Goal: Task Accomplishment & Management: Complete application form

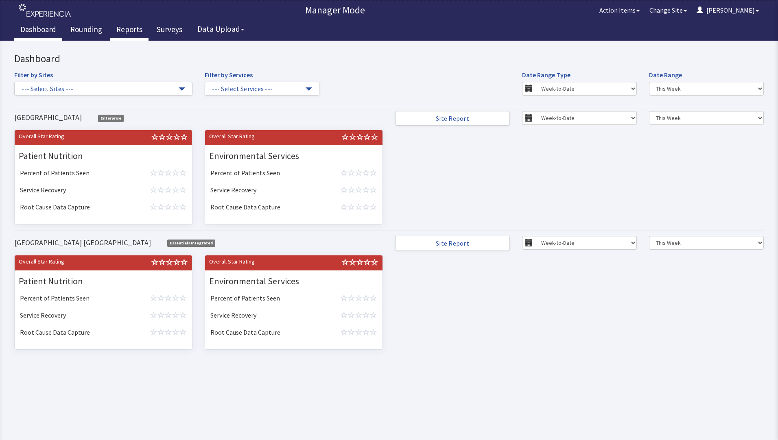
click at [127, 30] on link "Reports" at bounding box center [129, 30] width 38 height 20
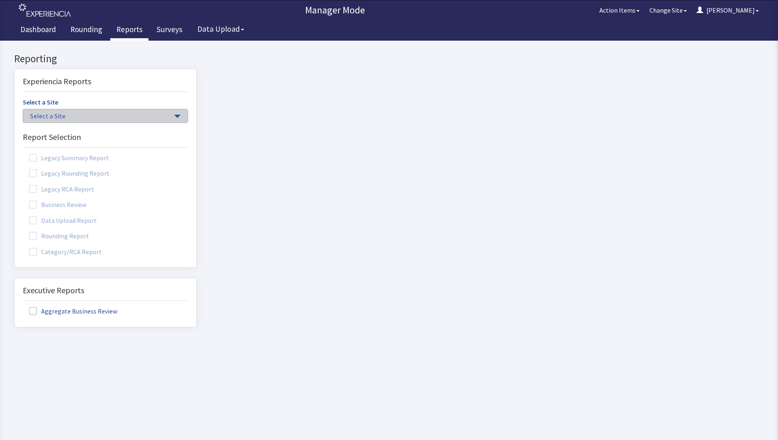
click at [107, 112] on span "Select a Site" at bounding box center [101, 116] width 142 height 9
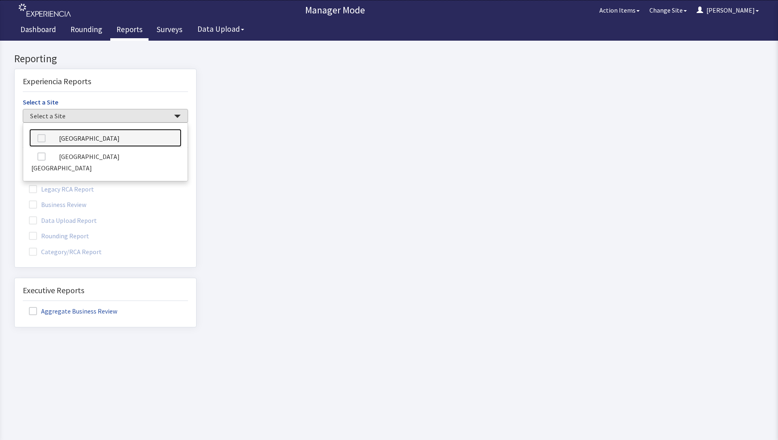
click at [90, 137] on link "[GEOGRAPHIC_DATA]" at bounding box center [105, 138] width 152 height 18
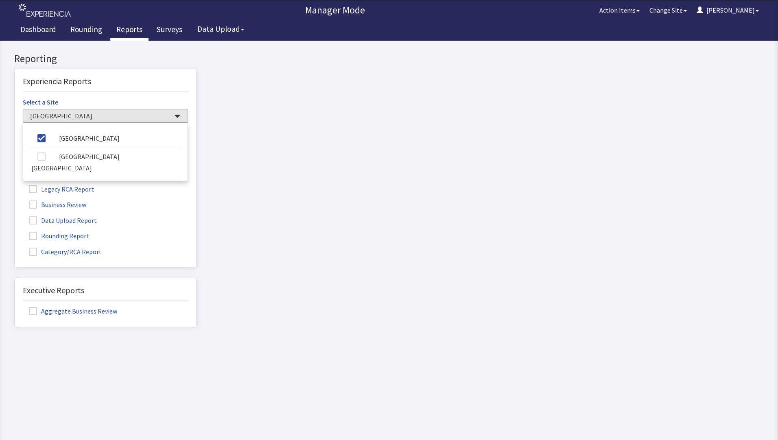
click at [76, 234] on label "Rounding Report" at bounding box center [60, 235] width 74 height 11
click at [15, 232] on input "Rounding Report" at bounding box center [15, 232] width 0 height 0
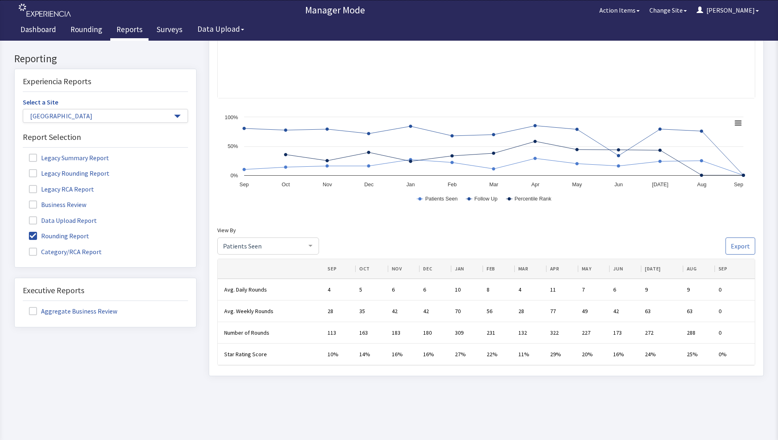
scroll to position [359, 0]
click at [34, 29] on link "Dashboard" at bounding box center [38, 30] width 48 height 20
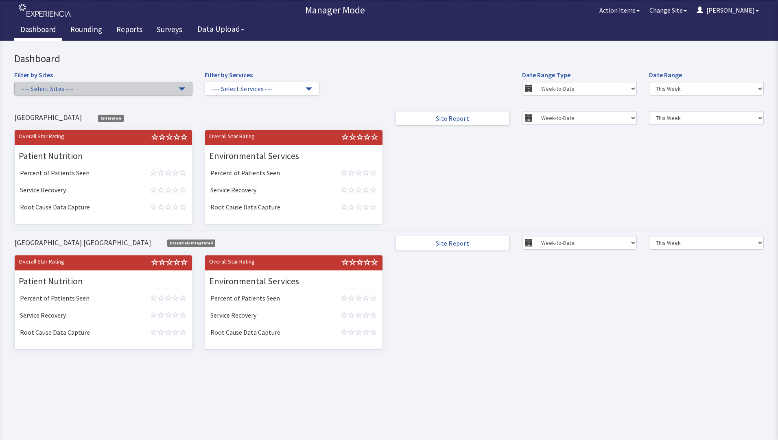
click at [180, 91] on button "--- Select Sites ---" at bounding box center [103, 89] width 178 height 14
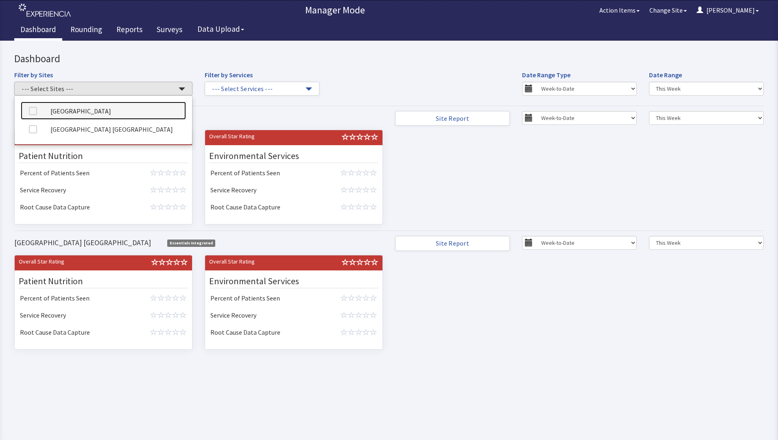
click at [125, 110] on link "[GEOGRAPHIC_DATA]" at bounding box center [103, 111] width 165 height 18
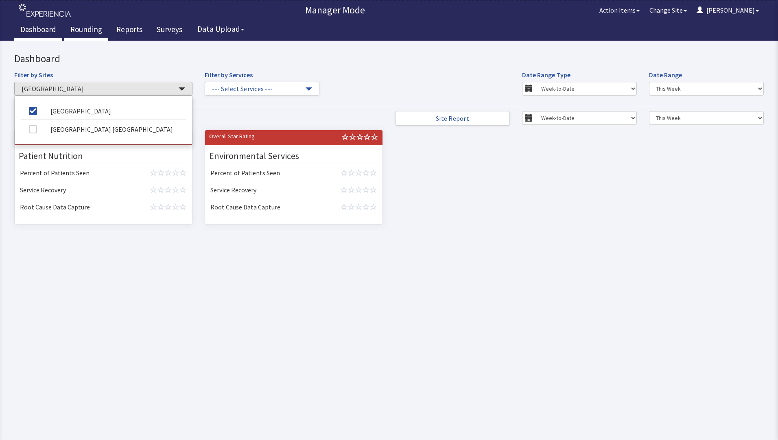
click at [82, 28] on link "Rounding" at bounding box center [86, 30] width 44 height 20
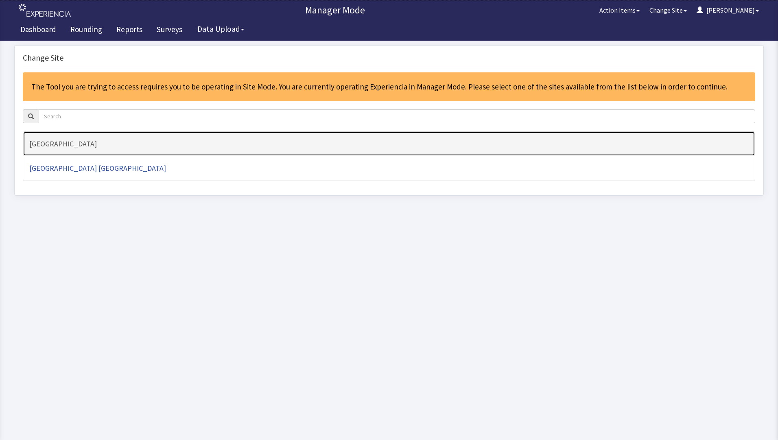
click at [80, 147] on h4 "[GEOGRAPHIC_DATA]" at bounding box center [389, 144] width 720 height 8
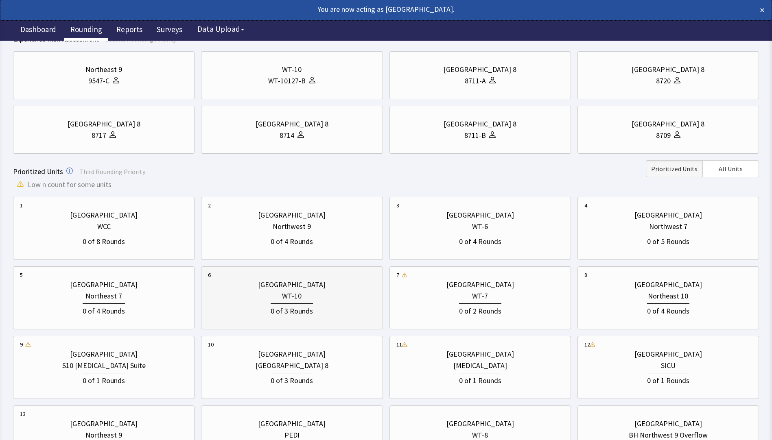
scroll to position [122, 0]
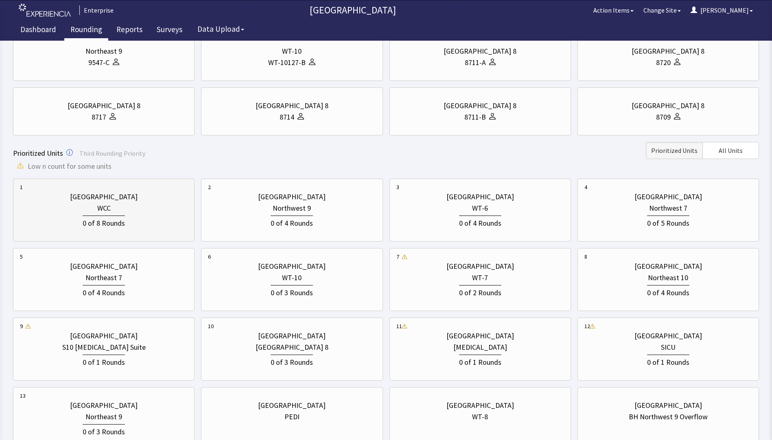
click at [108, 221] on div "0 of 8 Rounds" at bounding box center [104, 222] width 42 height 13
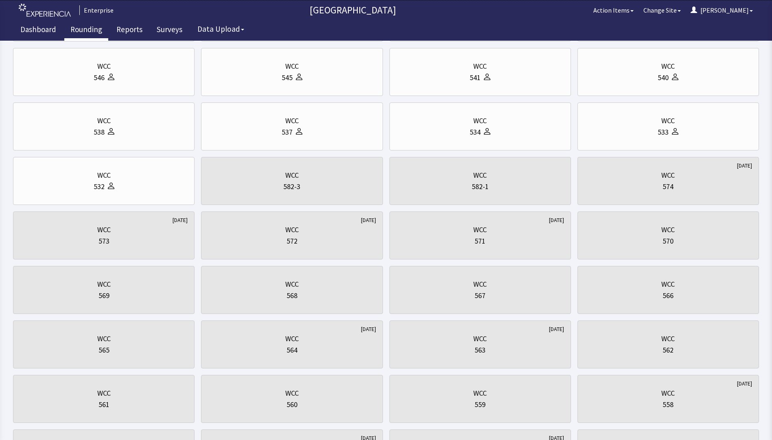
scroll to position [0, 0]
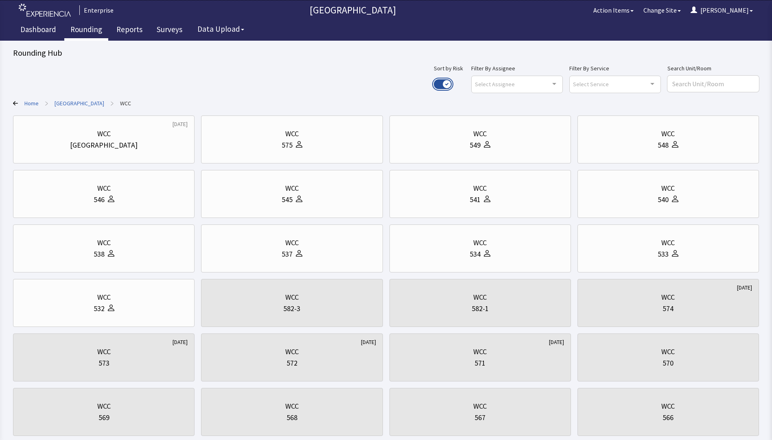
click at [452, 82] on button "Use setting" at bounding box center [443, 84] width 18 height 10
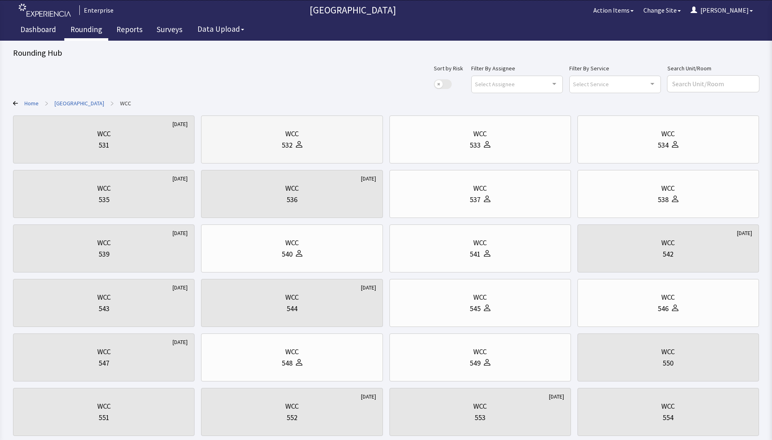
click at [276, 151] on div "WCC 532" at bounding box center [292, 139] width 168 height 39
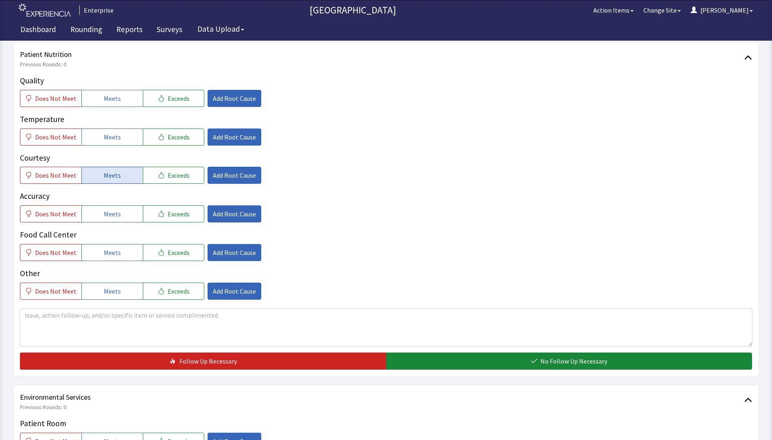
scroll to position [122, 0]
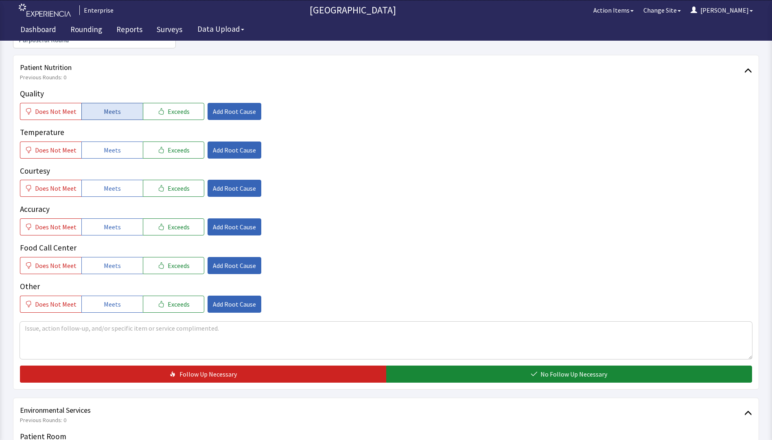
click at [112, 107] on span "Meets" at bounding box center [112, 112] width 17 height 10
drag, startPoint x: 95, startPoint y: 133, endPoint x: 100, endPoint y: 167, distance: 33.7
click at [95, 142] on button "Meets" at bounding box center [111, 150] width 61 height 17
drag, startPoint x: 101, startPoint y: 175, endPoint x: 101, endPoint y: 196, distance: 20.8
click at [104, 184] on span "Meets" at bounding box center [112, 189] width 17 height 10
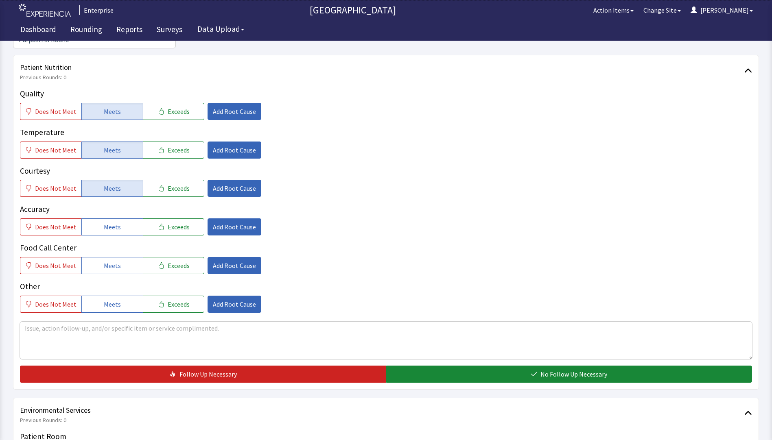
drag, startPoint x: 103, startPoint y: 218, endPoint x: 104, endPoint y: 238, distance: 20.0
click at [103, 219] on button "Meets" at bounding box center [111, 227] width 61 height 17
drag, startPoint x: 105, startPoint y: 251, endPoint x: 153, endPoint y: 265, distance: 50.8
click at [105, 261] on span "Meets" at bounding box center [112, 266] width 17 height 10
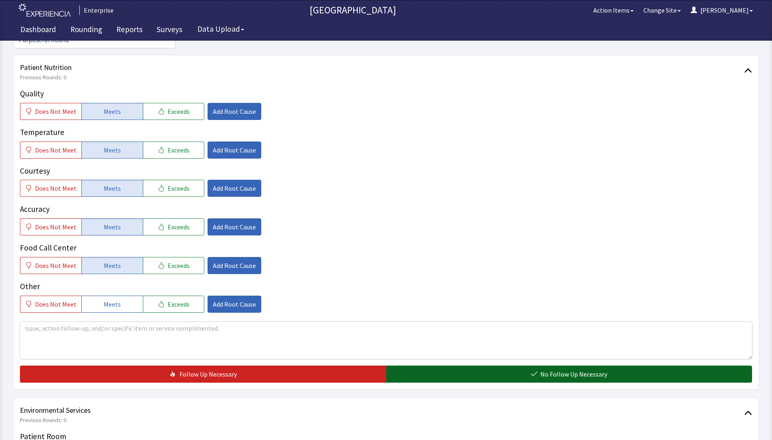
drag, startPoint x: 444, startPoint y: 363, endPoint x: 428, endPoint y: 363, distance: 15.5
click at [444, 366] on button "No Follow Up Necessary" at bounding box center [569, 374] width 366 height 17
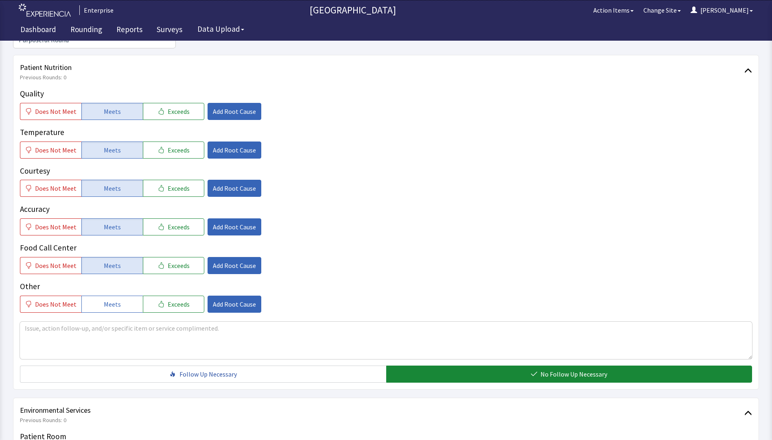
scroll to position [285, 0]
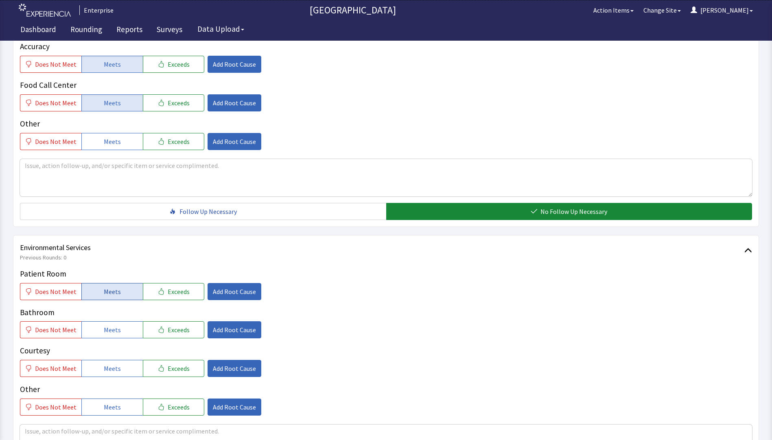
drag, startPoint x: 117, startPoint y: 279, endPoint x: 106, endPoint y: 318, distance: 40.3
click at [115, 285] on button "Meets" at bounding box center [111, 291] width 61 height 17
drag, startPoint x: 106, startPoint y: 320, endPoint x: 105, endPoint y: 335, distance: 14.7
click at [106, 329] on div "Patient Room Does Not Meet Meets Exceeds Add Root Cause Bathroom Does Not Meet …" at bounding box center [386, 342] width 732 height 148
drag, startPoint x: 105, startPoint y: 349, endPoint x: 114, endPoint y: 344, distance: 9.8
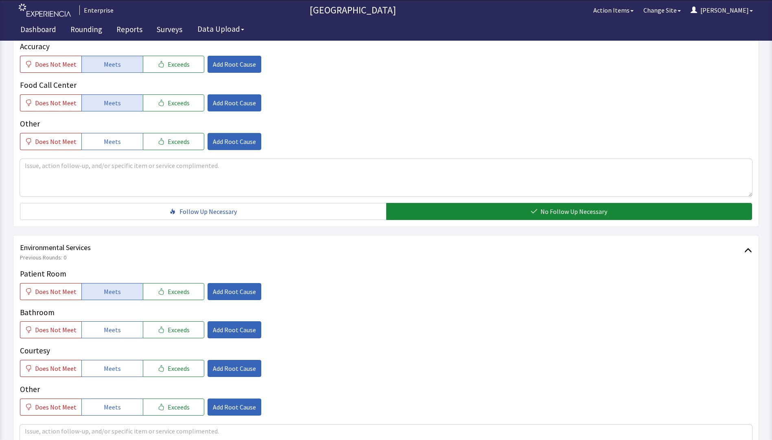
click at [106, 360] on button "Meets" at bounding box center [111, 368] width 61 height 17
click at [129, 322] on button "Meets" at bounding box center [111, 330] width 61 height 17
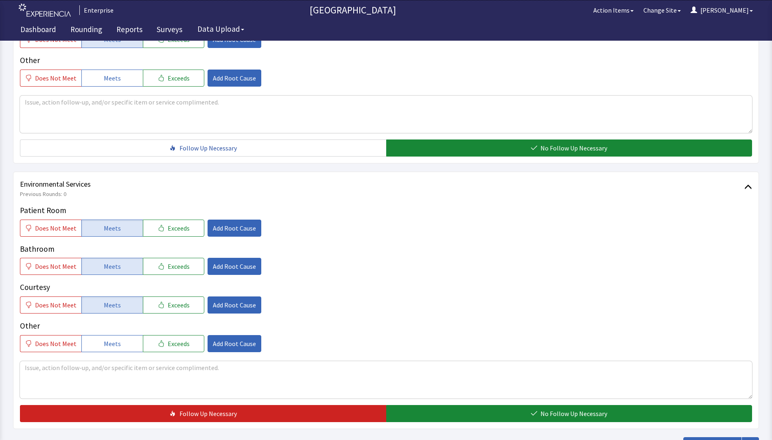
scroll to position [402, 0]
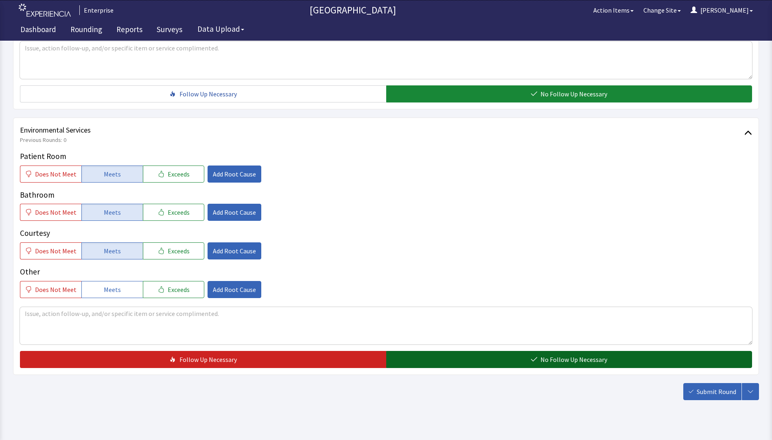
click at [468, 353] on button "No Follow Up Necessary" at bounding box center [569, 359] width 366 height 17
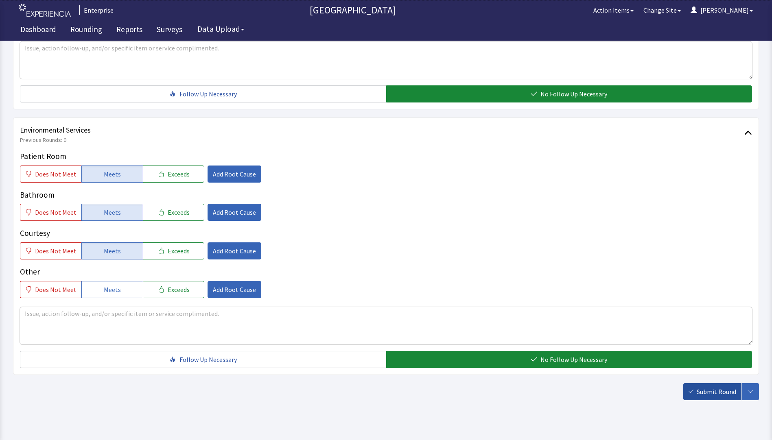
click at [698, 387] on span "Submit Round" at bounding box center [716, 392] width 39 height 10
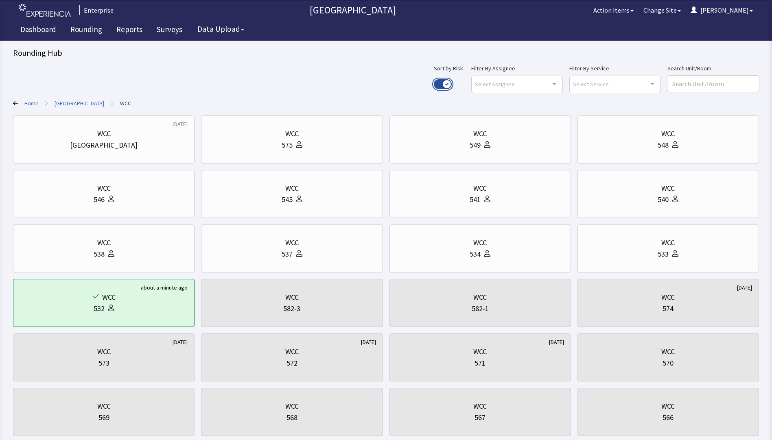
click at [452, 82] on button "Use setting" at bounding box center [443, 84] width 18 height 10
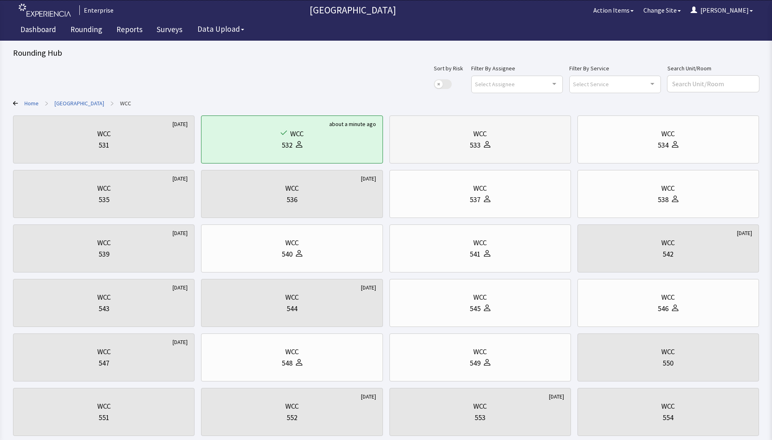
click at [494, 144] on div "533" at bounding box center [480, 145] width 168 height 11
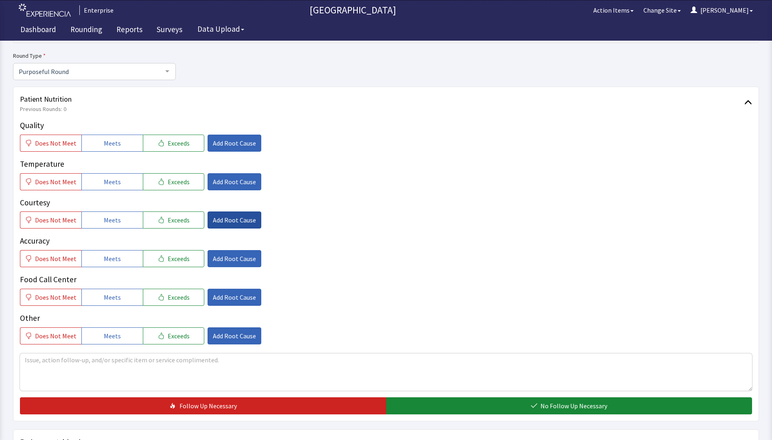
scroll to position [81, 0]
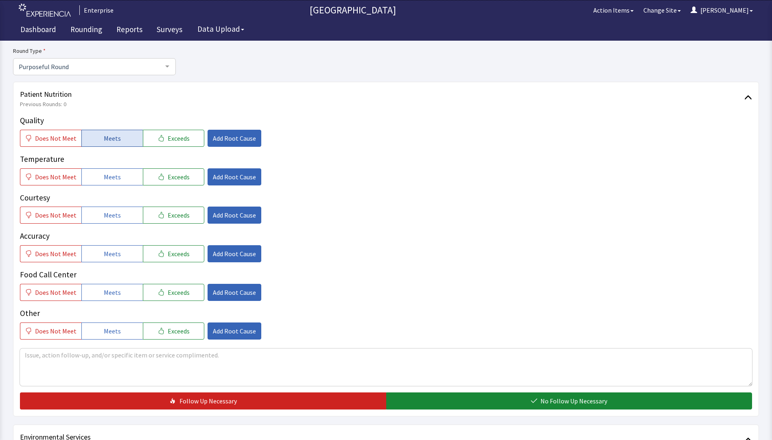
click at [113, 144] on button "Meets" at bounding box center [111, 138] width 61 height 17
drag, startPoint x: 105, startPoint y: 173, endPoint x: 105, endPoint y: 180, distance: 7.3
click at [105, 177] on span "Meets" at bounding box center [112, 177] width 17 height 10
drag, startPoint x: 109, startPoint y: 210, endPoint x: 110, endPoint y: 221, distance: 11.1
click at [110, 215] on button "Meets" at bounding box center [111, 215] width 61 height 17
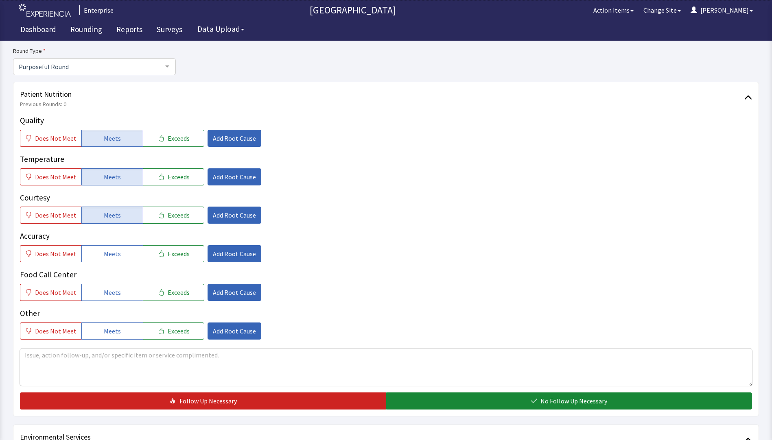
drag, startPoint x: 110, startPoint y: 254, endPoint x: 110, endPoint y: 263, distance: 9.0
click at [110, 259] on span "Meets" at bounding box center [112, 254] width 17 height 10
drag, startPoint x: 112, startPoint y: 287, endPoint x: 133, endPoint y: 255, distance: 38.2
click at [114, 284] on button "Meets" at bounding box center [111, 292] width 61 height 17
click at [223, 136] on span "Add Root Cause" at bounding box center [234, 138] width 43 height 10
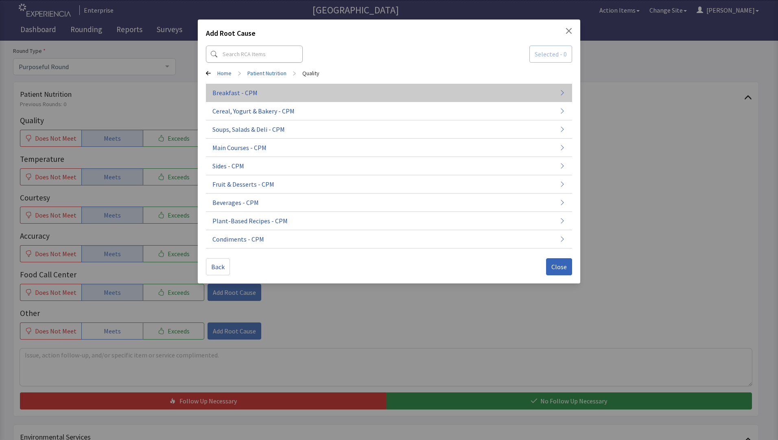
click at [284, 98] on button "Breakfast - CPM" at bounding box center [389, 93] width 366 height 18
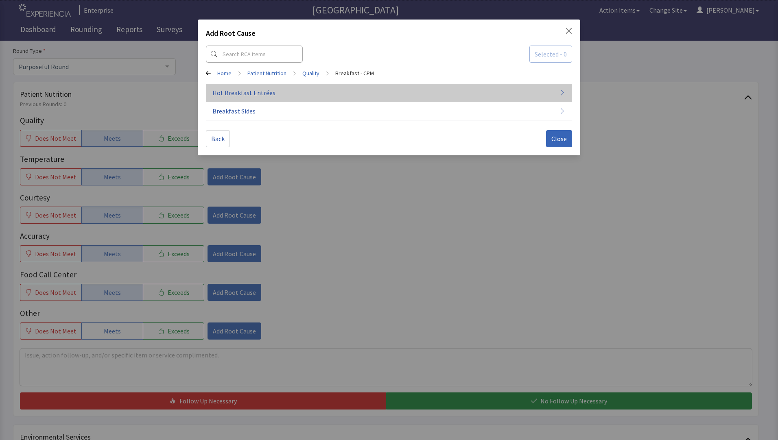
click at [392, 96] on button "Hot Breakfast Entrées" at bounding box center [389, 93] width 366 height 18
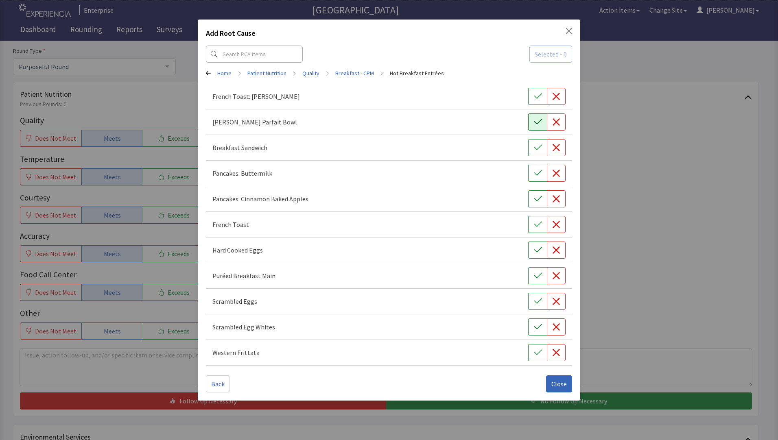
click at [538, 122] on icon "button" at bounding box center [538, 122] width 8 height 8
click at [537, 173] on icon "button" at bounding box center [538, 173] width 8 height 8
click at [535, 302] on icon "button" at bounding box center [538, 301] width 8 height 8
click at [556, 380] on span "Close" at bounding box center [558, 384] width 15 height 10
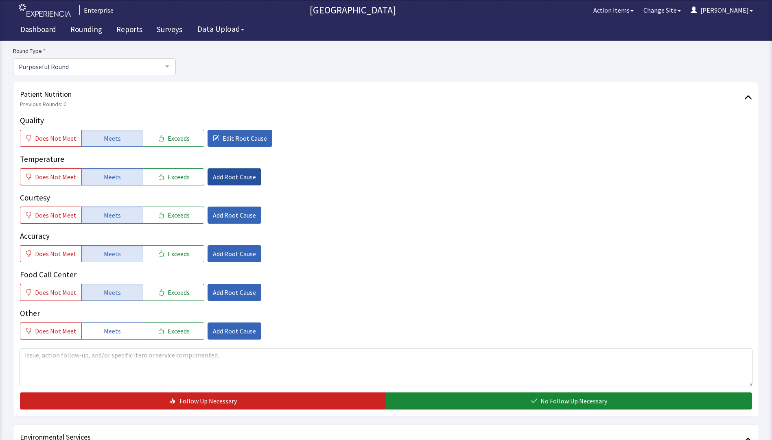
click at [237, 176] on span "Add Root Cause" at bounding box center [234, 177] width 43 height 10
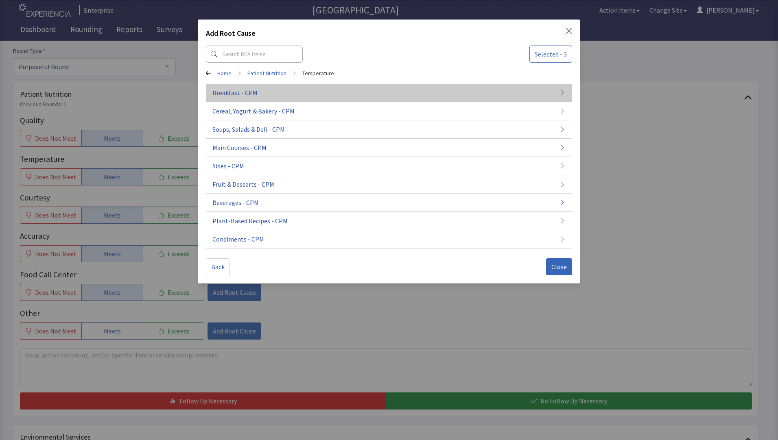
click at [285, 96] on button "Breakfast - CPM" at bounding box center [389, 93] width 366 height 18
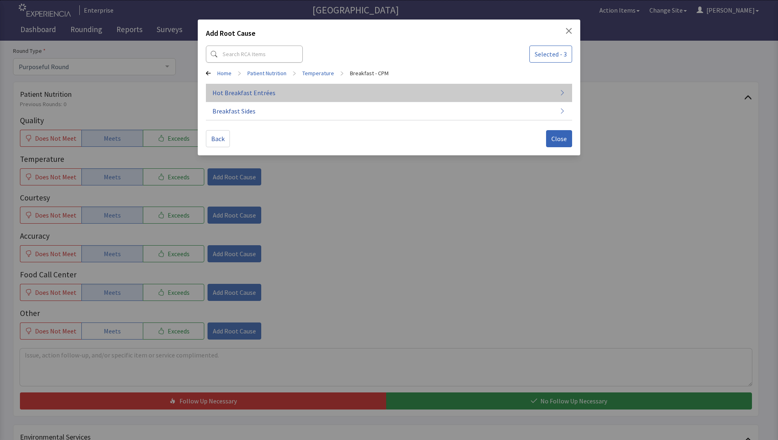
click at [296, 98] on button "Hot Breakfast Entrées" at bounding box center [389, 93] width 366 height 18
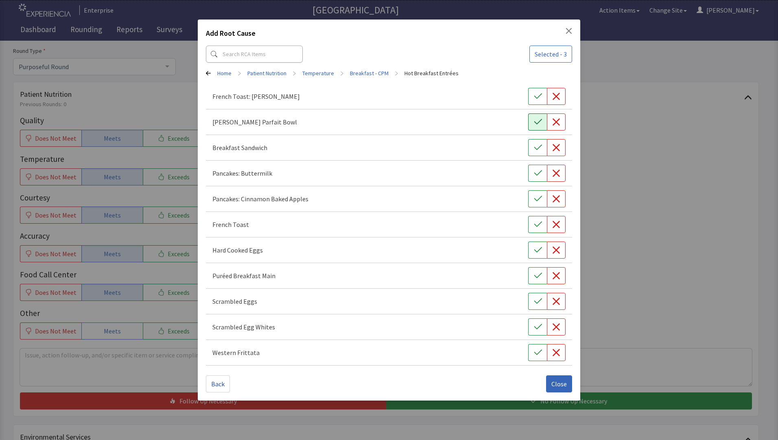
click at [537, 122] on icon "button" at bounding box center [538, 122] width 8 height 8
click at [536, 175] on icon "button" at bounding box center [538, 173] width 8 height 5
drag, startPoint x: 531, startPoint y: 299, endPoint x: 531, endPoint y: 304, distance: 4.9
click at [532, 299] on button "button" at bounding box center [537, 301] width 19 height 17
click at [558, 385] on span "Close" at bounding box center [558, 384] width 15 height 10
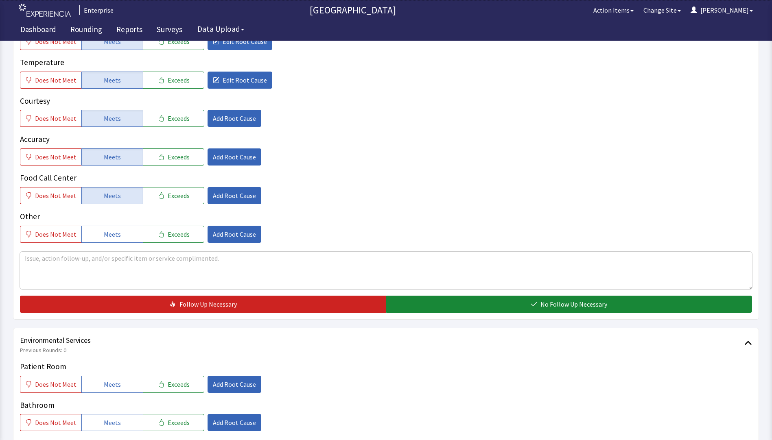
scroll to position [203, 0]
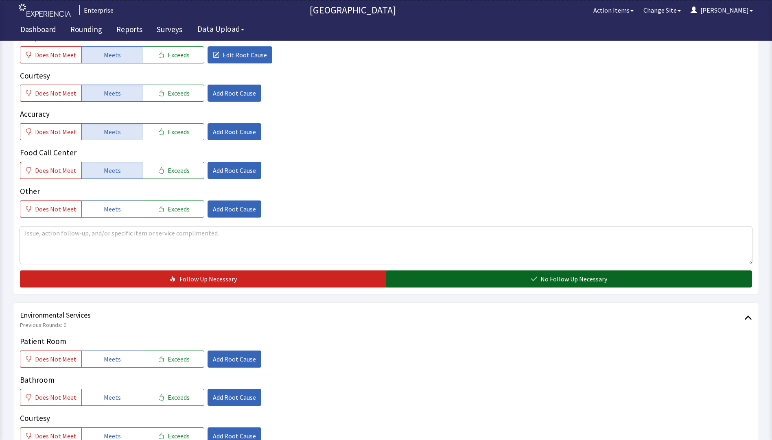
click at [424, 278] on button "No Follow Up Necessary" at bounding box center [569, 279] width 366 height 17
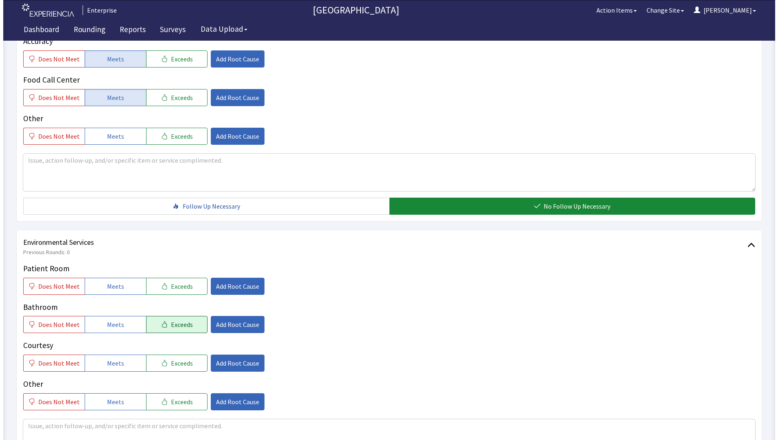
scroll to position [285, 0]
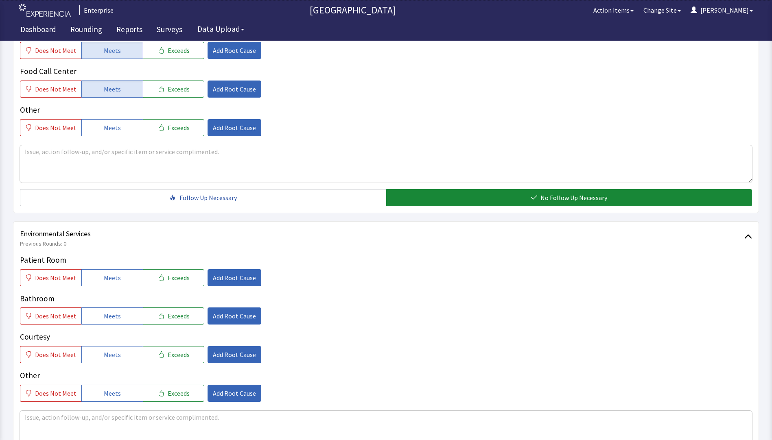
drag, startPoint x: 156, startPoint y: 278, endPoint x: 156, endPoint y: 306, distance: 28.1
click at [156, 286] on button "Exceeds" at bounding box center [173, 277] width 61 height 17
click at [168, 321] on span "Exceeds" at bounding box center [179, 316] width 22 height 10
drag, startPoint x: 168, startPoint y: 353, endPoint x: 195, endPoint y: 328, distance: 36.3
click at [170, 352] on span "Exceeds" at bounding box center [179, 355] width 22 height 10
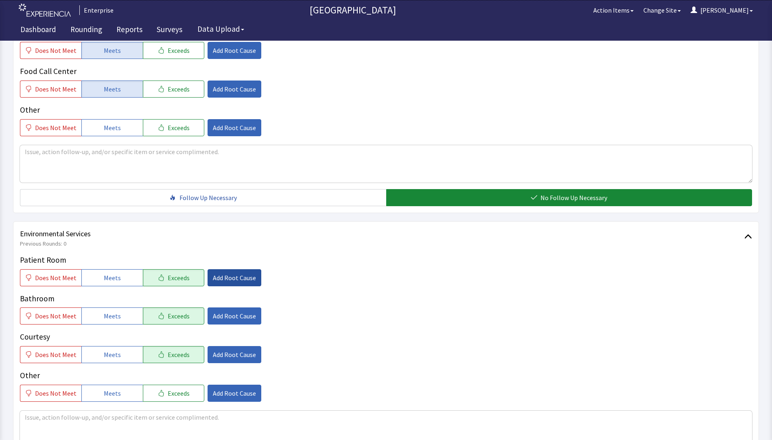
click at [240, 283] on button "Add Root Cause" at bounding box center [235, 277] width 54 height 17
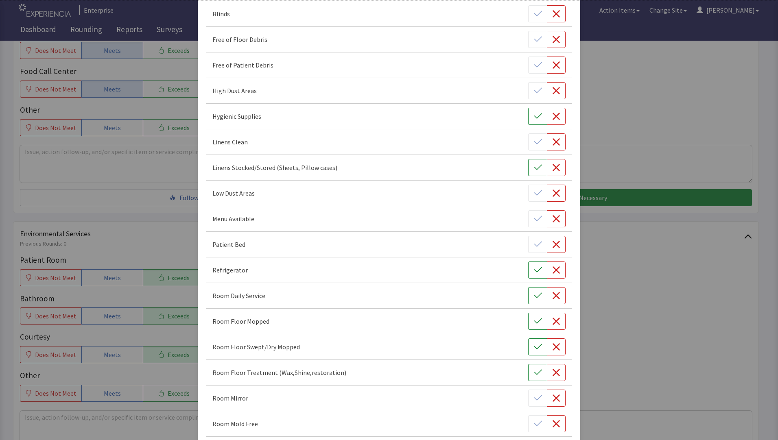
scroll to position [203, 0]
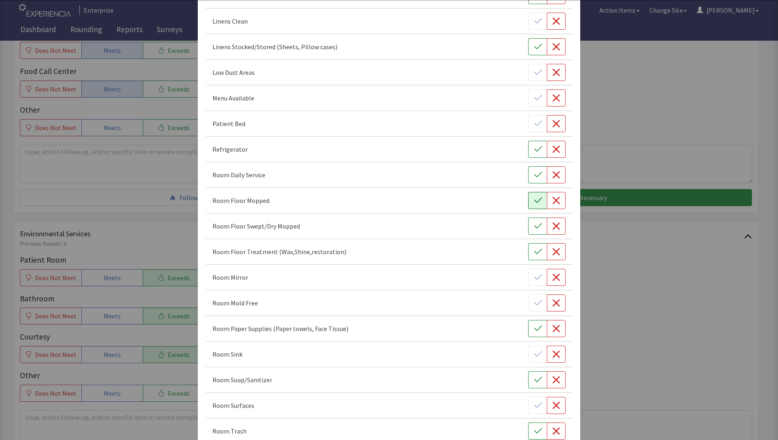
click at [536, 196] on button "button" at bounding box center [537, 200] width 19 height 17
click at [534, 175] on icon "button" at bounding box center [538, 175] width 8 height 8
click at [534, 249] on icon "button" at bounding box center [538, 252] width 8 height 8
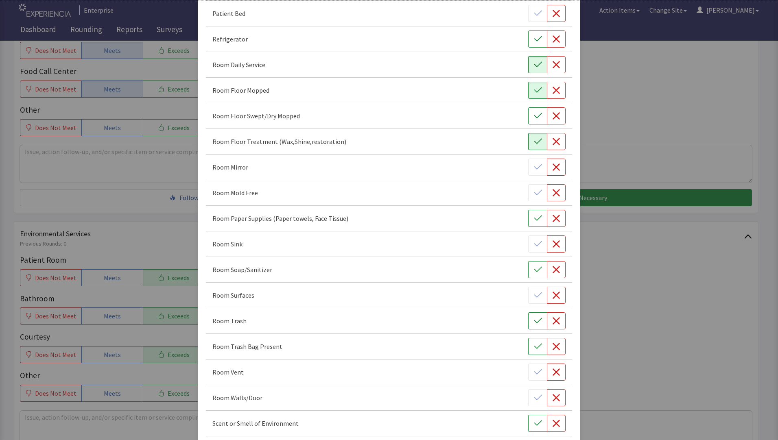
scroll to position [326, 0]
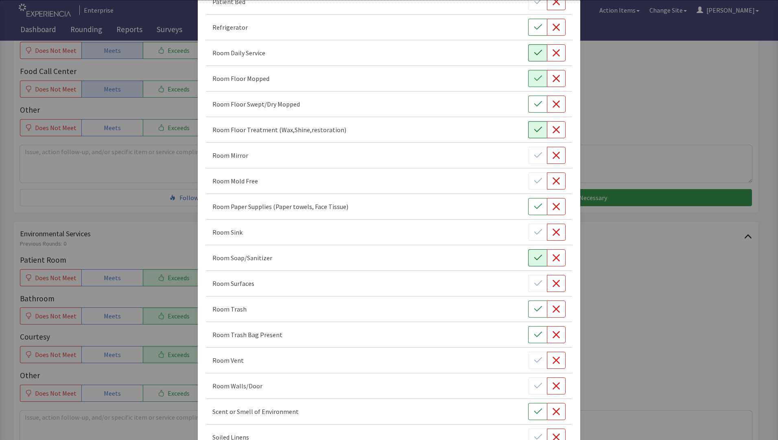
click at [534, 258] on icon "button" at bounding box center [538, 258] width 8 height 8
click at [534, 312] on icon "button" at bounding box center [538, 309] width 8 height 8
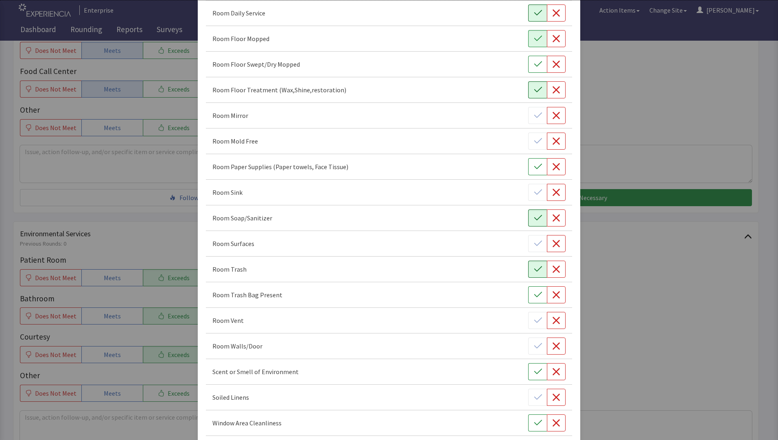
scroll to position [403, 0]
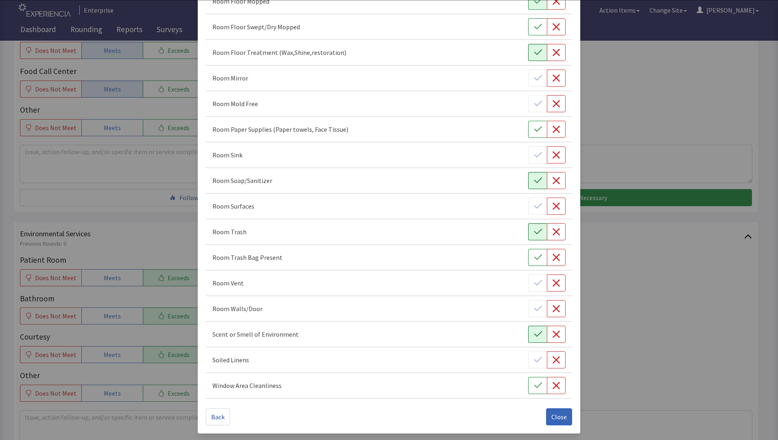
click at [528, 339] on button "button" at bounding box center [537, 334] width 19 height 17
click at [551, 416] on span "Close" at bounding box center [558, 417] width 15 height 10
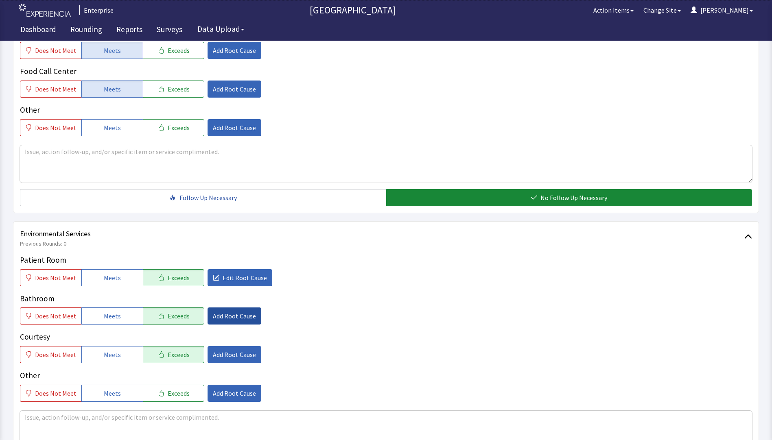
click at [237, 319] on span "Add Root Cause" at bounding box center [234, 316] width 43 height 10
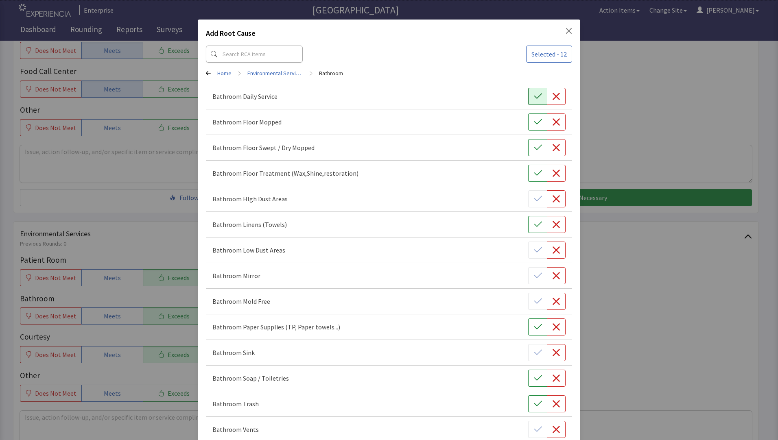
click at [534, 98] on icon "button" at bounding box center [538, 96] width 8 height 8
click at [528, 129] on button "button" at bounding box center [537, 122] width 19 height 17
drag, startPoint x: 531, startPoint y: 152, endPoint x: 531, endPoint y: 160, distance: 8.5
click at [531, 154] on button "button" at bounding box center [537, 147] width 19 height 17
click at [533, 179] on button "button" at bounding box center [537, 173] width 19 height 17
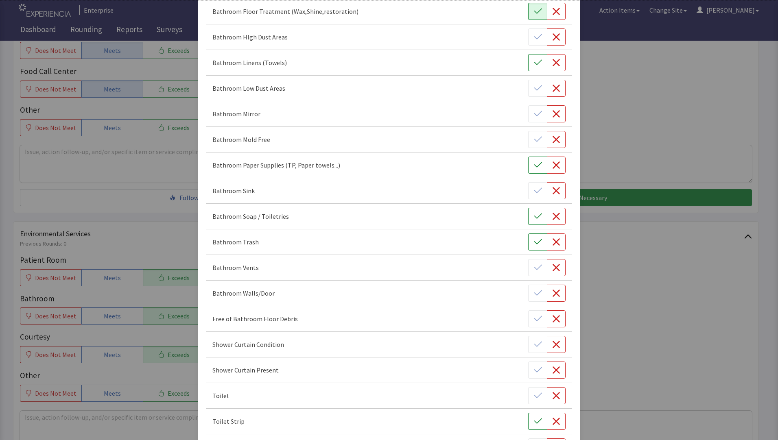
scroll to position [163, 0]
click at [534, 165] on icon "button" at bounding box center [538, 164] width 8 height 8
click at [534, 241] on icon "button" at bounding box center [538, 241] width 8 height 8
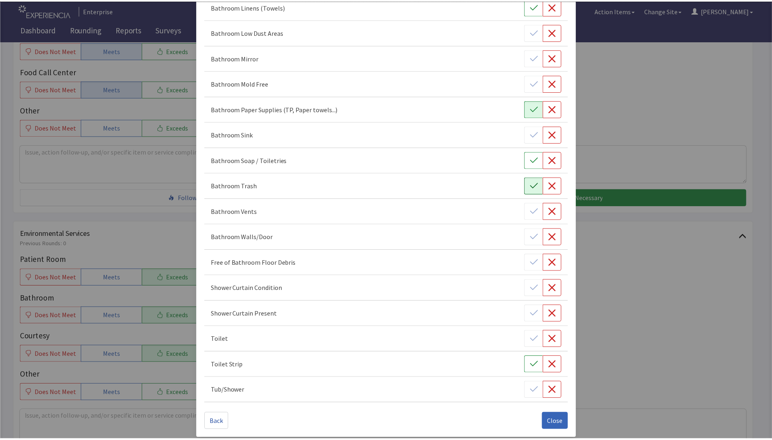
scroll to position [223, 0]
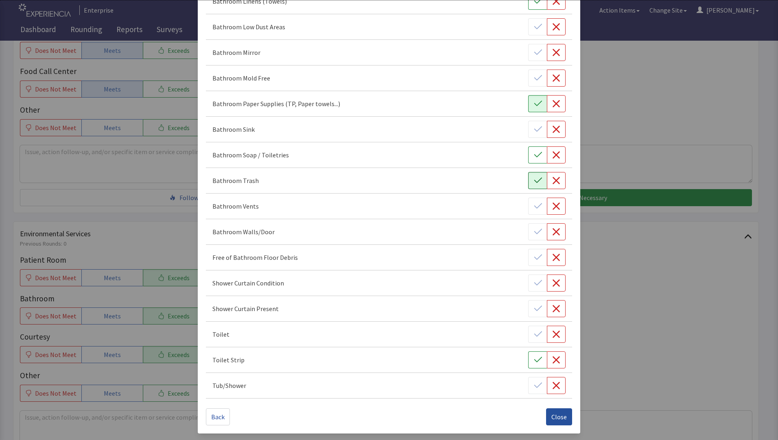
click at [551, 420] on span "Close" at bounding box center [558, 417] width 15 height 10
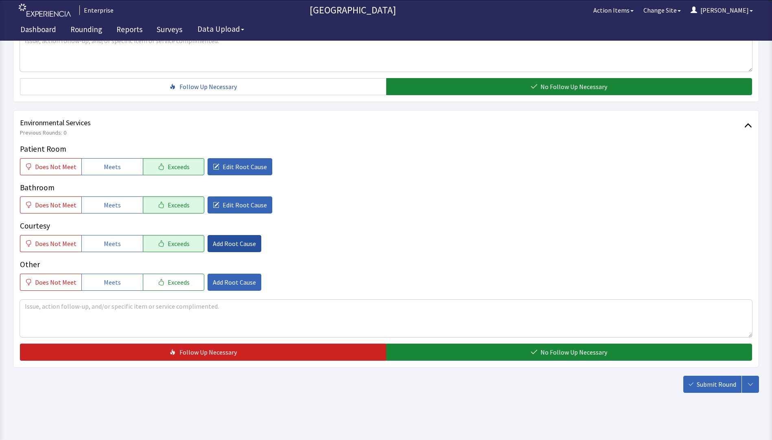
scroll to position [402, 0]
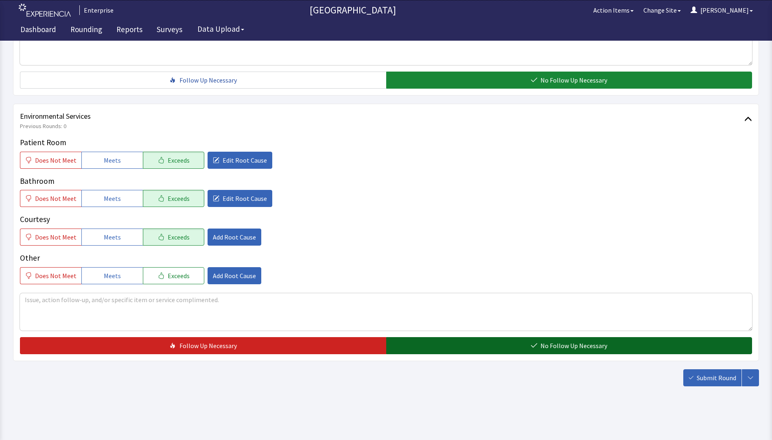
click at [446, 346] on button "No Follow Up Necessary" at bounding box center [569, 345] width 366 height 17
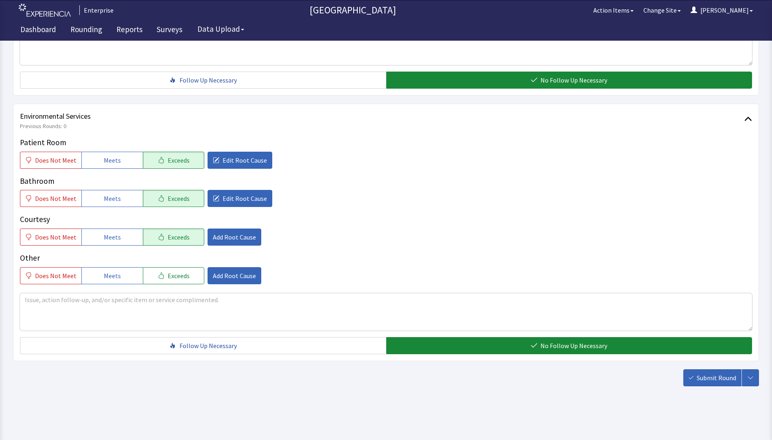
click at [722, 374] on span "Submit Round" at bounding box center [716, 378] width 39 height 10
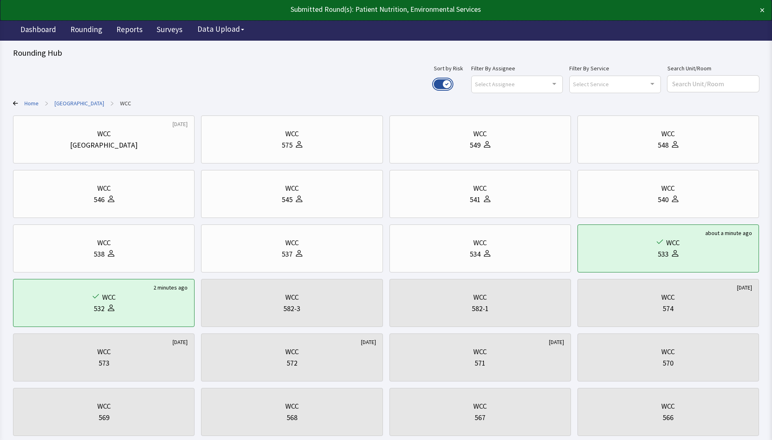
click at [452, 85] on button "Use setting" at bounding box center [443, 84] width 18 height 10
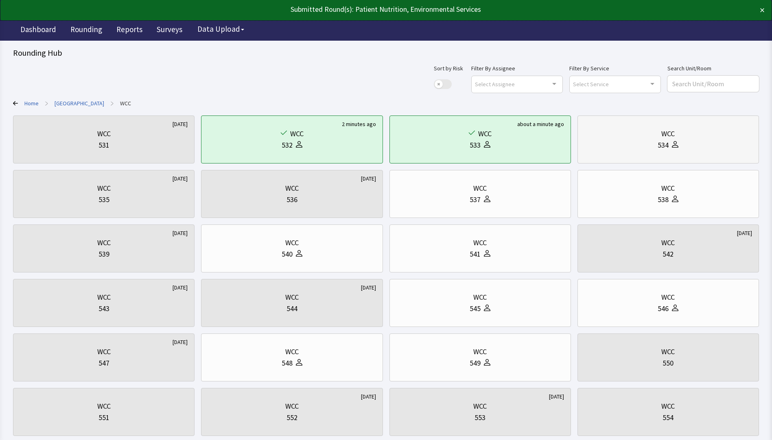
click at [655, 144] on div "534" at bounding box center [668, 145] width 168 height 11
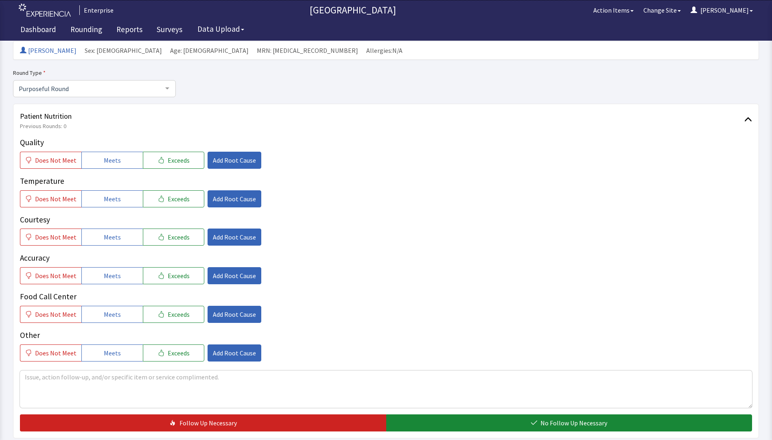
scroll to position [163, 0]
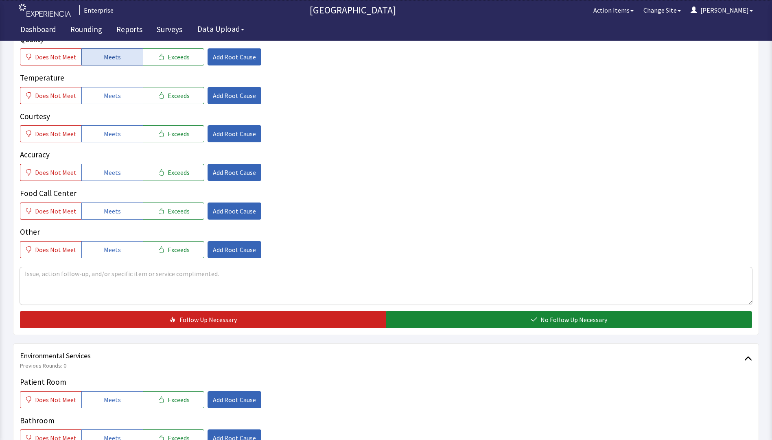
click at [119, 55] on button "Meets" at bounding box center [111, 56] width 61 height 17
click at [72, 91] on span "Does Not Meet" at bounding box center [56, 96] width 42 height 10
click at [118, 144] on div "Quality Does Not Meet Meets Exceeds Add Root Cause Temperature Does Not Meet Me…" at bounding box center [386, 145] width 732 height 225
click at [112, 181] on button "Meets" at bounding box center [111, 172] width 61 height 17
click at [114, 209] on span "Meets" at bounding box center [112, 211] width 17 height 10
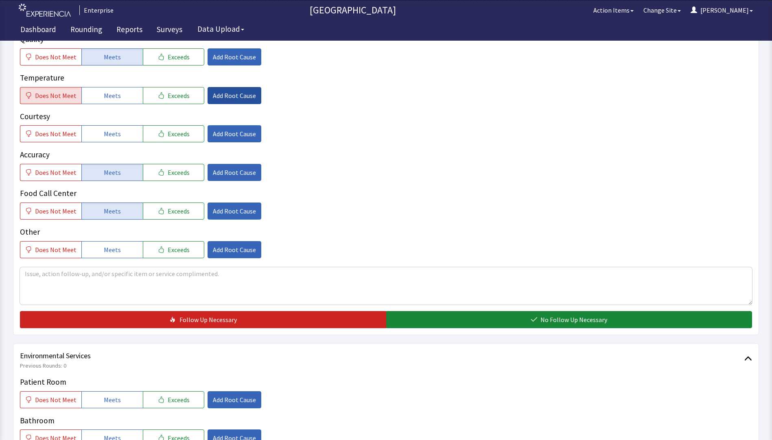
click at [219, 95] on span "Add Root Cause" at bounding box center [234, 96] width 43 height 10
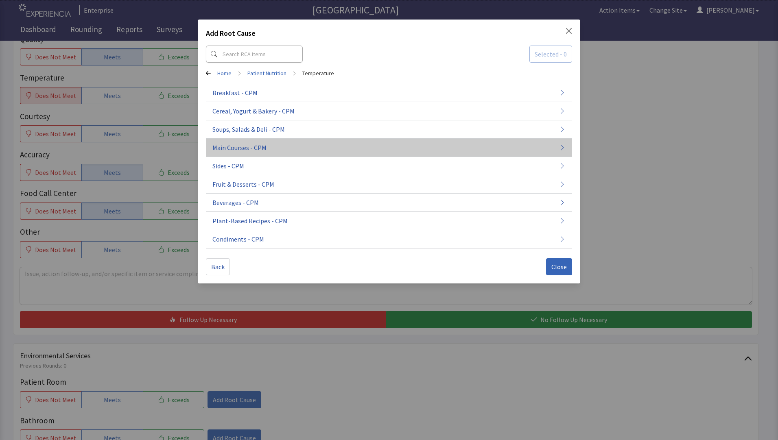
click at [267, 152] on button "Main Courses - CPM" at bounding box center [389, 148] width 366 height 18
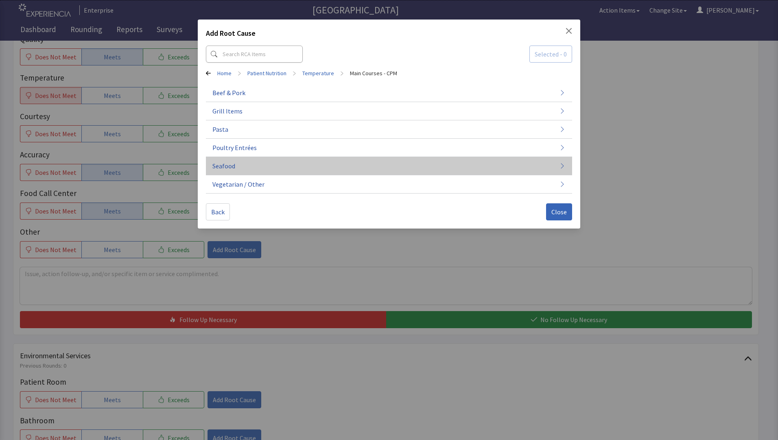
click at [258, 168] on button "Seafood" at bounding box center [389, 166] width 366 height 18
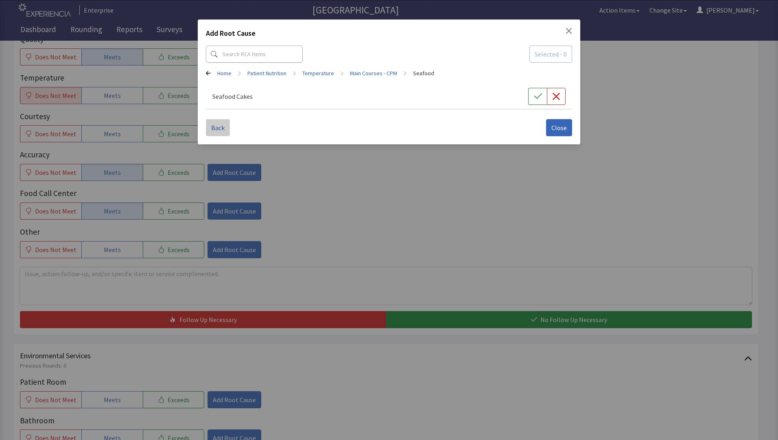
click at [219, 125] on span "Back" at bounding box center [217, 128] width 13 height 10
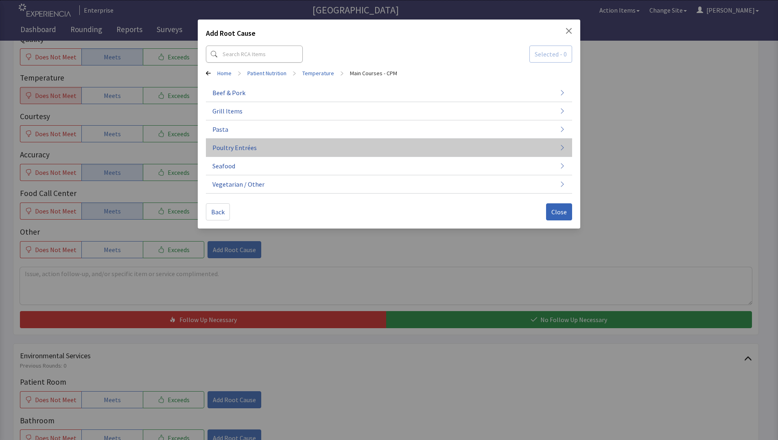
click at [258, 145] on button "Poultry Entrées" at bounding box center [389, 148] width 366 height 18
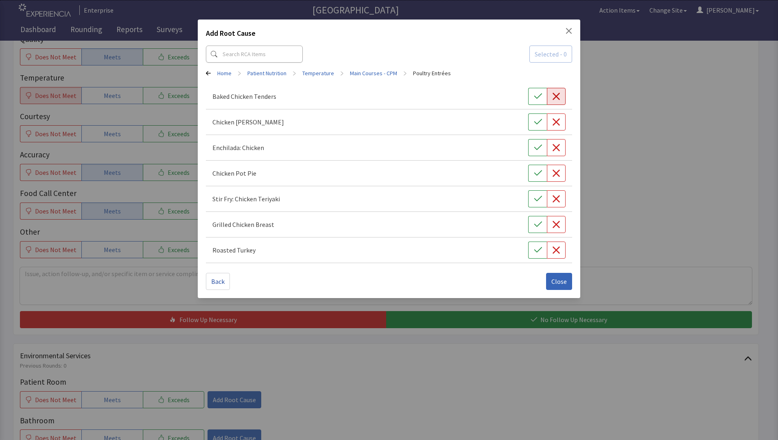
click at [558, 95] on icon "button" at bounding box center [556, 96] width 7 height 7
click at [552, 274] on button "Close" at bounding box center [559, 281] width 26 height 17
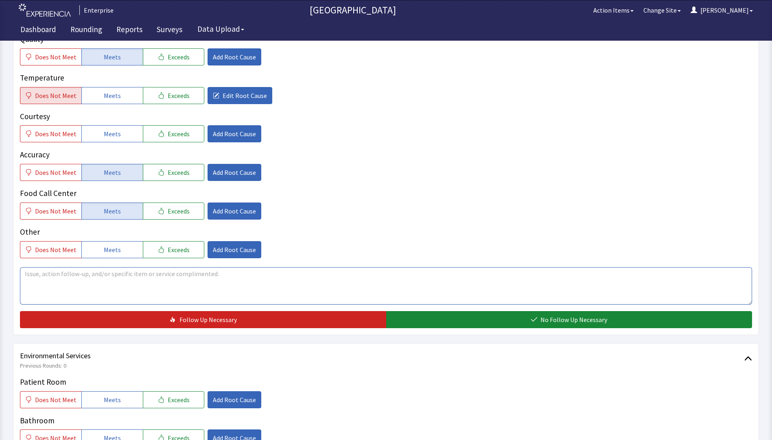
click at [41, 275] on textarea at bounding box center [386, 285] width 732 height 37
type textarea "chicken tenders cold but food has been great"
click at [312, 247] on div "Does Not Meet Meets Exceeds Add Root Cause" at bounding box center [386, 249] width 732 height 17
click at [122, 132] on button "Meets" at bounding box center [111, 133] width 61 height 17
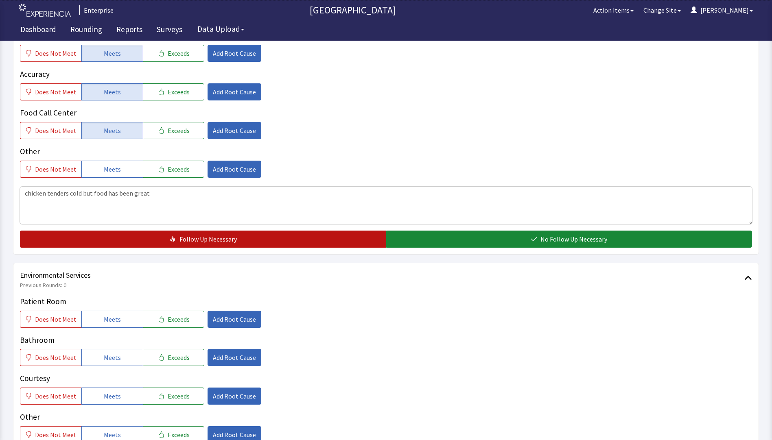
scroll to position [244, 0]
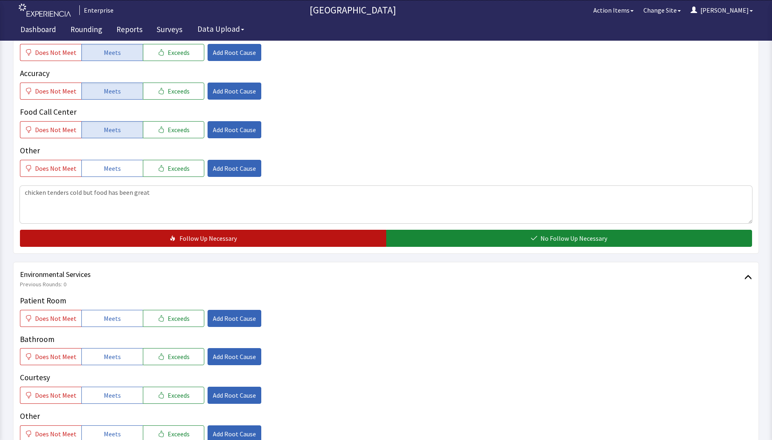
click at [267, 241] on button "Follow Up Necessary" at bounding box center [203, 238] width 366 height 17
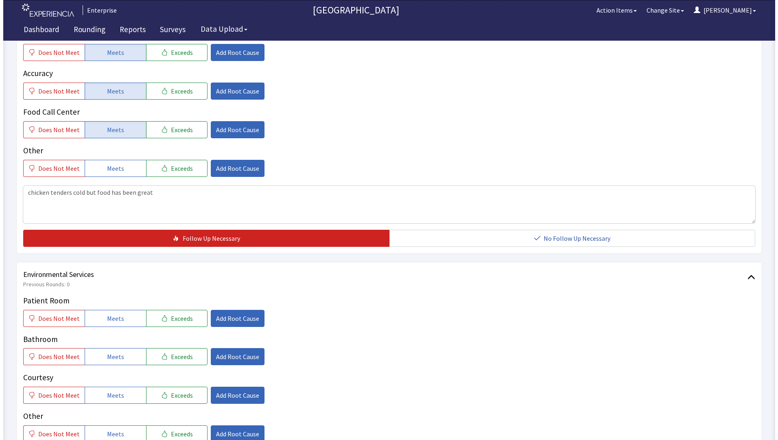
scroll to position [366, 0]
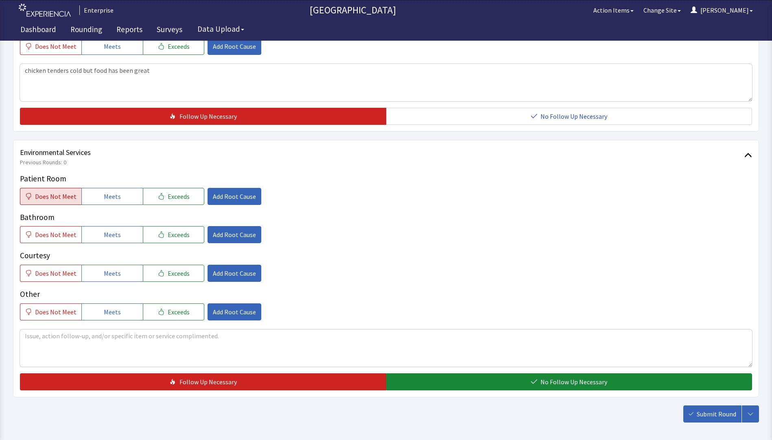
click at [66, 201] on span "Does Not Meet" at bounding box center [56, 197] width 42 height 10
click at [109, 233] on span "Meets" at bounding box center [112, 235] width 17 height 10
drag, startPoint x: 112, startPoint y: 273, endPoint x: 179, endPoint y: 231, distance: 78.6
click at [114, 271] on span "Meets" at bounding box center [112, 274] width 17 height 10
click at [234, 202] on button "Add Root Cause" at bounding box center [235, 196] width 54 height 17
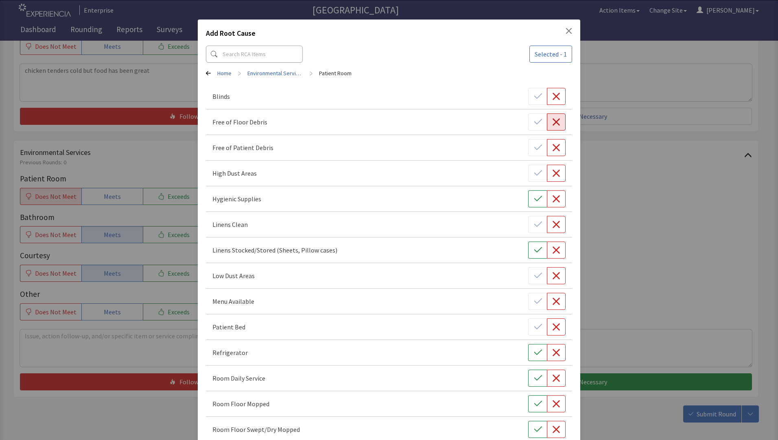
click at [553, 120] on icon "button" at bounding box center [556, 121] width 7 height 7
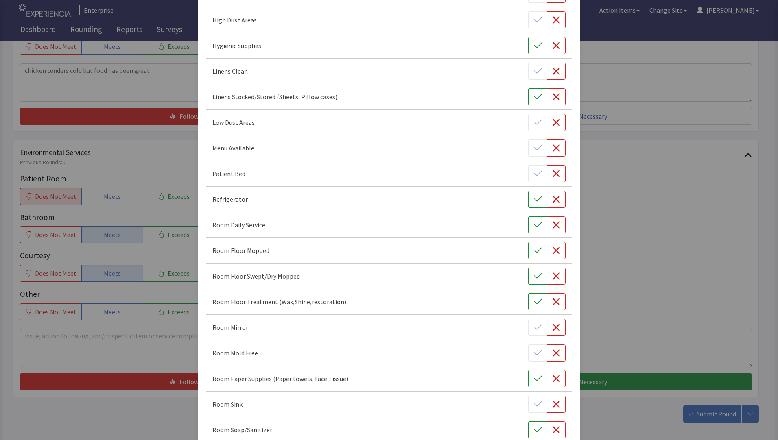
scroll to position [163, 0]
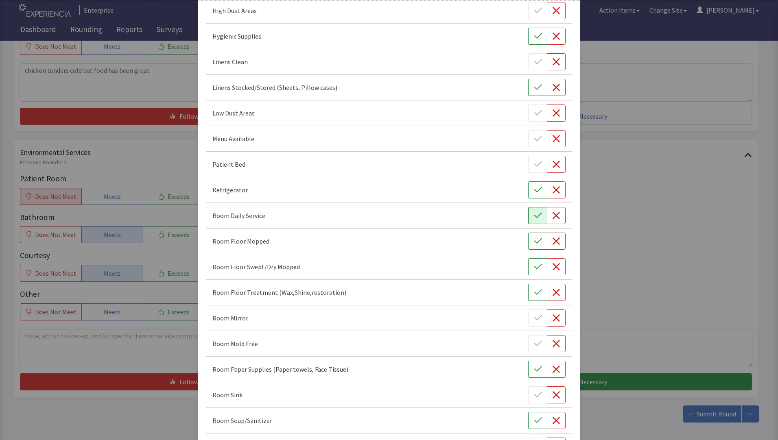
click at [534, 217] on icon "button" at bounding box center [538, 216] width 8 height 8
click at [553, 243] on icon "button" at bounding box center [556, 241] width 7 height 7
click at [555, 266] on icon "button" at bounding box center [556, 267] width 8 height 8
click at [547, 292] on button "button" at bounding box center [556, 292] width 19 height 17
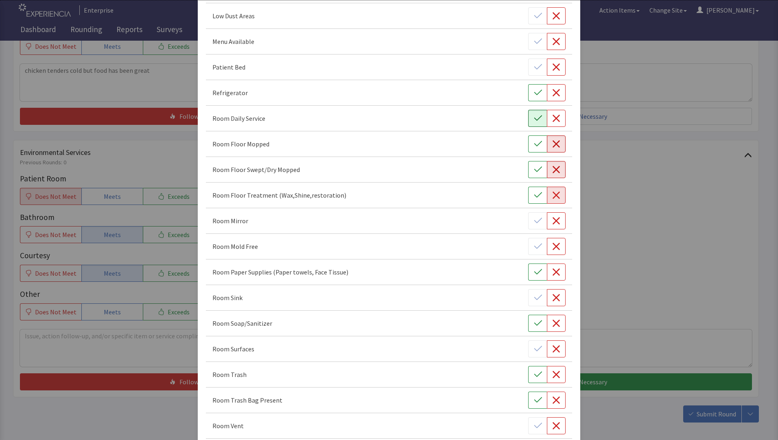
scroll to position [326, 0]
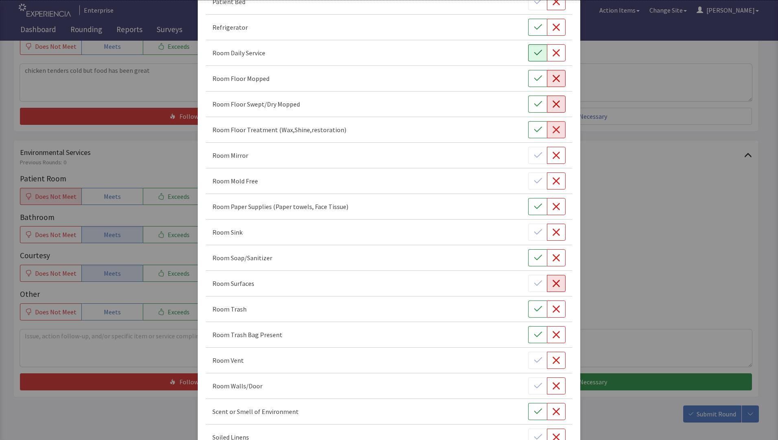
click at [555, 282] on icon "button" at bounding box center [556, 284] width 8 height 8
click at [536, 307] on icon "button" at bounding box center [538, 308] width 8 height 5
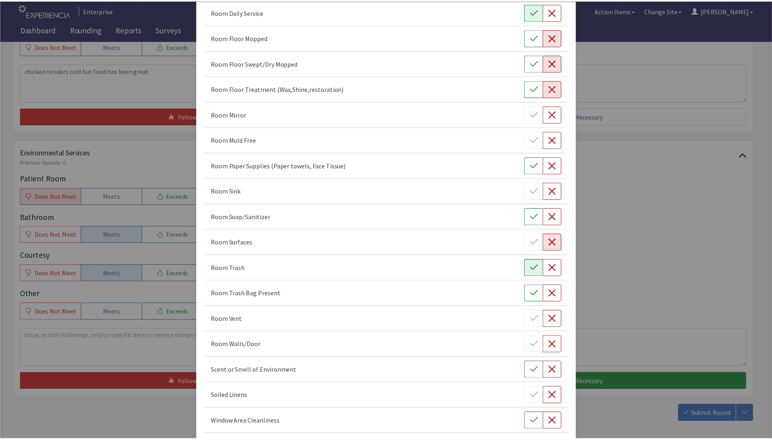
scroll to position [403, 0]
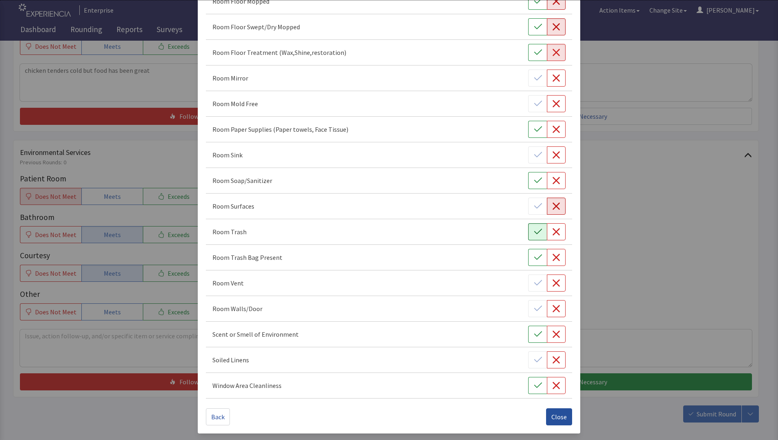
drag, startPoint x: 550, startPoint y: 418, endPoint x: 543, endPoint y: 419, distance: 6.9
click at [551, 418] on span "Close" at bounding box center [558, 417] width 15 height 10
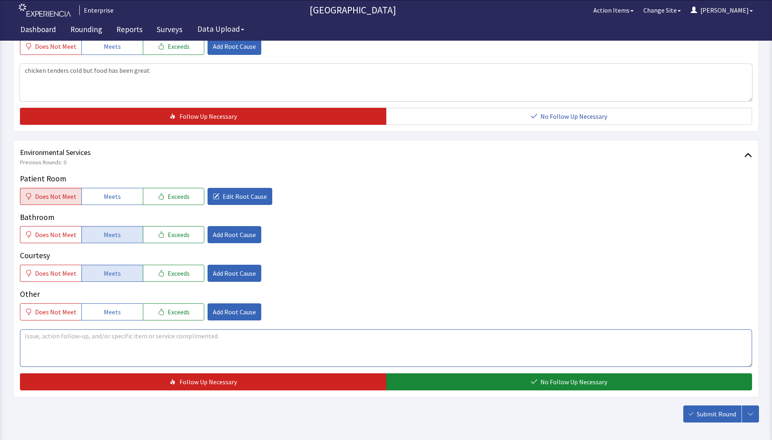
click at [30, 341] on textarea at bounding box center [386, 348] width 732 height 37
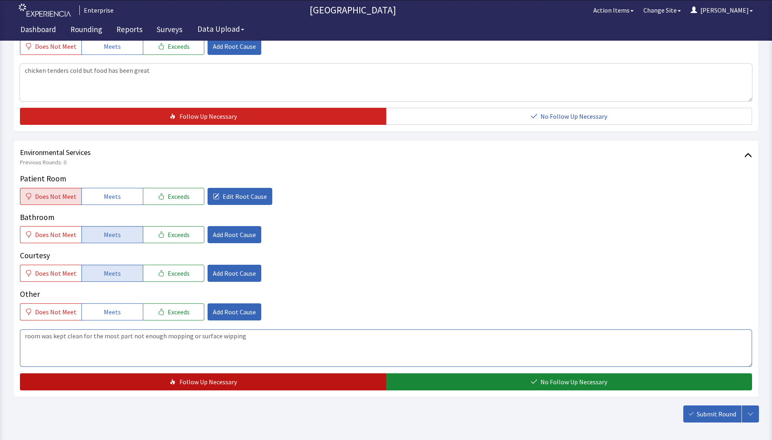
type textarea "room was kept clean for the most part not enough mopping or surface wipping"
click at [210, 385] on span "Follow Up Necessary" at bounding box center [207, 382] width 57 height 10
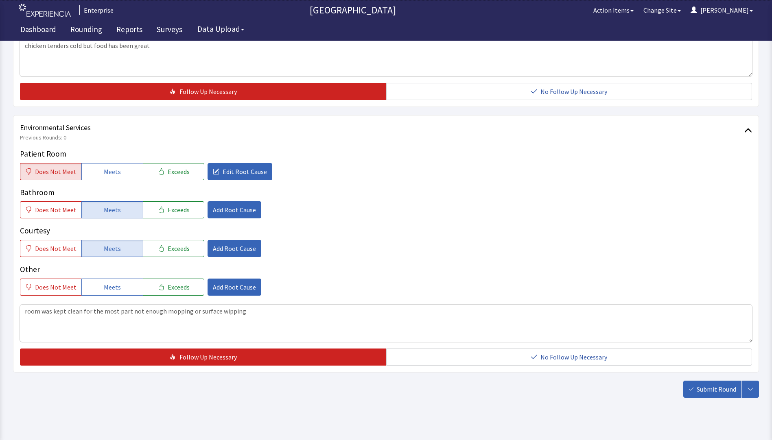
scroll to position [402, 0]
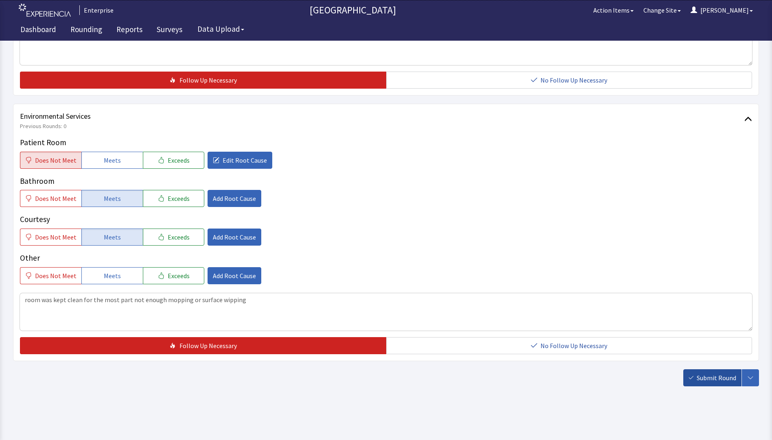
click at [703, 378] on span "Submit Round" at bounding box center [716, 378] width 39 height 10
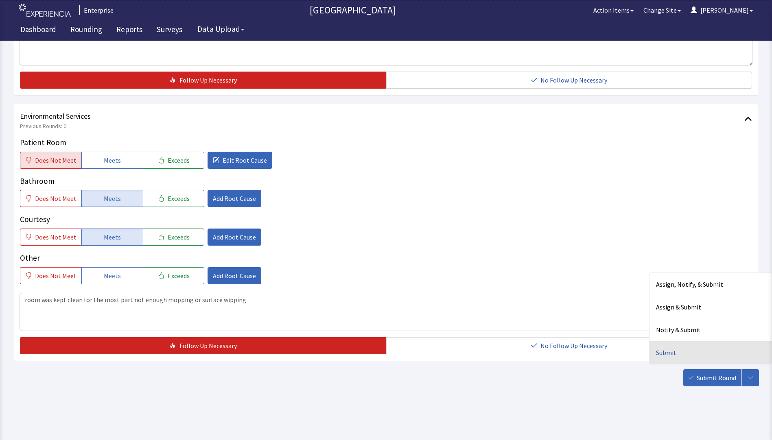
click at [682, 355] on div "Submit" at bounding box center [711, 352] width 122 height 23
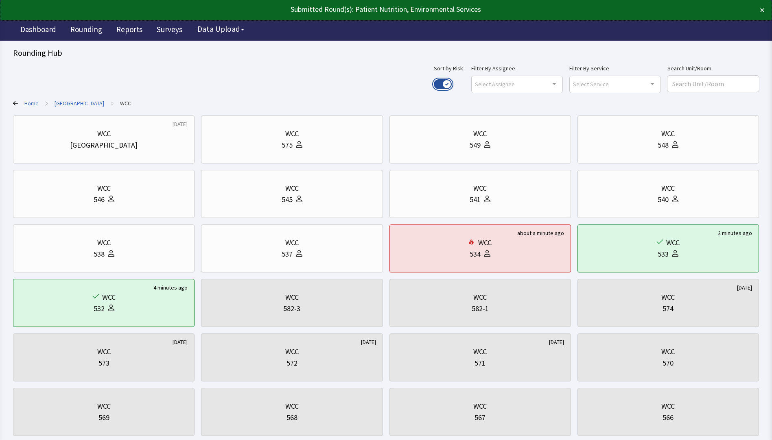
click at [452, 81] on button "Use setting" at bounding box center [443, 84] width 18 height 10
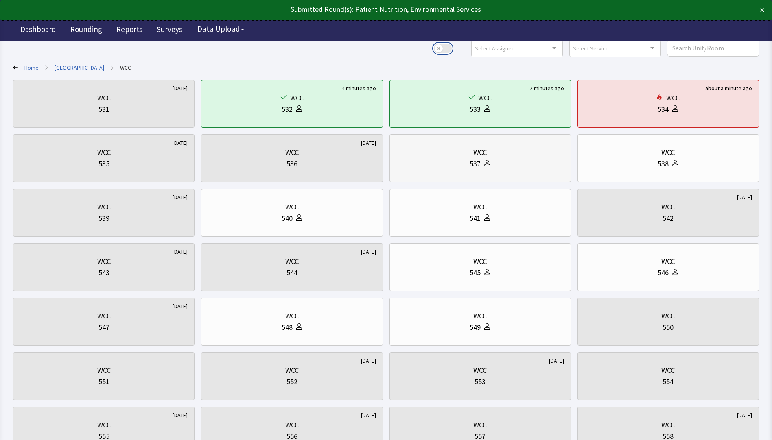
scroll to position [122, 0]
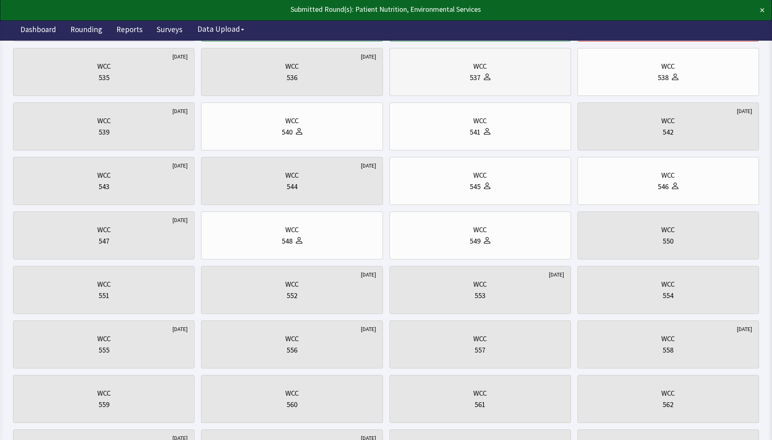
click at [463, 79] on div "537" at bounding box center [480, 77] width 168 height 11
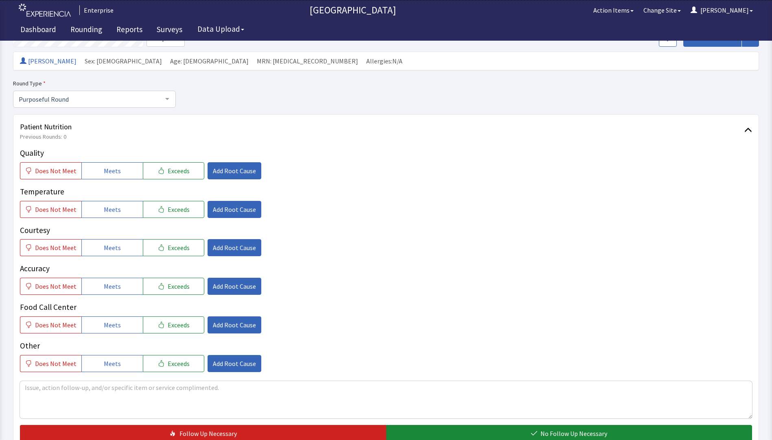
scroll to position [122, 0]
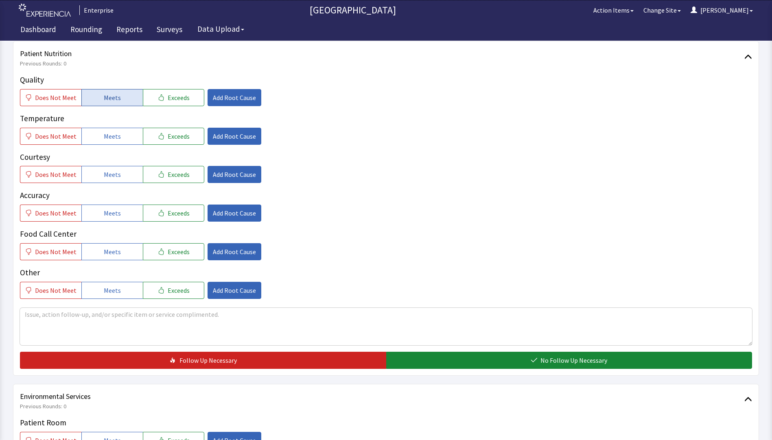
click at [119, 98] on button "Meets" at bounding box center [111, 97] width 61 height 17
click at [106, 137] on span "Meets" at bounding box center [112, 136] width 17 height 10
click at [109, 178] on span "Meets" at bounding box center [112, 175] width 17 height 10
click at [114, 219] on button "Meets" at bounding box center [111, 213] width 61 height 17
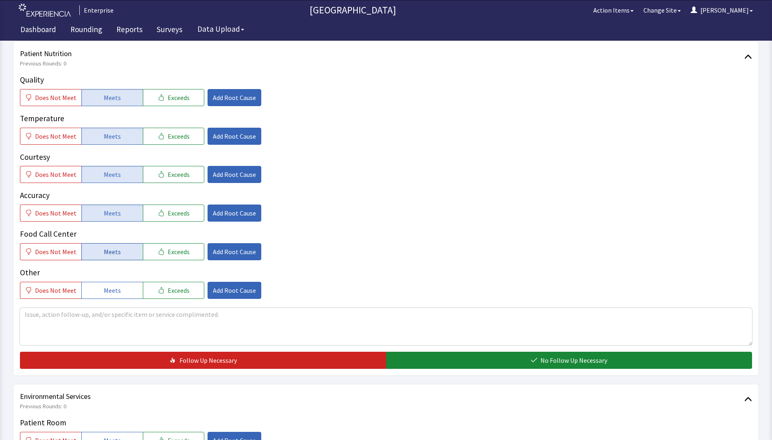
drag, startPoint x: 114, startPoint y: 253, endPoint x: 133, endPoint y: 251, distance: 20.1
click at [114, 254] on span "Meets" at bounding box center [112, 252] width 17 height 10
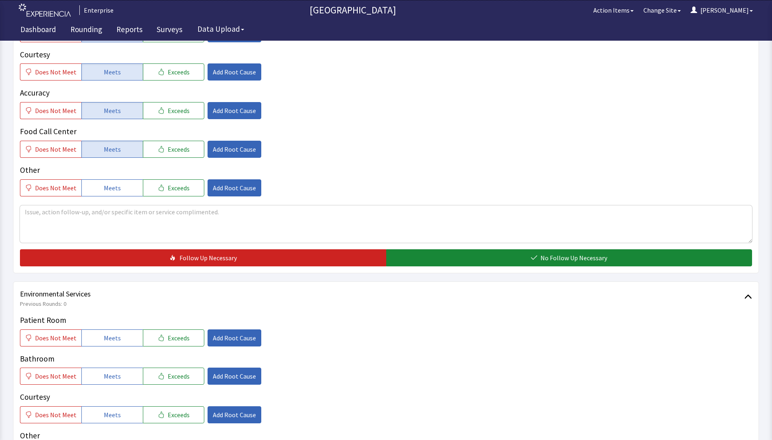
scroll to position [285, 0]
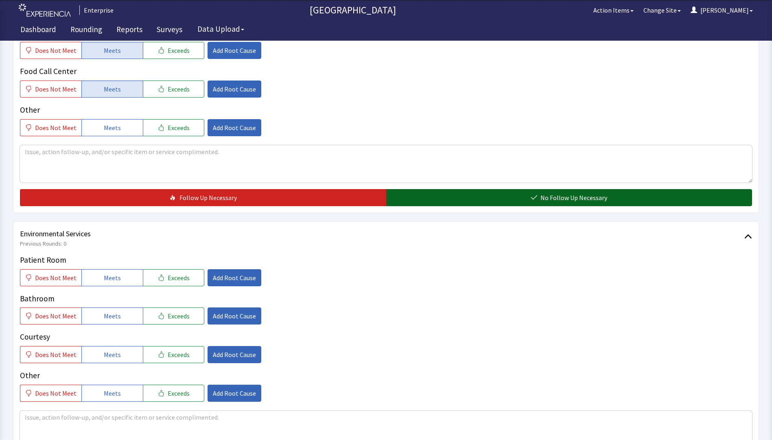
click at [436, 200] on button "No Follow Up Necessary" at bounding box center [569, 197] width 366 height 17
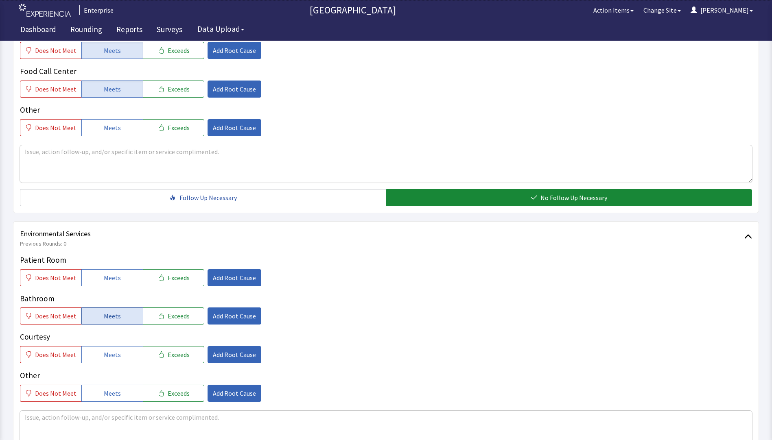
drag, startPoint x: 125, startPoint y: 279, endPoint x: 112, endPoint y: 311, distance: 34.3
click at [124, 281] on button "Meets" at bounding box center [111, 277] width 61 height 17
drag, startPoint x: 108, startPoint y: 323, endPoint x: 107, endPoint y: 340, distance: 17.1
click at [108, 326] on div "Patient Room Does Not Meet Meets Exceeds Add Root Cause Bathroom Does Not Meet …" at bounding box center [386, 328] width 732 height 148
click at [105, 354] on span "Meets" at bounding box center [112, 355] width 17 height 10
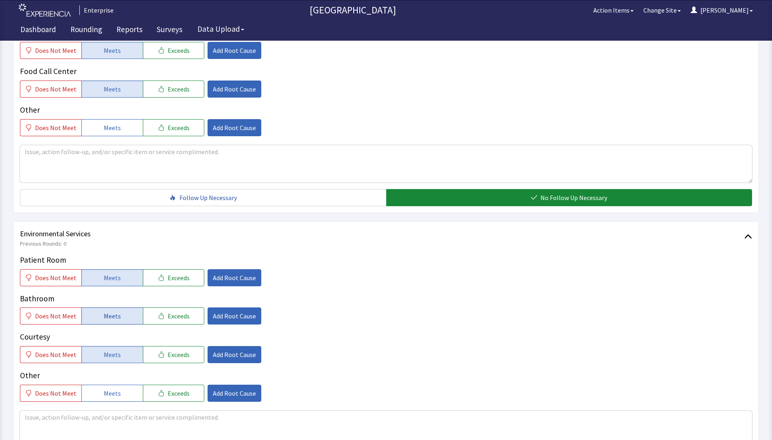
drag, startPoint x: 112, startPoint y: 319, endPoint x: 122, endPoint y: 319, distance: 9.8
click at [112, 319] on span "Meets" at bounding box center [112, 316] width 17 height 10
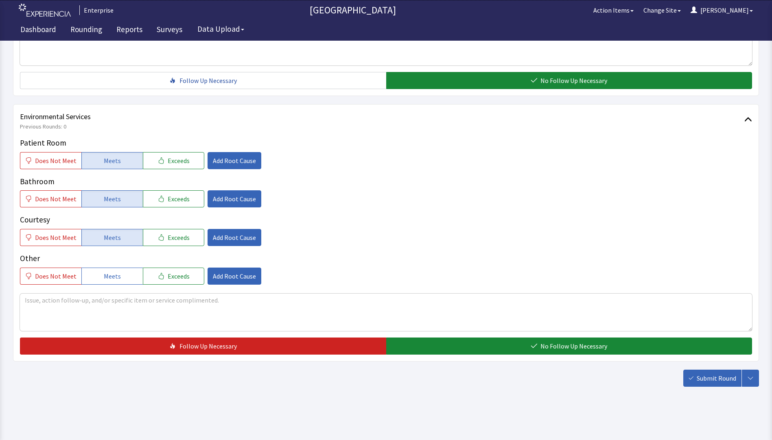
scroll to position [402, 0]
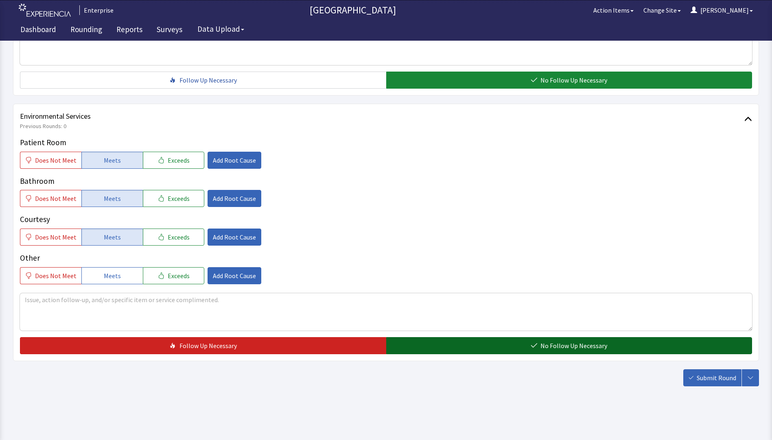
click at [501, 339] on button "No Follow Up Necessary" at bounding box center [569, 345] width 366 height 17
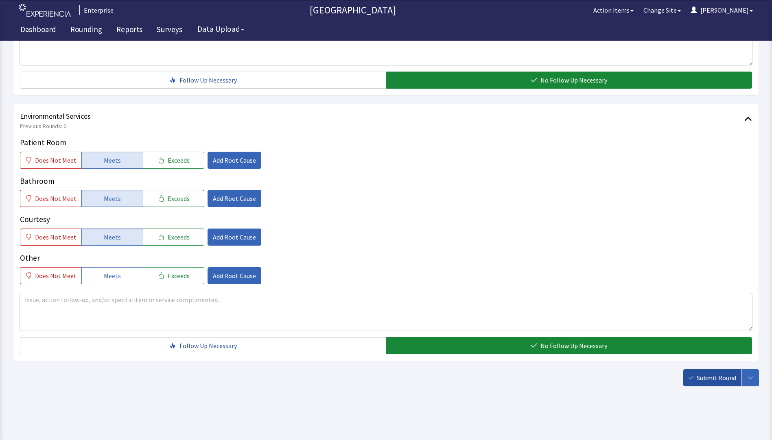
click at [707, 376] on span "Submit Round" at bounding box center [716, 378] width 39 height 10
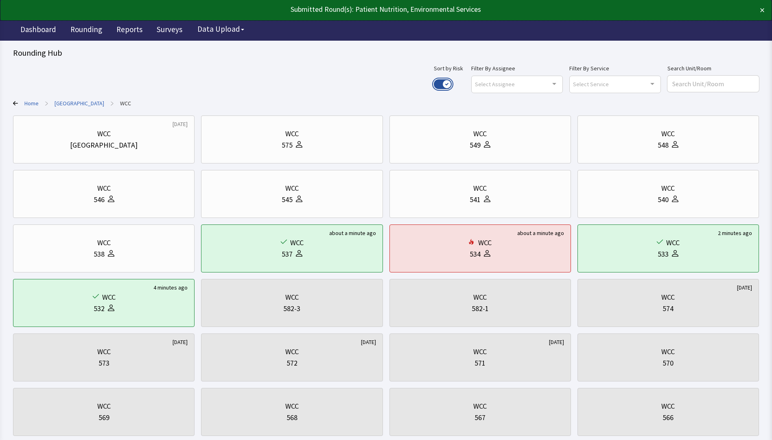
click at [452, 82] on button "Use setting" at bounding box center [443, 84] width 18 height 10
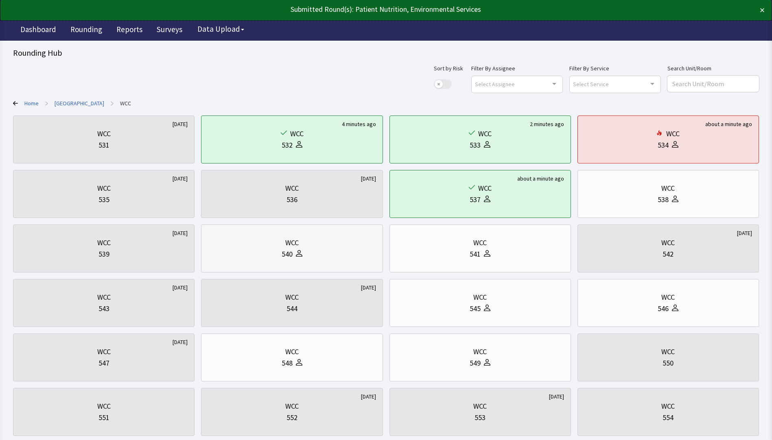
click at [337, 248] on div "WCC" at bounding box center [292, 242] width 168 height 11
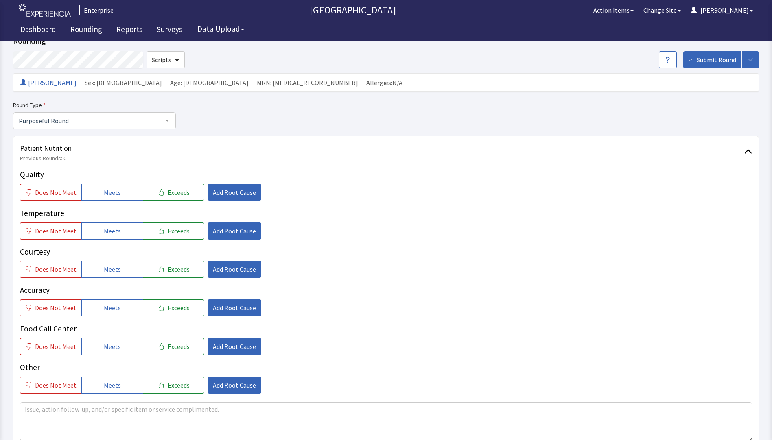
scroll to position [41, 0]
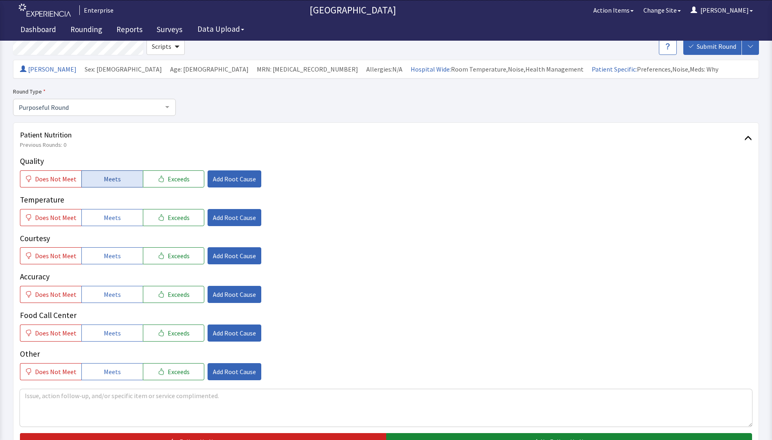
click at [99, 179] on button "Meets" at bounding box center [111, 179] width 61 height 17
click at [112, 223] on button "Meets" at bounding box center [111, 217] width 61 height 17
drag, startPoint x: 107, startPoint y: 256, endPoint x: 105, endPoint y: 284, distance: 28.2
click at [107, 258] on span "Meets" at bounding box center [112, 256] width 17 height 10
drag, startPoint x: 105, startPoint y: 297, endPoint x: 105, endPoint y: 304, distance: 7.0
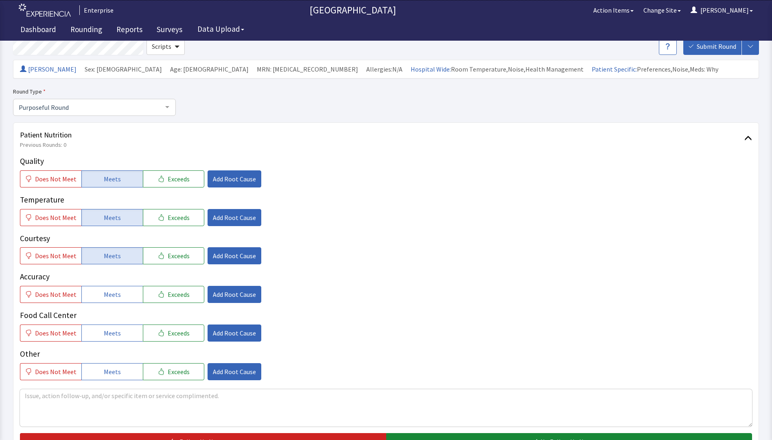
click at [105, 301] on button "Meets" at bounding box center [111, 294] width 61 height 17
click at [106, 328] on span "Meets" at bounding box center [112, 333] width 17 height 10
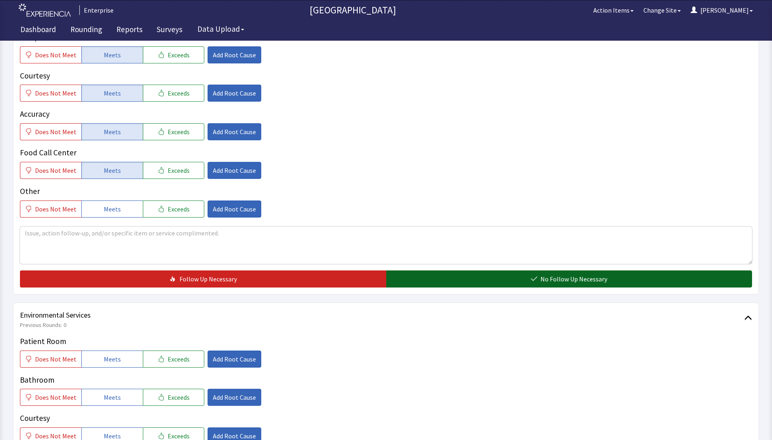
click at [402, 276] on button "No Follow Up Necessary" at bounding box center [569, 279] width 366 height 17
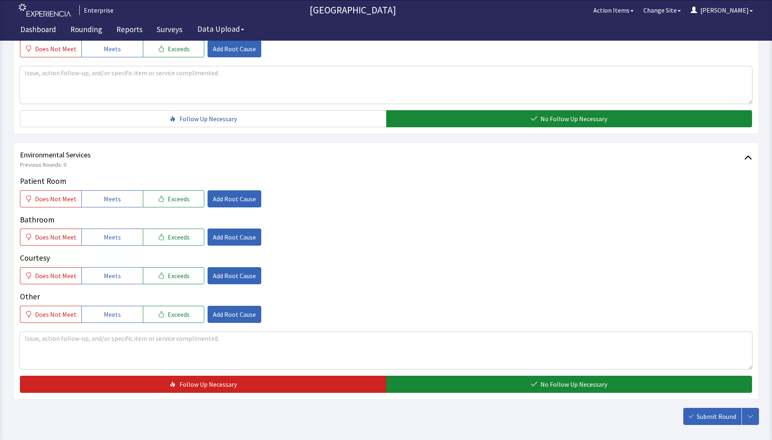
scroll to position [366, 0]
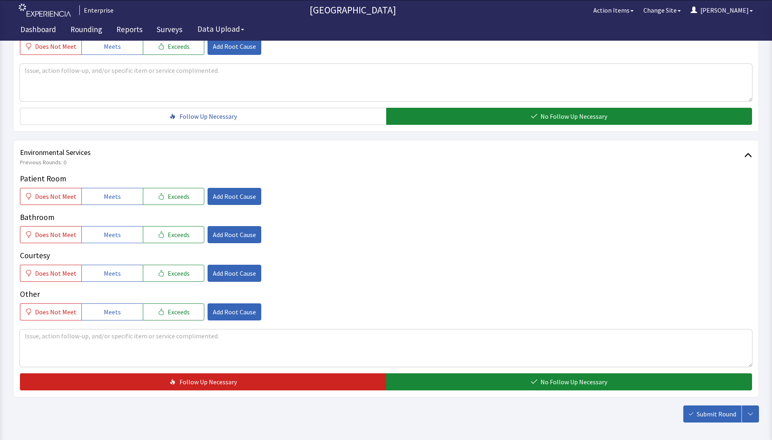
drag, startPoint x: 116, startPoint y: 195, endPoint x: 110, endPoint y: 221, distance: 27.1
click at [116, 195] on span "Meets" at bounding box center [112, 197] width 17 height 10
drag, startPoint x: 110, startPoint y: 232, endPoint x: 109, endPoint y: 259, distance: 26.5
click at [110, 236] on span "Meets" at bounding box center [112, 235] width 17 height 10
drag, startPoint x: 108, startPoint y: 273, endPoint x: 283, endPoint y: 335, distance: 185.3
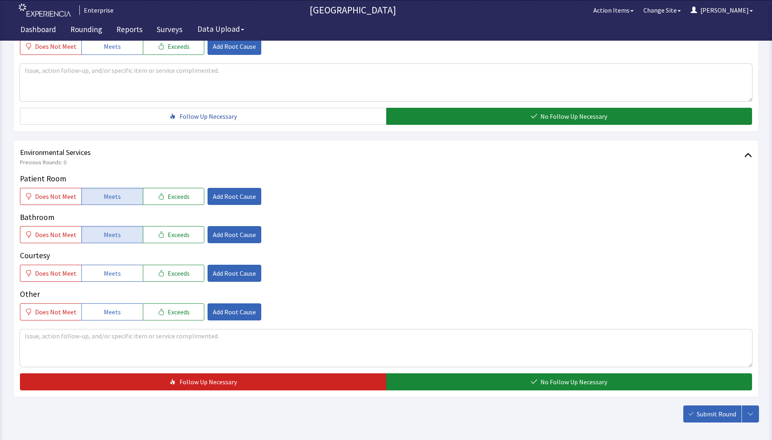
click at [112, 276] on span "Meets" at bounding box center [112, 274] width 17 height 10
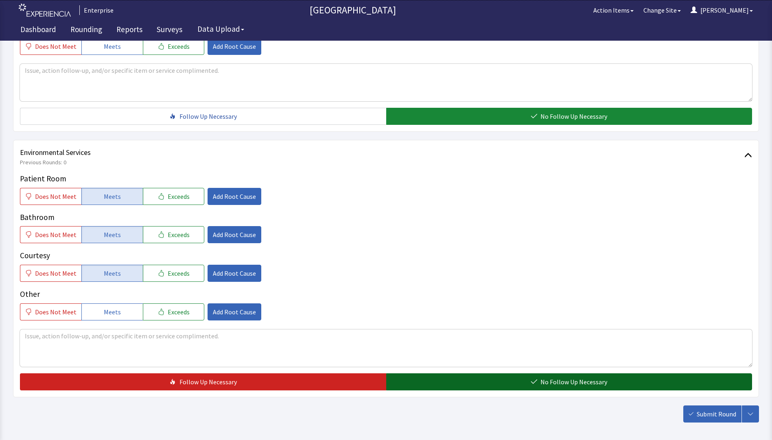
drag, startPoint x: 403, startPoint y: 378, endPoint x: 410, endPoint y: 376, distance: 7.3
click at [403, 379] on button "No Follow Up Necessary" at bounding box center [569, 382] width 366 height 17
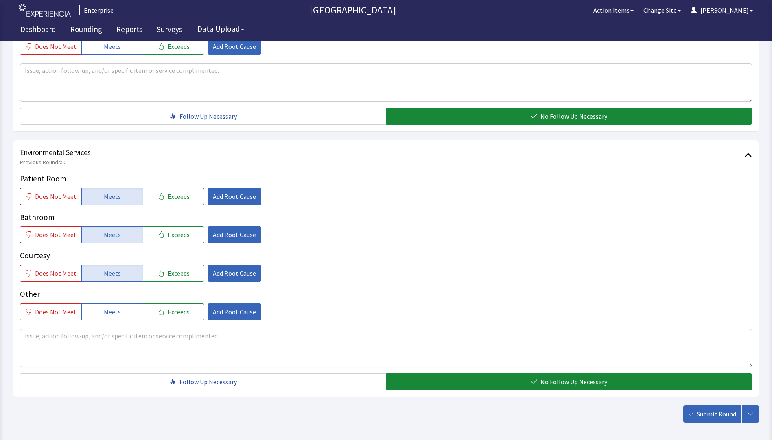
click at [710, 415] on span "Submit Round" at bounding box center [716, 414] width 39 height 10
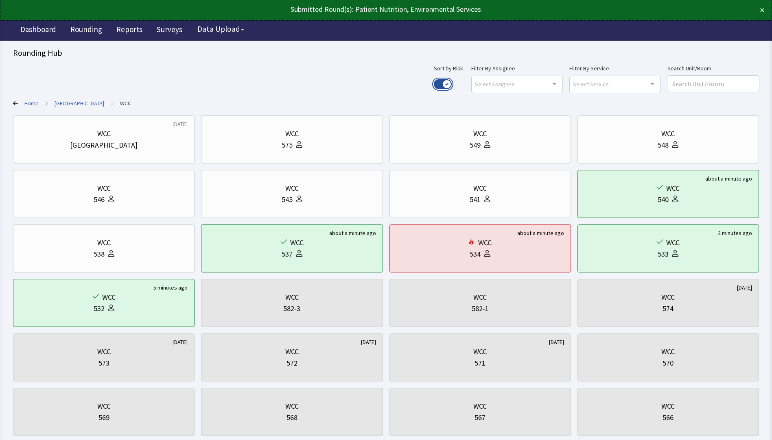
click at [452, 84] on button "Use setting" at bounding box center [443, 84] width 18 height 10
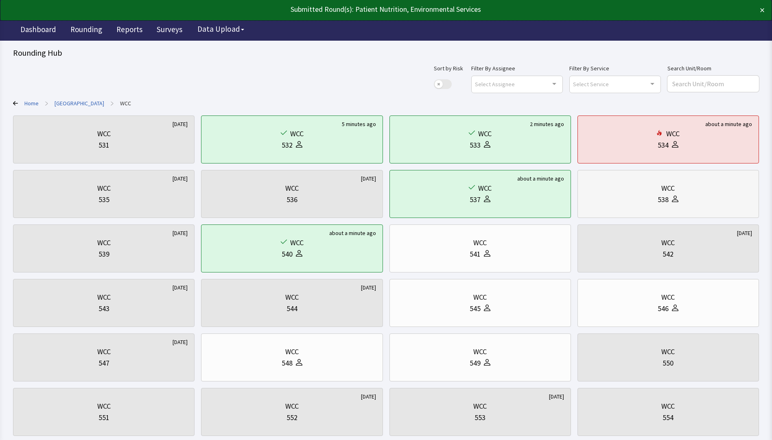
drag, startPoint x: 618, startPoint y: 196, endPoint x: 610, endPoint y: 196, distance: 8.5
click at [619, 196] on div "538" at bounding box center [668, 199] width 168 height 11
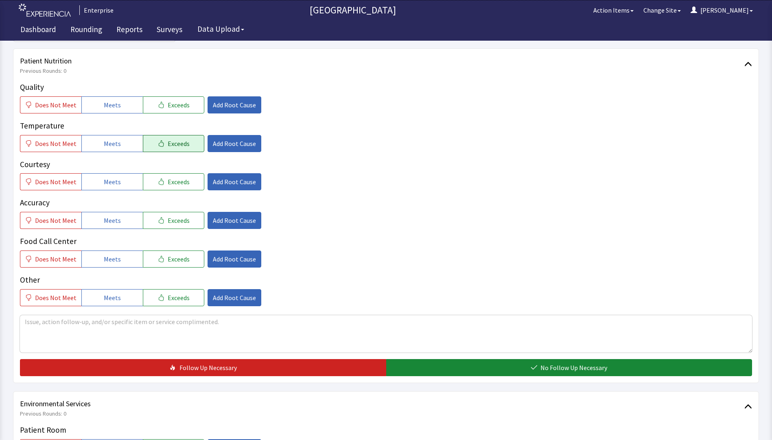
scroll to position [122, 0]
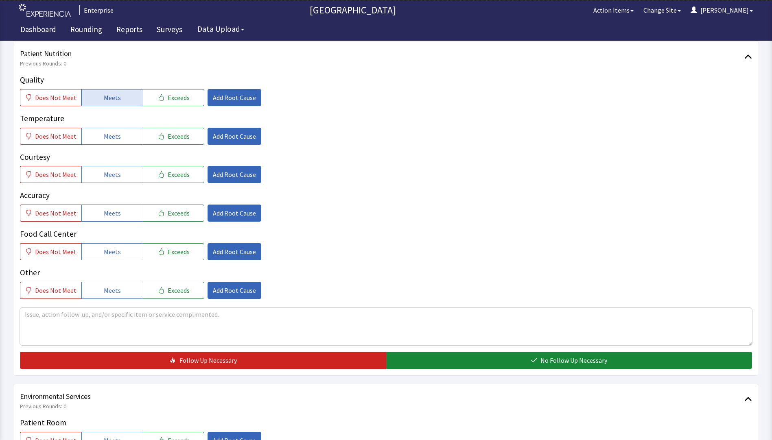
click at [99, 95] on button "Meets" at bounding box center [111, 97] width 61 height 17
drag, startPoint x: 103, startPoint y: 136, endPoint x: 103, endPoint y: 147, distance: 11.4
click at [104, 137] on span "Meets" at bounding box center [112, 136] width 17 height 10
click at [106, 179] on span "Meets" at bounding box center [112, 175] width 17 height 10
drag, startPoint x: 109, startPoint y: 213, endPoint x: 109, endPoint y: 221, distance: 7.7
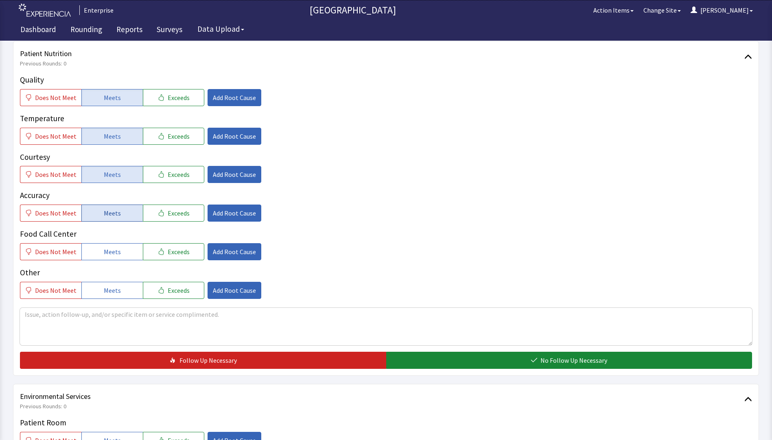
click at [109, 221] on button "Meets" at bounding box center [111, 213] width 61 height 17
click at [109, 246] on button "Meets" at bounding box center [111, 251] width 61 height 17
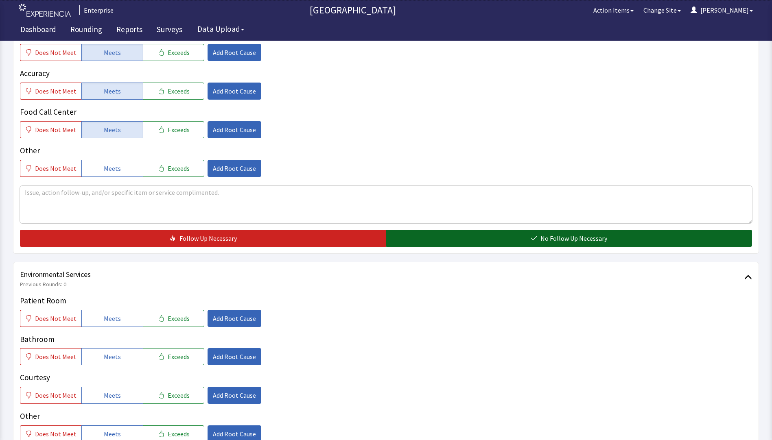
click at [407, 232] on button "No Follow Up Necessary" at bounding box center [569, 238] width 366 height 17
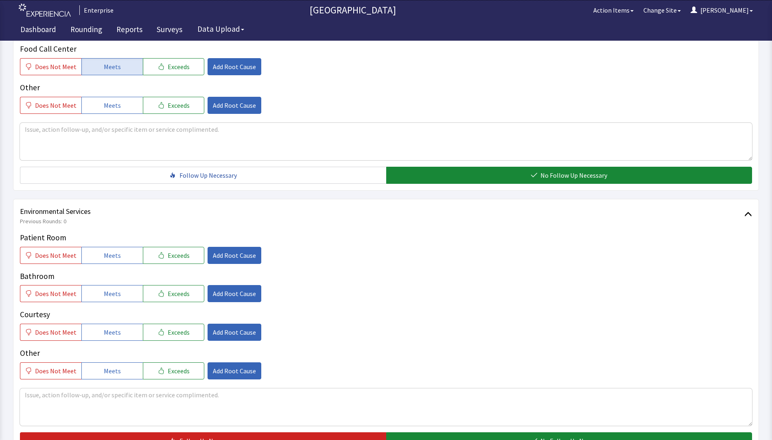
scroll to position [366, 0]
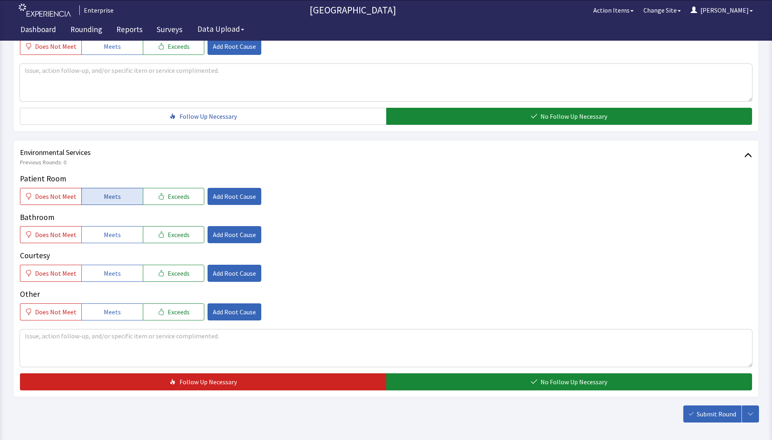
click at [111, 196] on span "Meets" at bounding box center [112, 197] width 17 height 10
drag, startPoint x: 113, startPoint y: 238, endPoint x: 113, endPoint y: 252, distance: 14.2
click at [113, 239] on span "Meets" at bounding box center [112, 235] width 17 height 10
drag, startPoint x: 112, startPoint y: 265, endPoint x: 123, endPoint y: 278, distance: 17.4
click at [113, 267] on div "Courtesy Does Not Meet Meets Exceeds Add Root Cause" at bounding box center [386, 266] width 732 height 32
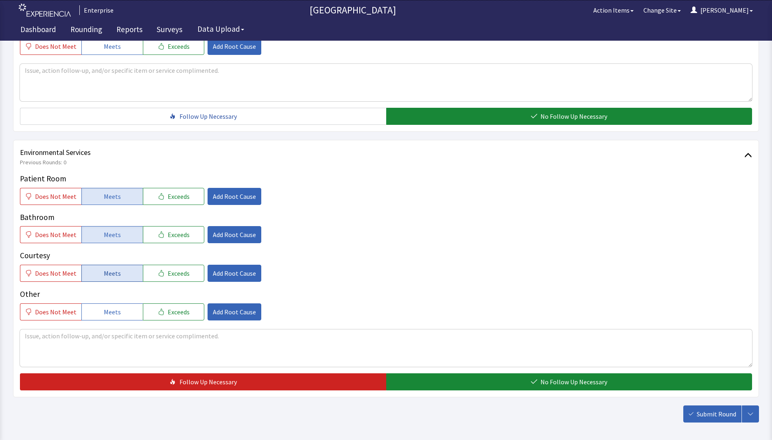
click at [124, 278] on button "Meets" at bounding box center [111, 273] width 61 height 17
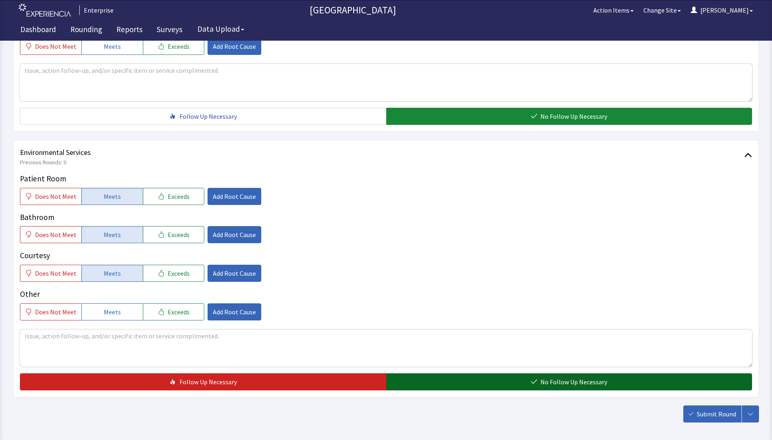
drag, startPoint x: 413, startPoint y: 383, endPoint x: 421, endPoint y: 384, distance: 8.2
click at [415, 383] on button "No Follow Up Necessary" at bounding box center [569, 382] width 366 height 17
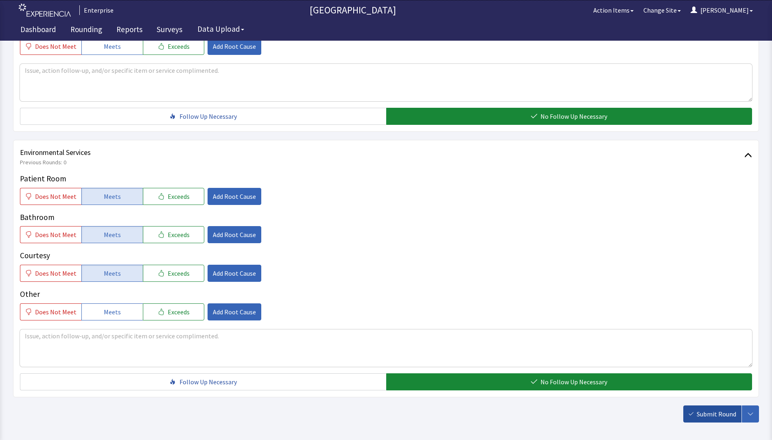
click at [706, 414] on span "Submit Round" at bounding box center [716, 414] width 39 height 10
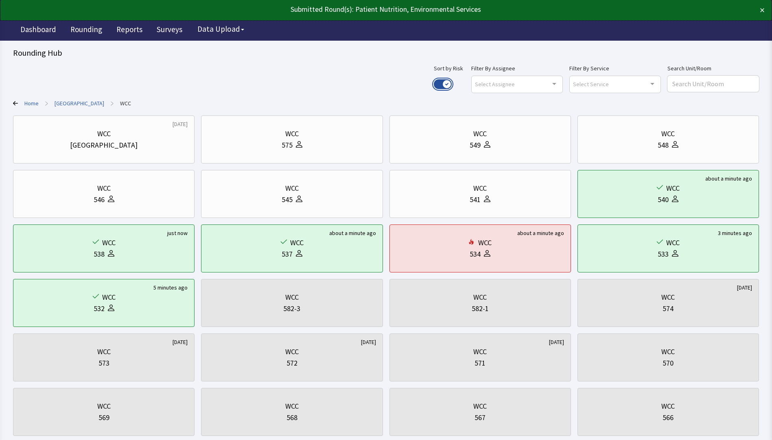
click at [452, 81] on button "Use setting" at bounding box center [443, 84] width 18 height 10
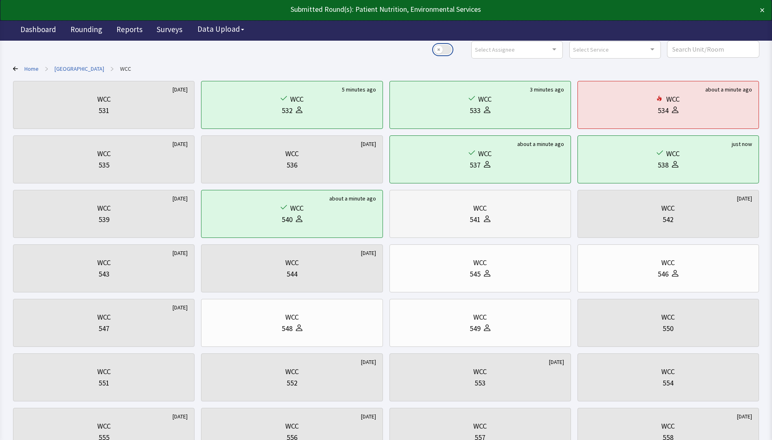
scroll to position [81, 0]
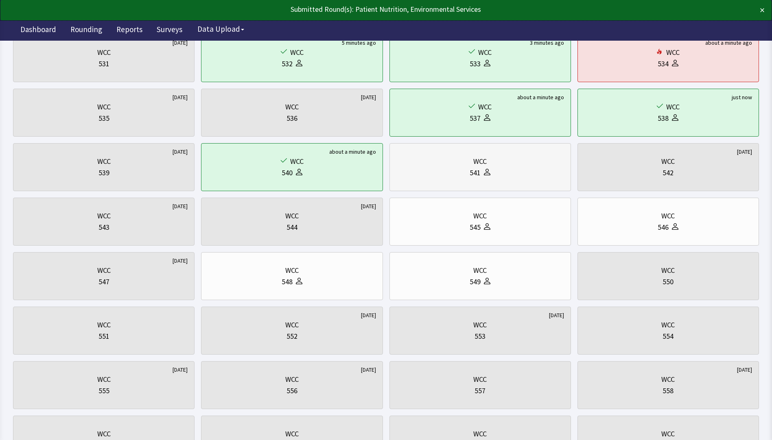
click at [475, 177] on div "541" at bounding box center [475, 172] width 11 height 11
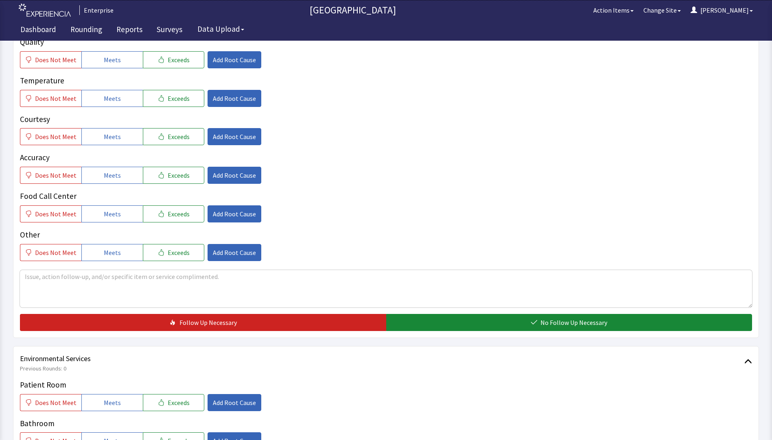
scroll to position [163, 0]
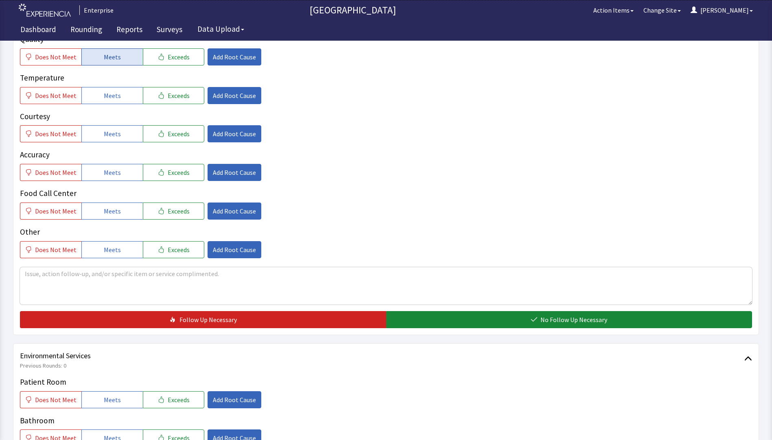
click at [101, 59] on button "Meets" at bounding box center [111, 56] width 61 height 17
drag, startPoint x: 98, startPoint y: 96, endPoint x: 98, endPoint y: 103, distance: 6.9
click at [98, 100] on button "Meets" at bounding box center [111, 95] width 61 height 17
drag, startPoint x: 98, startPoint y: 133, endPoint x: 102, endPoint y: 158, distance: 24.7
click at [98, 139] on button "Meets" at bounding box center [111, 133] width 61 height 17
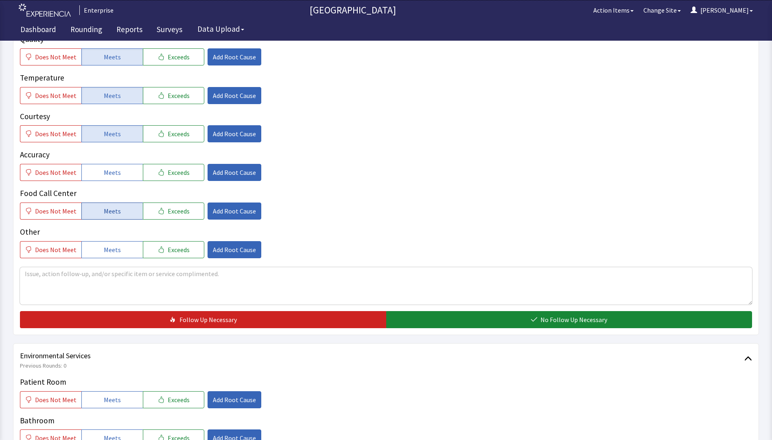
drag, startPoint x: 103, startPoint y: 175, endPoint x: 97, endPoint y: 210, distance: 35.6
click at [103, 181] on button "Meets" at bounding box center [111, 172] width 61 height 17
drag, startPoint x: 97, startPoint y: 212, endPoint x: 223, endPoint y: 267, distance: 137.4
click at [111, 219] on button "Meets" at bounding box center [111, 211] width 61 height 17
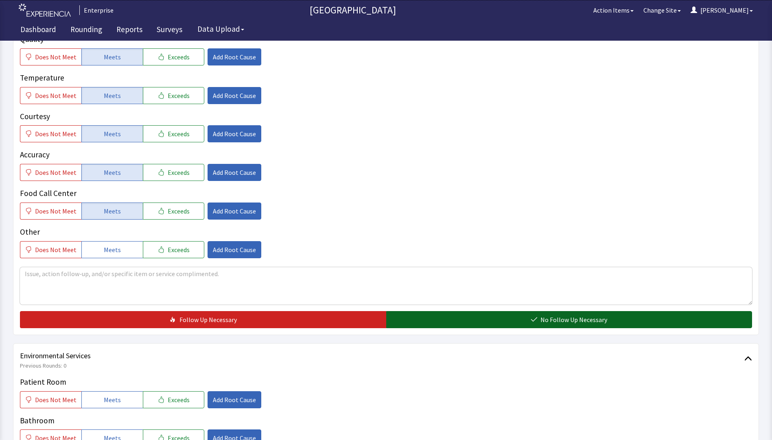
click at [436, 325] on button "No Follow Up Necessary" at bounding box center [569, 319] width 366 height 17
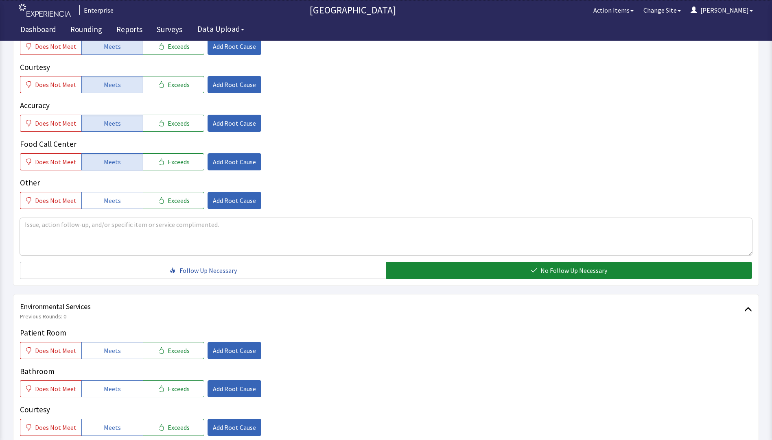
scroll to position [285, 0]
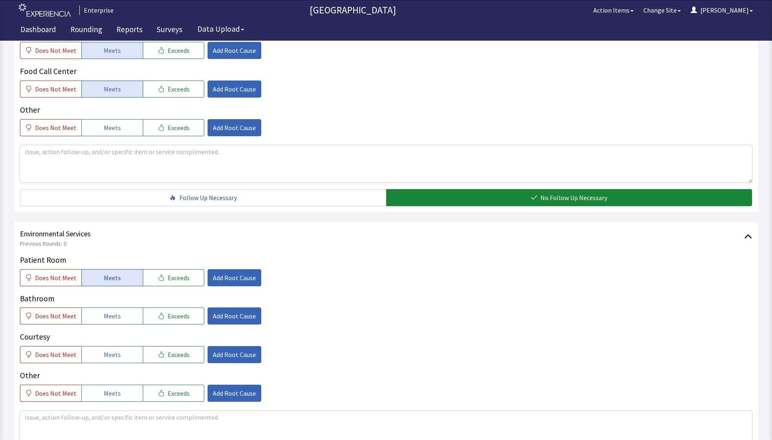
click at [104, 276] on span "Meets" at bounding box center [112, 278] width 17 height 10
click at [105, 321] on span "Meets" at bounding box center [112, 316] width 17 height 10
drag, startPoint x: 107, startPoint y: 353, endPoint x: 115, endPoint y: 352, distance: 7.8
click at [108, 353] on span "Meets" at bounding box center [112, 355] width 17 height 10
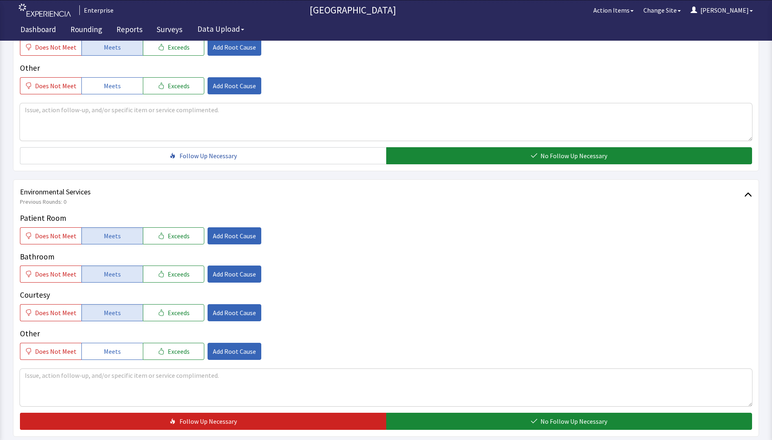
scroll to position [366, 0]
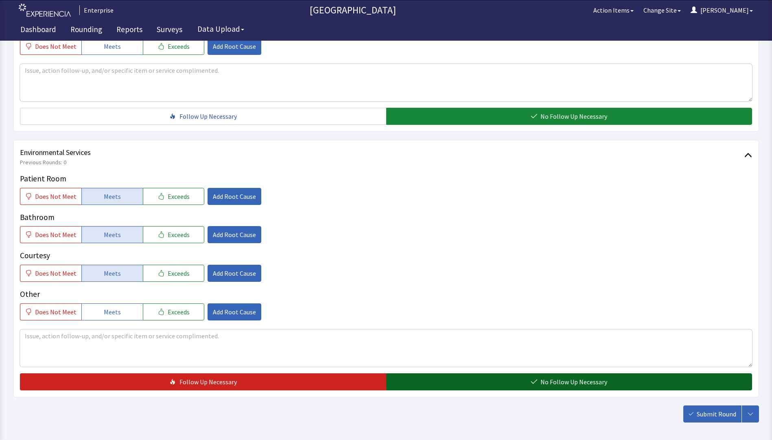
drag, startPoint x: 575, startPoint y: 388, endPoint x: 582, endPoint y: 387, distance: 7.0
click at [575, 388] on button "No Follow Up Necessary" at bounding box center [569, 382] width 366 height 17
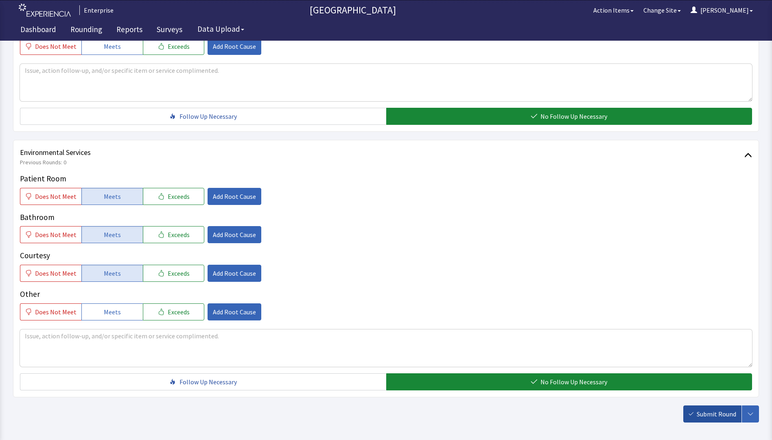
click at [715, 415] on span "Submit Round" at bounding box center [716, 414] width 39 height 10
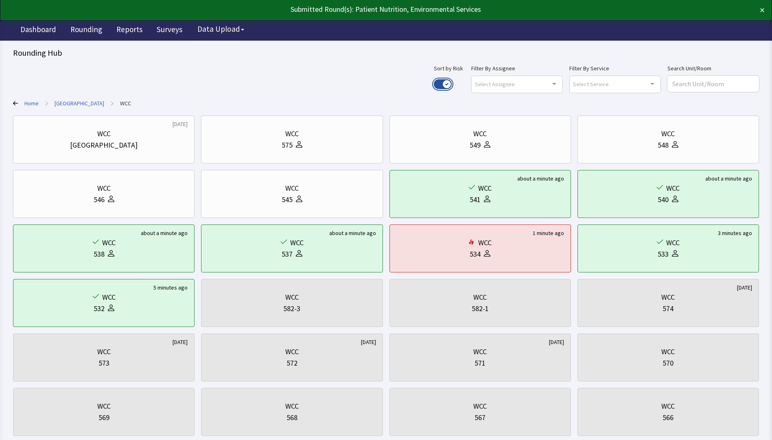
click at [452, 84] on button "Use setting" at bounding box center [443, 84] width 18 height 10
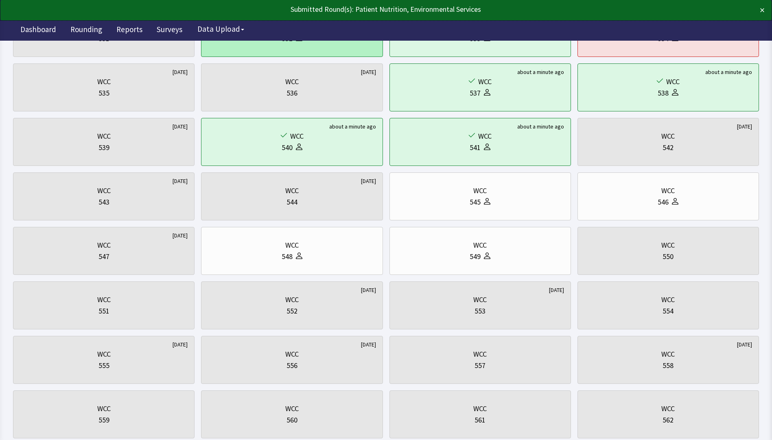
scroll to position [122, 0]
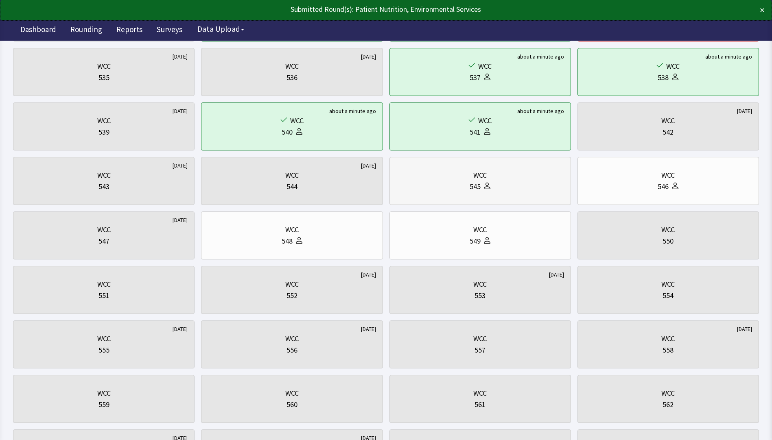
click at [521, 185] on div "545" at bounding box center [480, 186] width 168 height 11
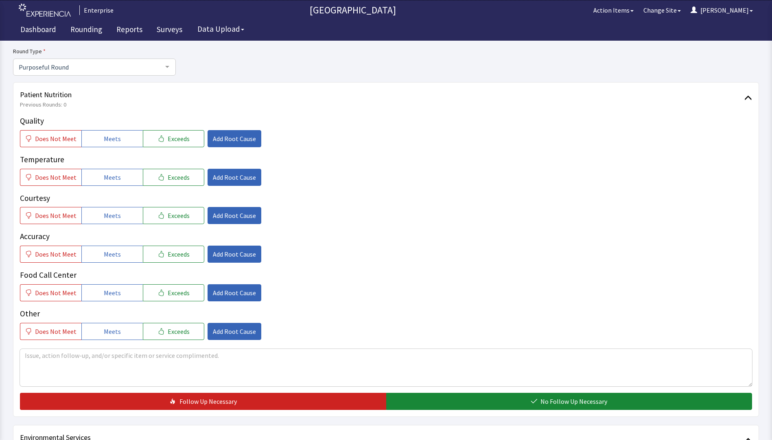
scroll to position [81, 0]
click at [117, 136] on button "Meets" at bounding box center [111, 138] width 61 height 17
drag, startPoint x: 114, startPoint y: 177, endPoint x: 119, endPoint y: 206, distance: 28.4
click at [114, 178] on span "Meets" at bounding box center [112, 177] width 17 height 10
click at [122, 226] on div "Quality Does Not Meet Meets Exceeds Add Root Cause Temperature Does Not Meet Me…" at bounding box center [386, 227] width 732 height 225
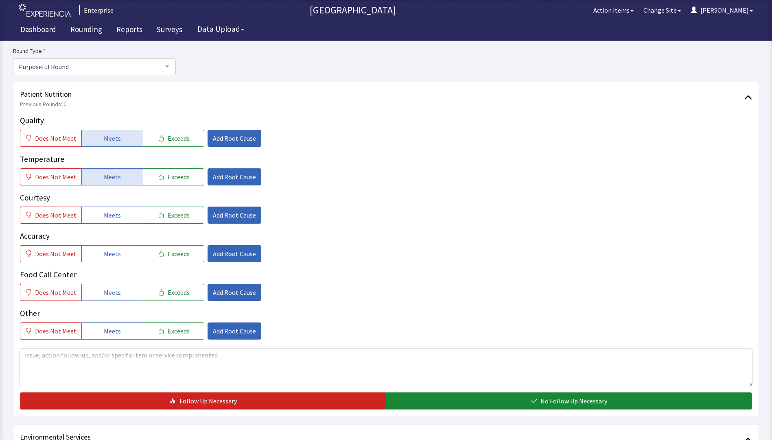
drag, startPoint x: 122, startPoint y: 256, endPoint x: 120, endPoint y: 264, distance: 8.7
click at [121, 258] on button "Meets" at bounding box center [111, 253] width 61 height 17
click at [114, 297] on span "Meets" at bounding box center [112, 293] width 17 height 10
click at [114, 217] on span "Meets" at bounding box center [112, 215] width 17 height 10
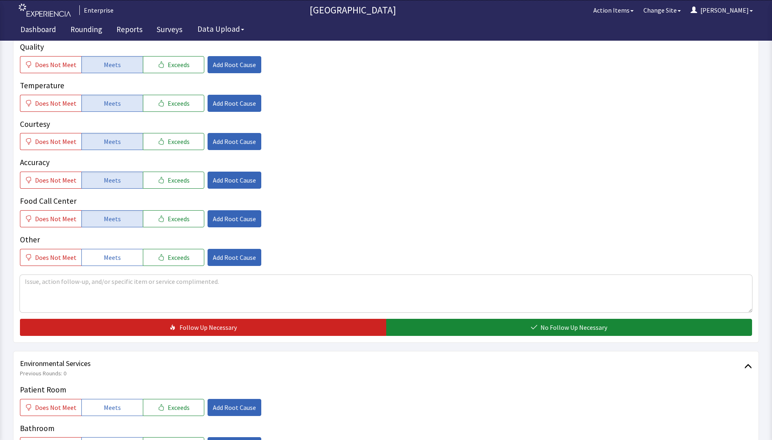
scroll to position [244, 0]
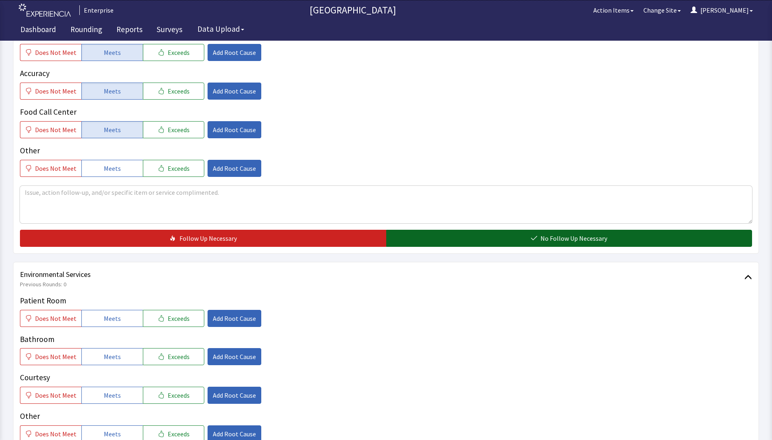
click at [441, 236] on button "No Follow Up Necessary" at bounding box center [569, 238] width 366 height 17
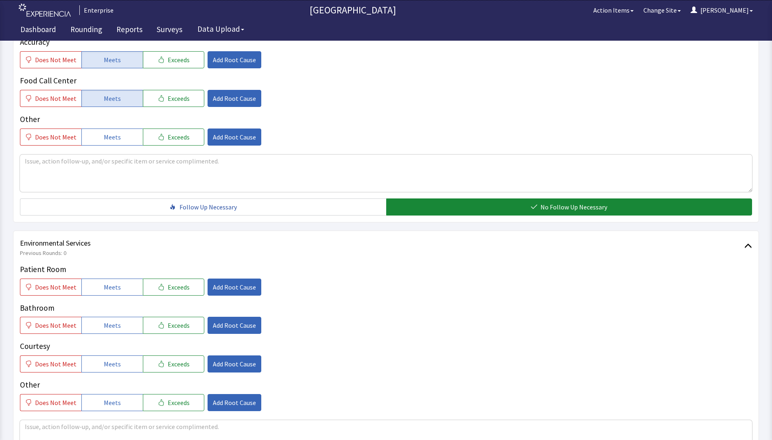
scroll to position [326, 0]
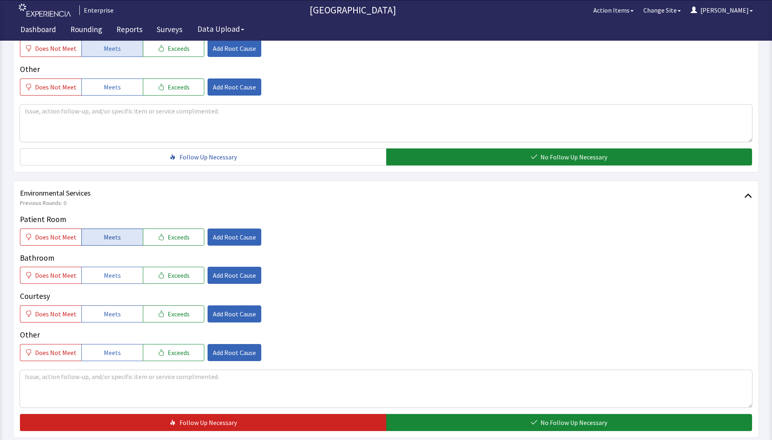
click at [109, 244] on button "Meets" at bounding box center [111, 237] width 61 height 17
drag, startPoint x: 112, startPoint y: 278, endPoint x: 114, endPoint y: 304, distance: 25.7
click at [113, 280] on span "Meets" at bounding box center [112, 276] width 17 height 10
click at [125, 316] on button "Meets" at bounding box center [111, 314] width 61 height 17
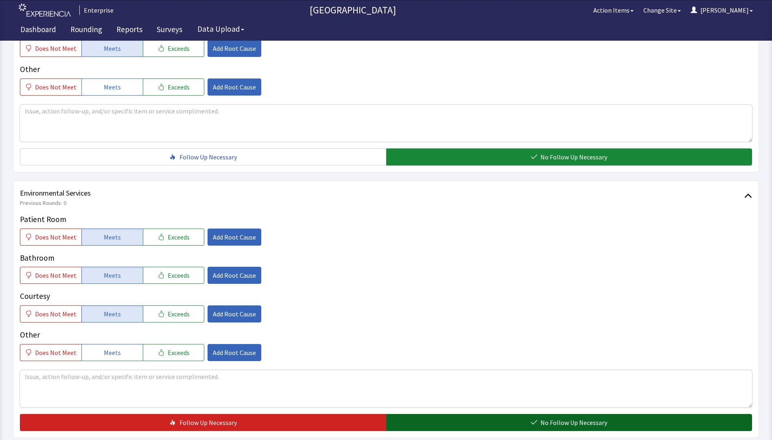
click at [416, 422] on button "No Follow Up Necessary" at bounding box center [569, 422] width 366 height 17
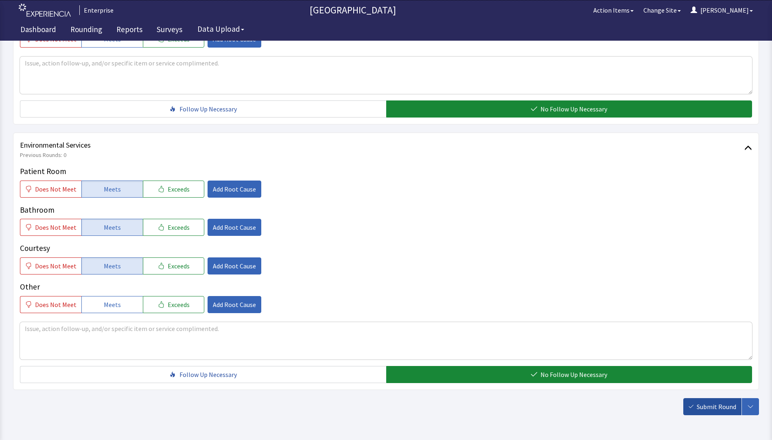
scroll to position [402, 0]
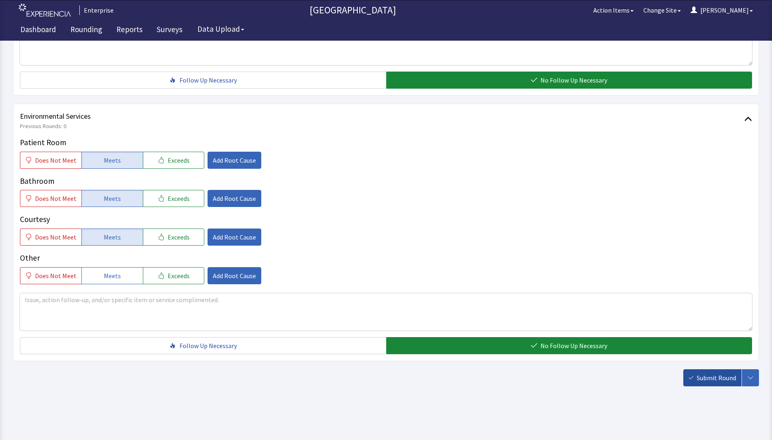
click at [713, 380] on span "Submit Round" at bounding box center [716, 378] width 39 height 10
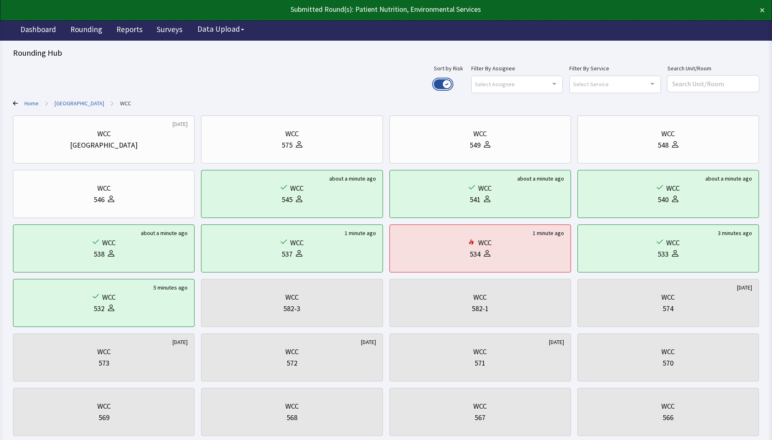
click at [452, 81] on button "Use setting" at bounding box center [443, 84] width 18 height 10
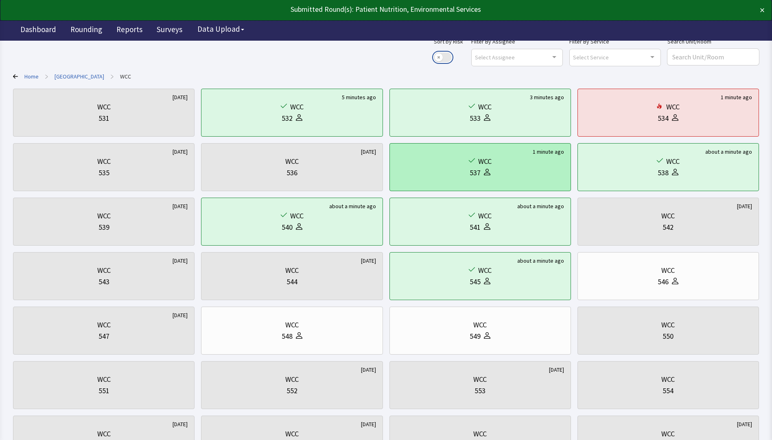
scroll to position [41, 0]
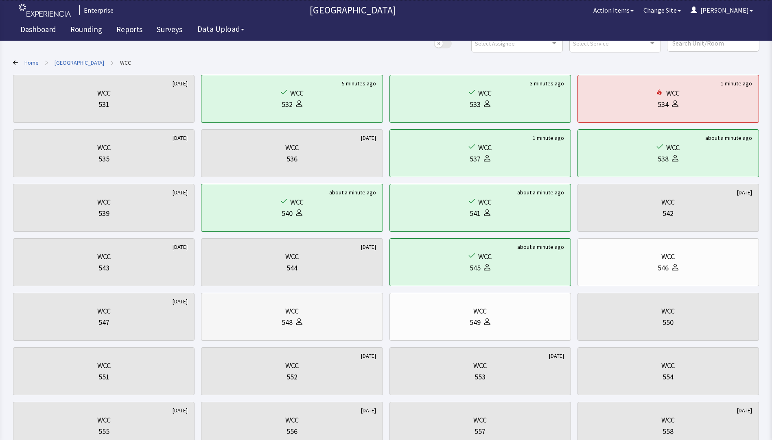
click at [350, 326] on div "548" at bounding box center [292, 322] width 168 height 11
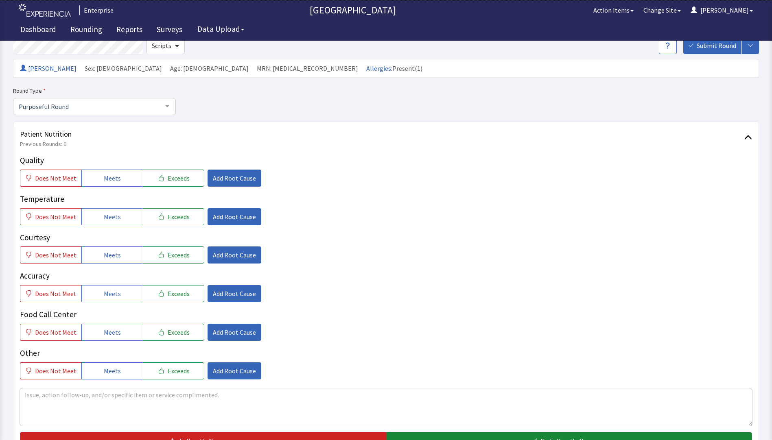
scroll to position [41, 0]
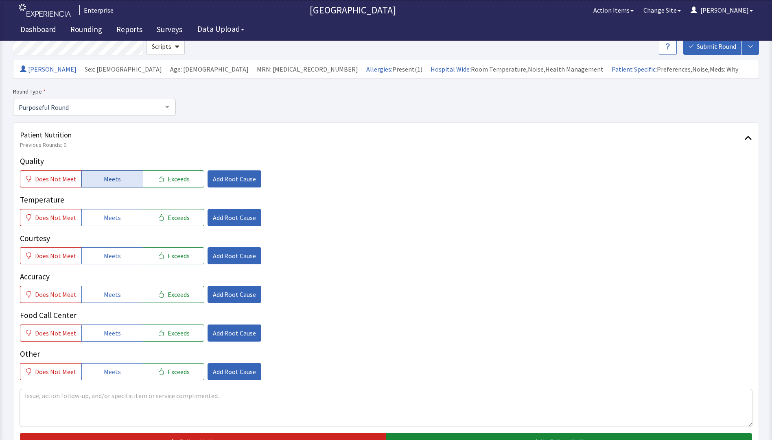
click at [111, 182] on span "Meets" at bounding box center [112, 179] width 17 height 10
drag, startPoint x: 107, startPoint y: 214, endPoint x: 109, endPoint y: 242, distance: 27.3
click at [107, 215] on span "Meets" at bounding box center [112, 218] width 17 height 10
drag, startPoint x: 109, startPoint y: 252, endPoint x: 111, endPoint y: 256, distance: 4.2
click at [110, 254] on span "Meets" at bounding box center [112, 256] width 17 height 10
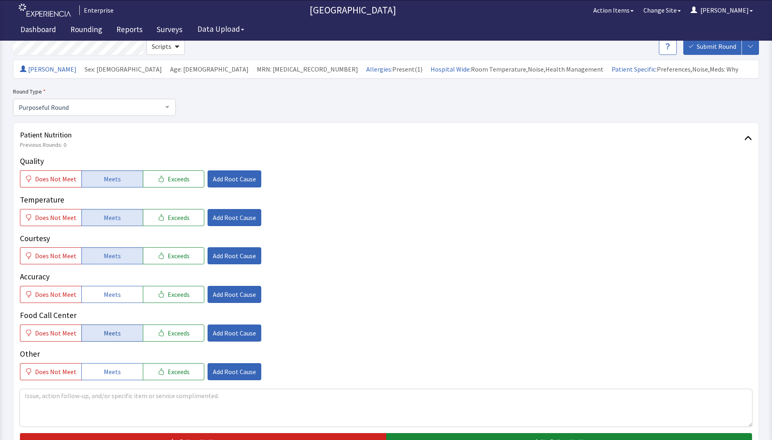
drag, startPoint x: 118, startPoint y: 301, endPoint x: 123, endPoint y: 325, distance: 24.5
click at [119, 306] on div "Quality Does Not Meet Meets Exceeds Add Root Cause Temperature Does Not Meet Me…" at bounding box center [386, 267] width 732 height 225
click at [123, 332] on button "Meets" at bounding box center [111, 333] width 61 height 17
click at [125, 298] on button "Meets" at bounding box center [111, 294] width 61 height 17
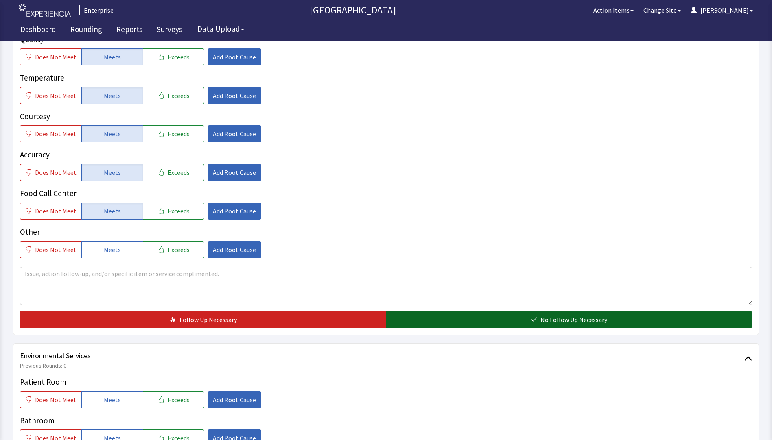
click at [435, 323] on button "No Follow Up Necessary" at bounding box center [569, 319] width 366 height 17
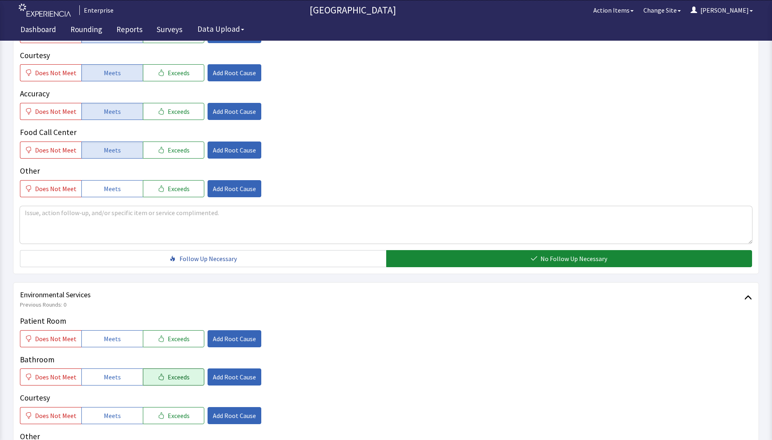
scroll to position [285, 0]
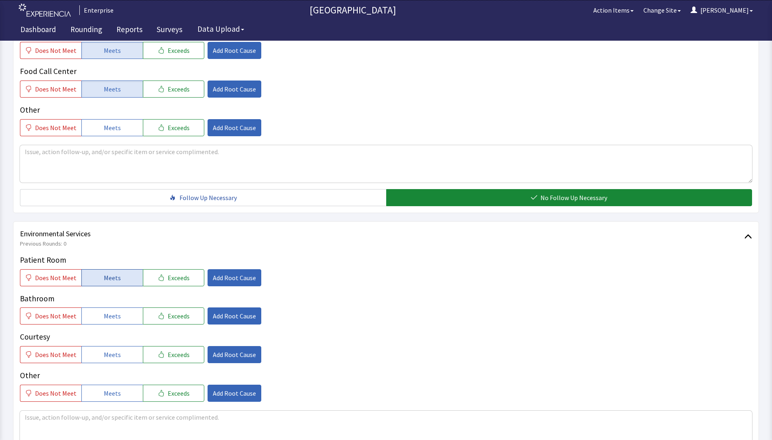
click at [100, 281] on button "Meets" at bounding box center [111, 277] width 61 height 17
drag, startPoint x: 106, startPoint y: 313, endPoint x: 109, endPoint y: 336, distance: 22.9
click at [106, 314] on span "Meets" at bounding box center [112, 316] width 17 height 10
drag, startPoint x: 109, startPoint y: 353, endPoint x: 177, endPoint y: 331, distance: 71.3
click at [111, 354] on span "Meets" at bounding box center [112, 355] width 17 height 10
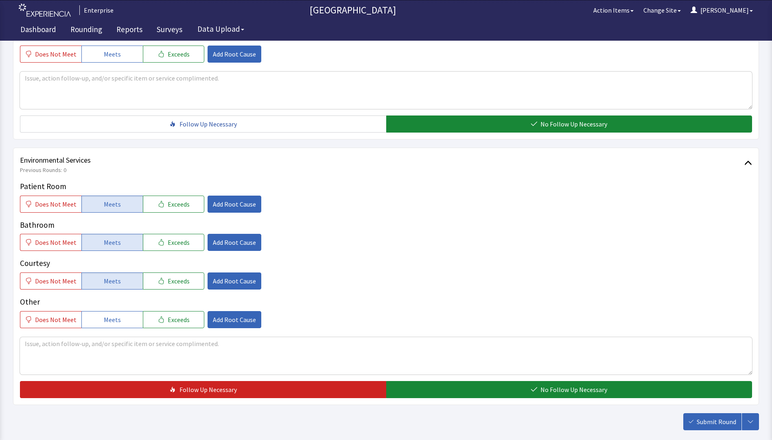
scroll to position [402, 0]
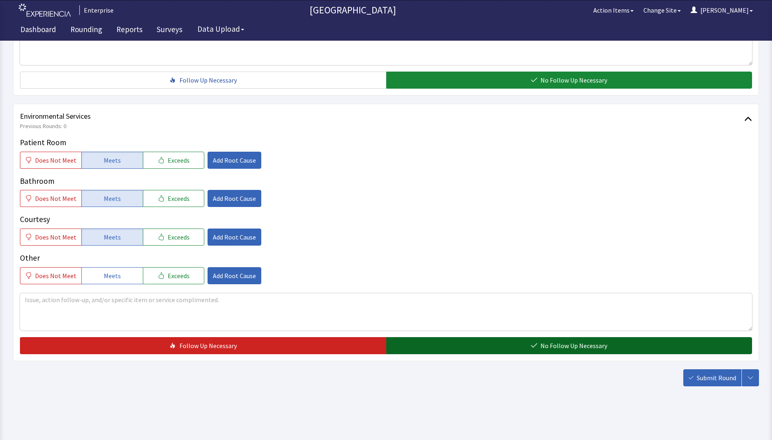
drag, startPoint x: 415, startPoint y: 345, endPoint x: 481, endPoint y: 352, distance: 66.8
click at [416, 345] on button "No Follow Up Necessary" at bounding box center [569, 345] width 366 height 17
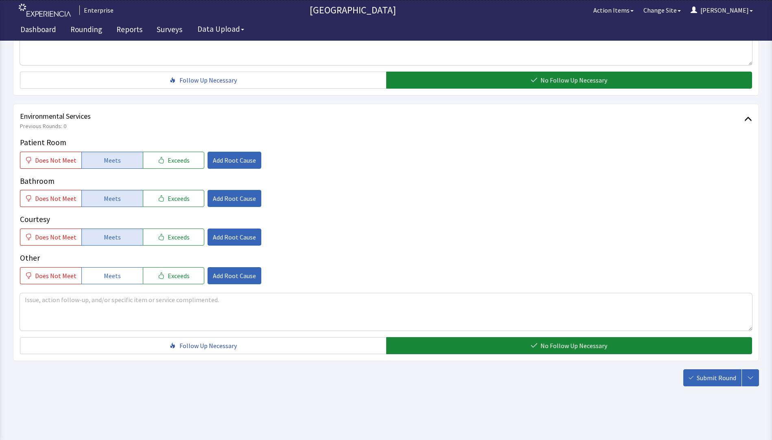
drag, startPoint x: 718, startPoint y: 381, endPoint x: 710, endPoint y: 378, distance: 8.6
click at [719, 381] on span "Submit Round" at bounding box center [716, 378] width 39 height 10
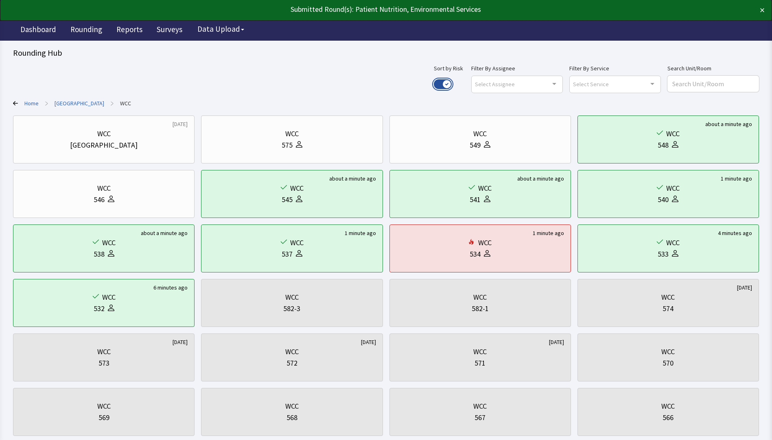
click at [452, 85] on button "Use setting" at bounding box center [443, 84] width 18 height 10
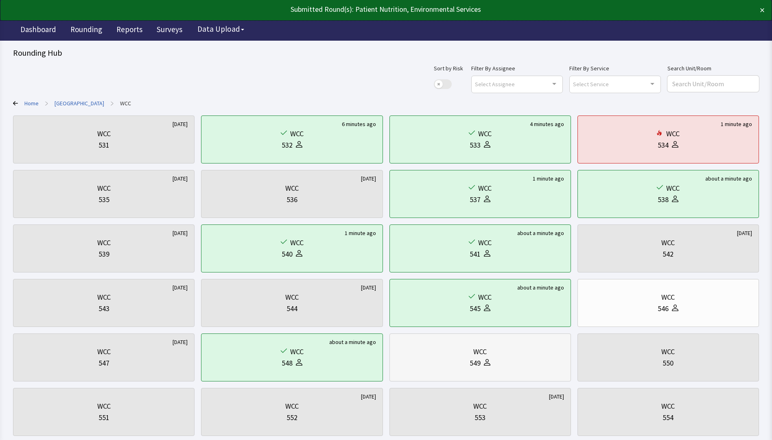
click at [540, 357] on div "WCC" at bounding box center [480, 351] width 168 height 11
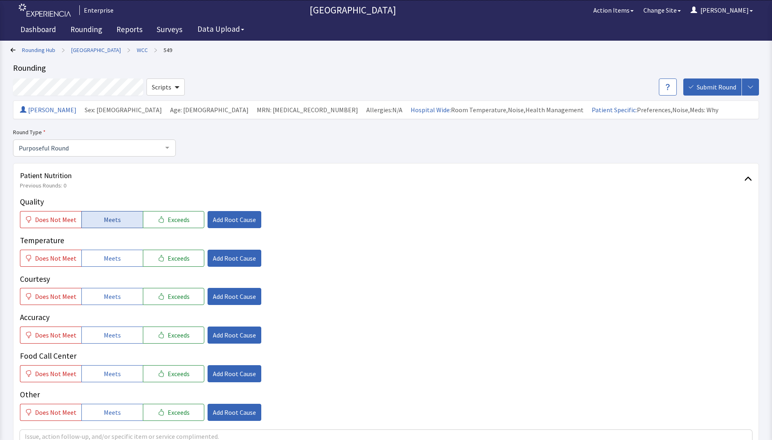
click at [122, 219] on button "Meets" at bounding box center [111, 219] width 61 height 17
click at [121, 253] on button "Meets" at bounding box center [111, 258] width 61 height 17
drag, startPoint x: 115, startPoint y: 298, endPoint x: 118, endPoint y: 318, distance: 20.5
click at [115, 300] on span "Meets" at bounding box center [112, 297] width 17 height 10
drag, startPoint x: 119, startPoint y: 337, endPoint x: 119, endPoint y: 363, distance: 26.0
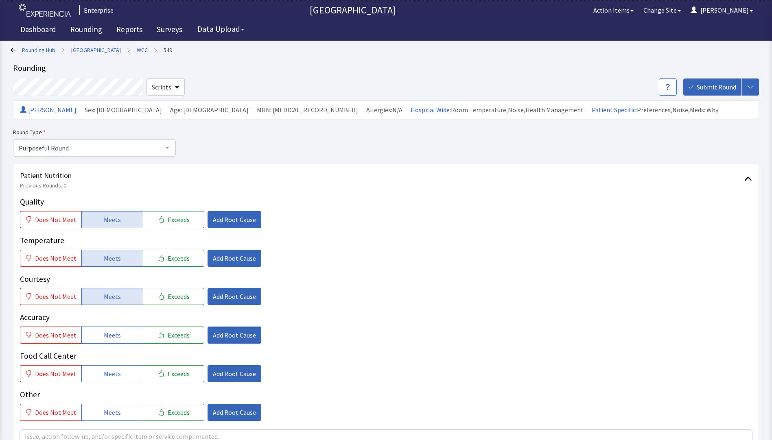
click at [119, 339] on button "Meets" at bounding box center [111, 335] width 61 height 17
click at [118, 373] on button "Meets" at bounding box center [111, 373] width 61 height 17
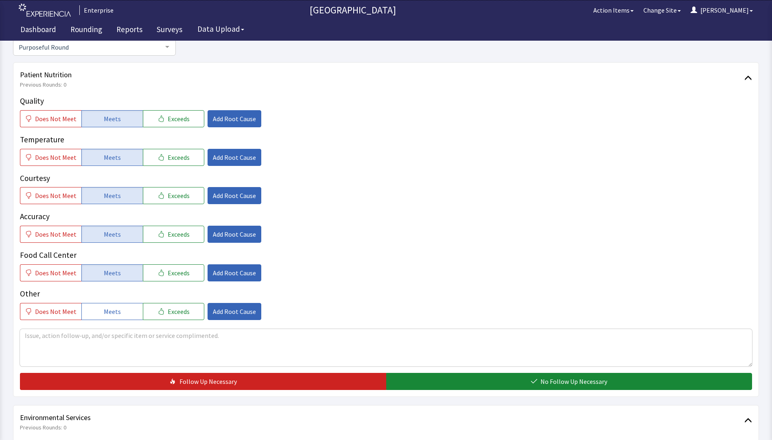
scroll to position [163, 0]
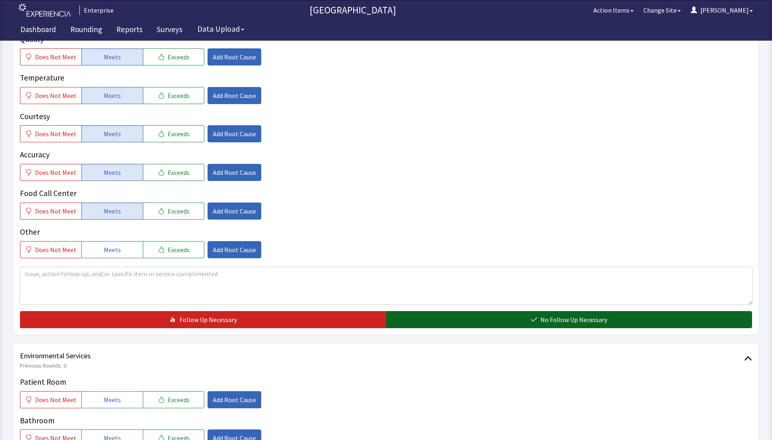
click at [422, 316] on button "No Follow Up Necessary" at bounding box center [569, 319] width 366 height 17
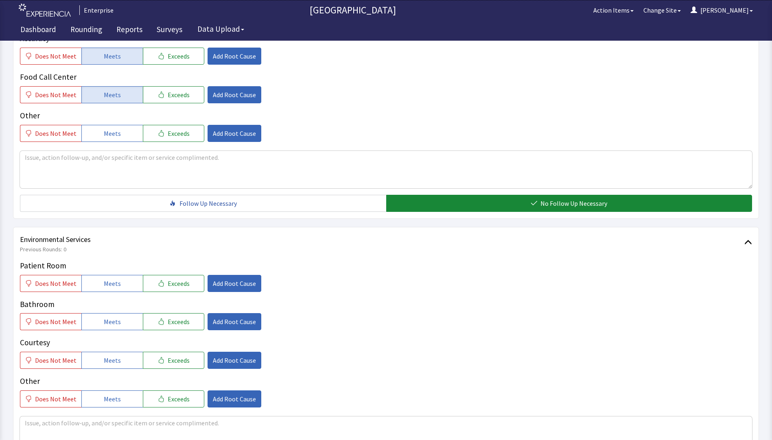
scroll to position [285, 0]
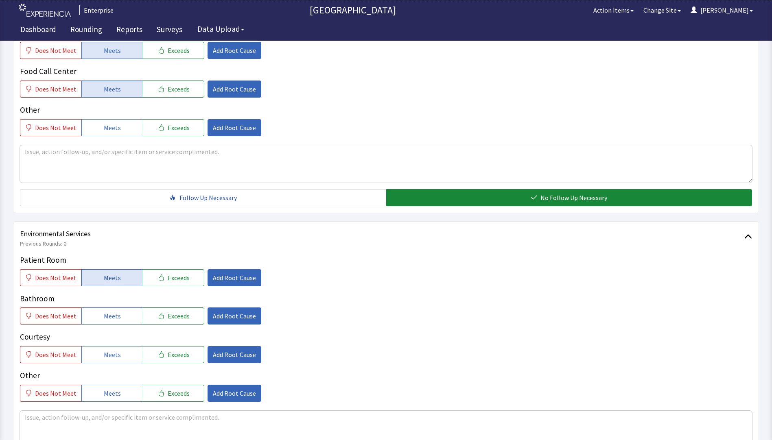
click at [107, 275] on span "Meets" at bounding box center [112, 278] width 17 height 10
drag, startPoint x: 116, startPoint y: 313, endPoint x: 118, endPoint y: 337, distance: 24.0
click at [117, 316] on button "Meets" at bounding box center [111, 316] width 61 height 17
click at [119, 350] on button "Meets" at bounding box center [111, 354] width 61 height 17
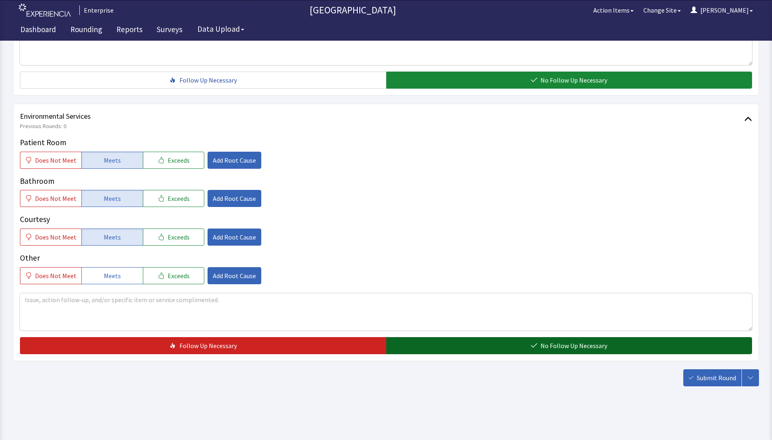
click at [470, 340] on button "No Follow Up Necessary" at bounding box center [569, 345] width 366 height 17
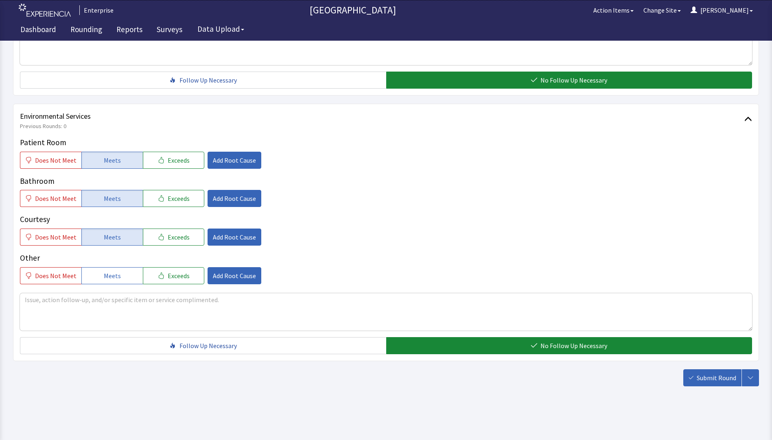
click at [726, 383] on span "Submit Round" at bounding box center [716, 378] width 39 height 10
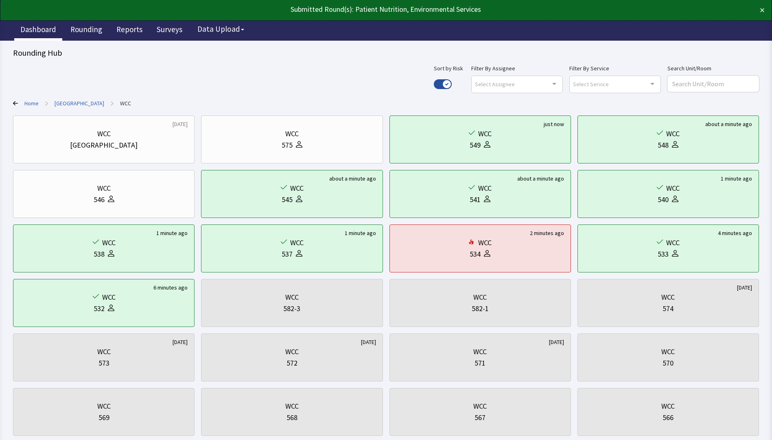
click at [40, 28] on link "Dashboard" at bounding box center [38, 30] width 48 height 20
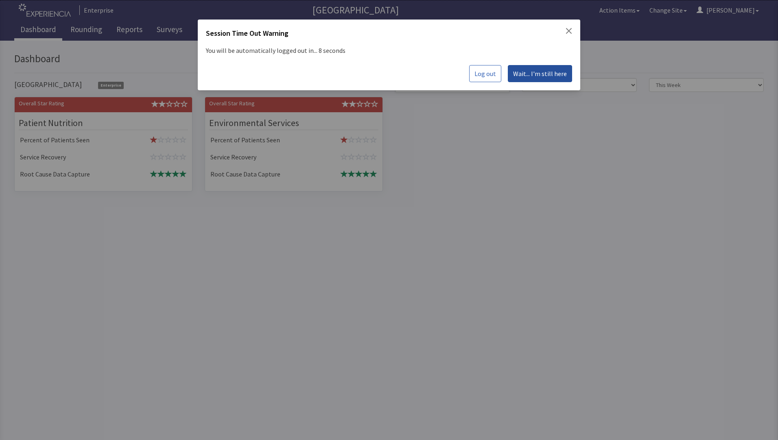
click at [533, 76] on span "Wait... I'm still here" at bounding box center [540, 74] width 54 height 10
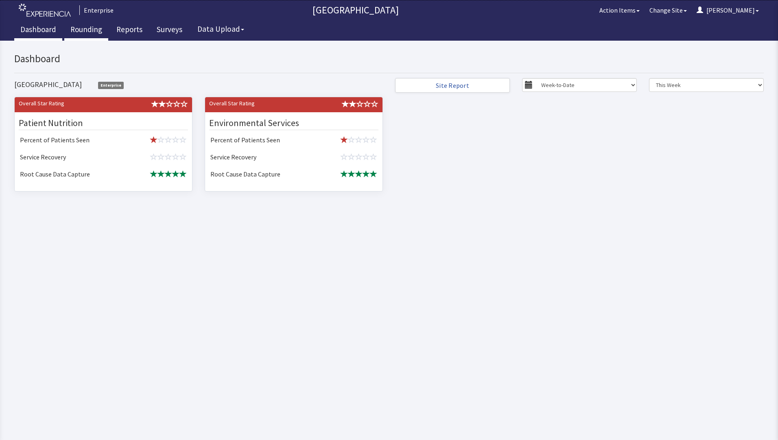
click at [77, 26] on link "Rounding" at bounding box center [86, 30] width 44 height 20
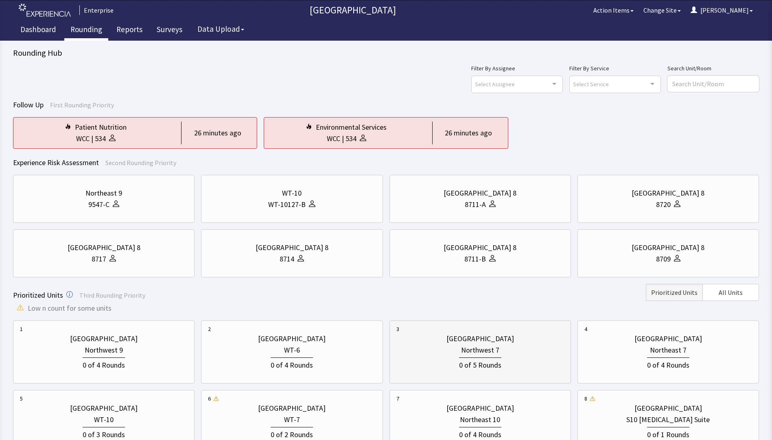
click at [468, 352] on div "Northwest 7" at bounding box center [480, 350] width 38 height 11
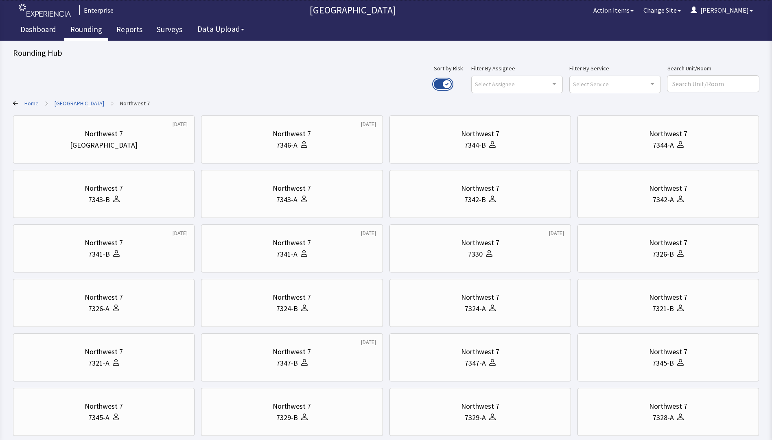
click at [452, 83] on button "Use setting" at bounding box center [443, 84] width 18 height 10
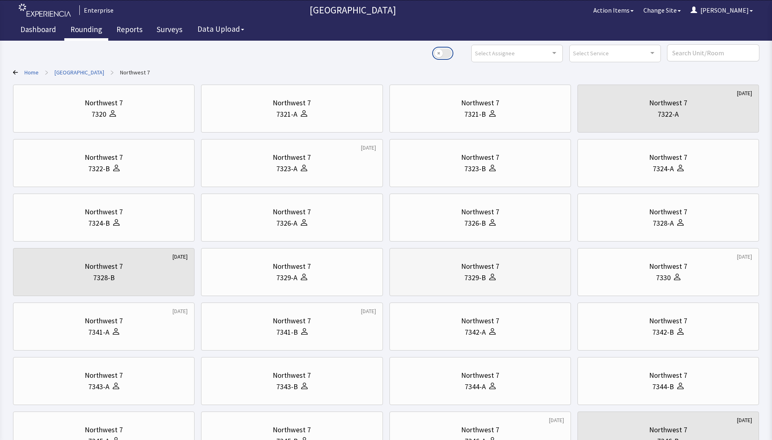
scroll to position [81, 0]
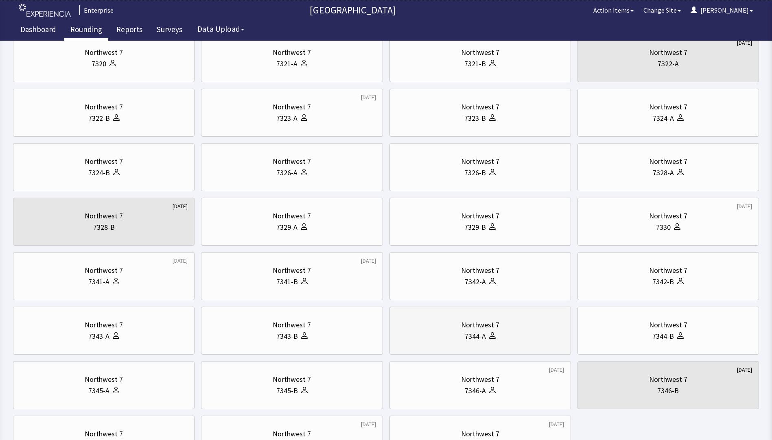
click at [476, 327] on div "Northwest 7" at bounding box center [480, 324] width 38 height 11
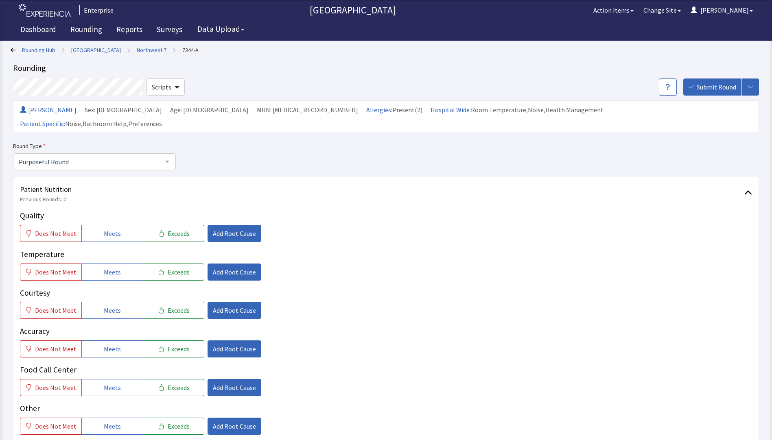
click at [167, 154] on div at bounding box center [167, 161] width 16 height 15
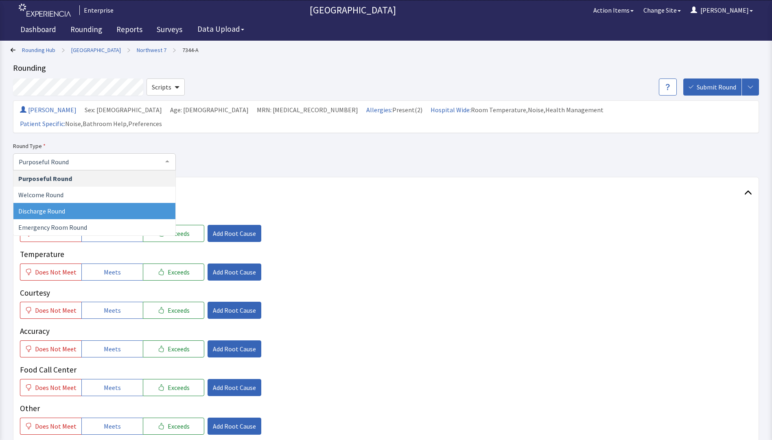
click at [68, 203] on span "Discharge Round" at bounding box center [94, 211] width 162 height 16
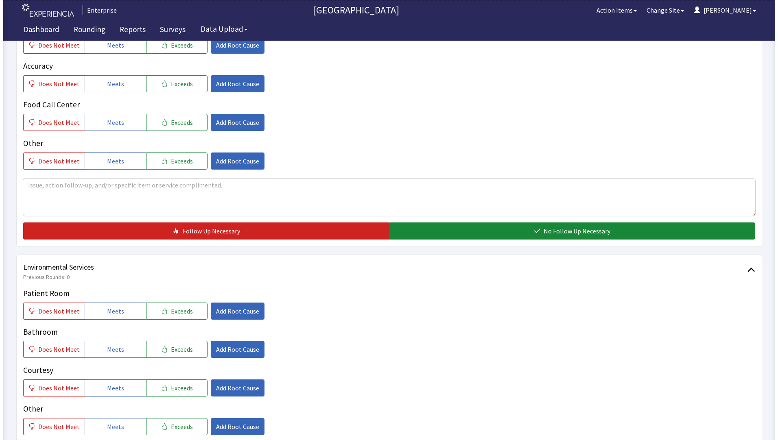
scroll to position [366, 0]
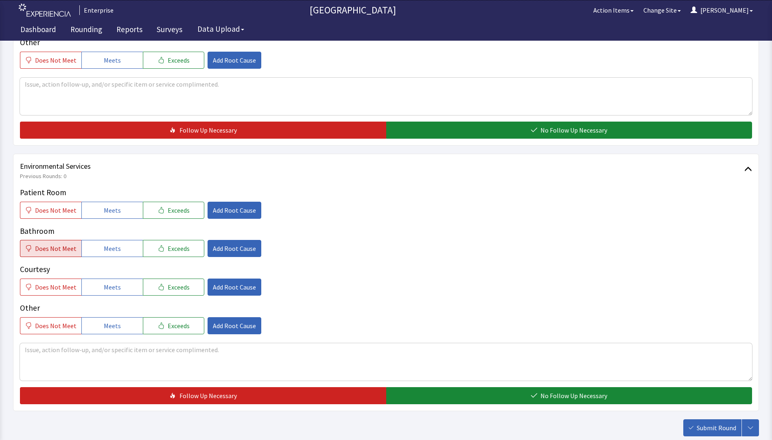
click at [50, 244] on span "Does Not Meet" at bounding box center [56, 249] width 42 height 10
click at [232, 244] on span "Add Root Cause" at bounding box center [234, 249] width 43 height 10
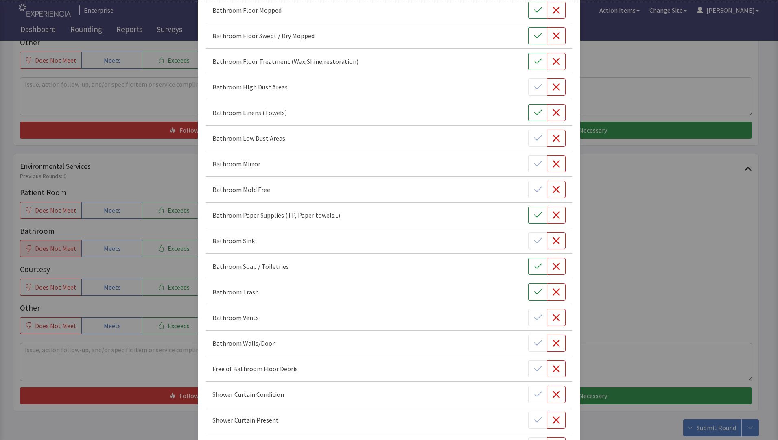
scroll to position [203, 0]
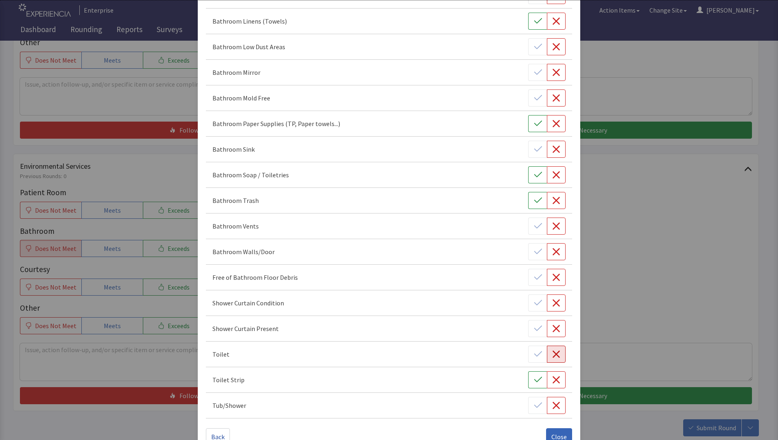
click at [553, 352] on icon "button" at bounding box center [556, 354] width 7 height 7
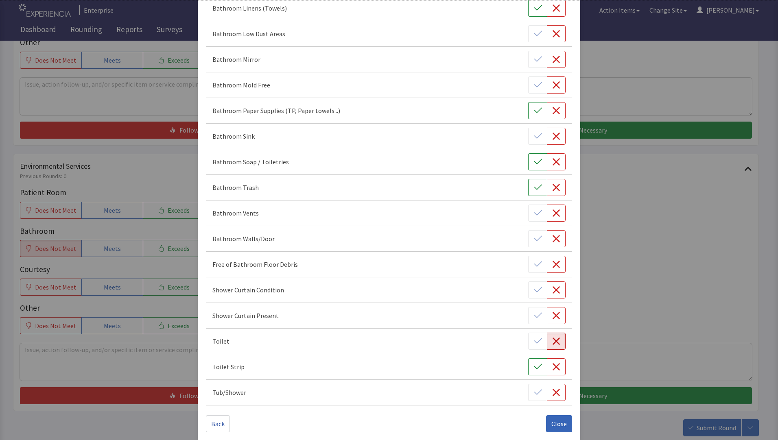
scroll to position [223, 0]
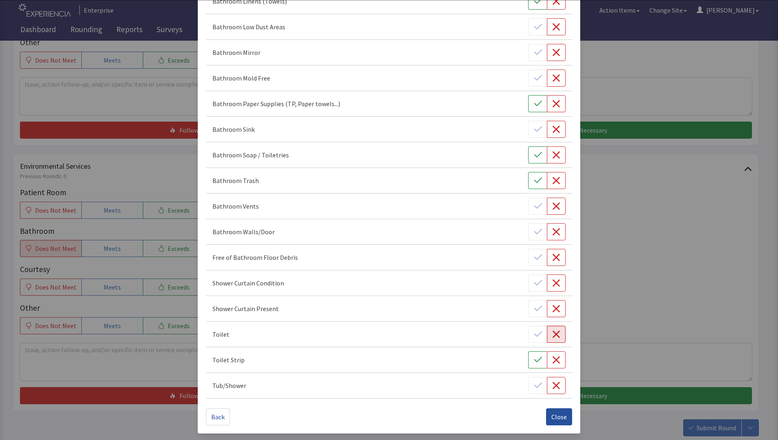
click at [558, 418] on span "Close" at bounding box center [558, 417] width 15 height 10
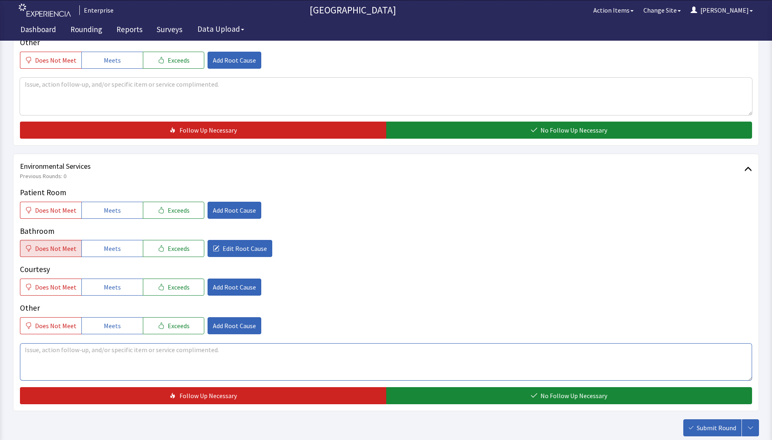
click at [48, 343] on textarea at bounding box center [386, 361] width 732 height 37
type textarea "toilet had black stains and had a clean toilet strip around toilet . this was a…"
drag, startPoint x: 18, startPoint y: 336, endPoint x: 230, endPoint y: 352, distance: 212.2
click at [230, 352] on div "Environmental Services Previous Rounds: 0 Patient Room Does Not Meet Meets Exce…" at bounding box center [386, 283] width 746 height 258
drag, startPoint x: 24, startPoint y: 335, endPoint x: 332, endPoint y: 335, distance: 308.1
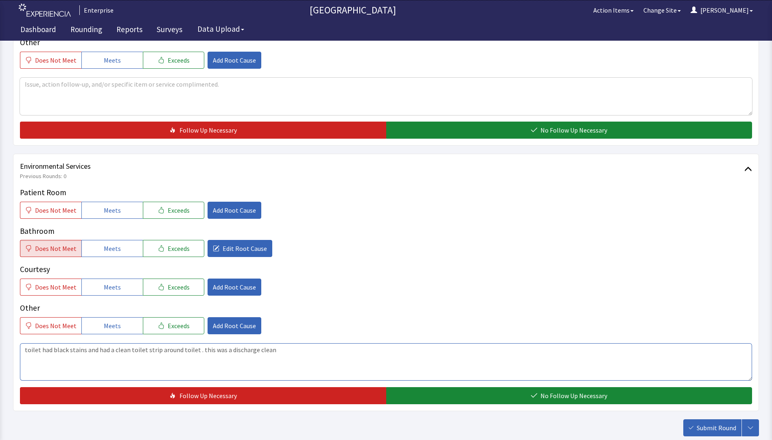
click at [332, 343] on textarea "toilet had black stains and had a clean toilet strip around toilet . this was a…" at bounding box center [386, 361] width 732 height 37
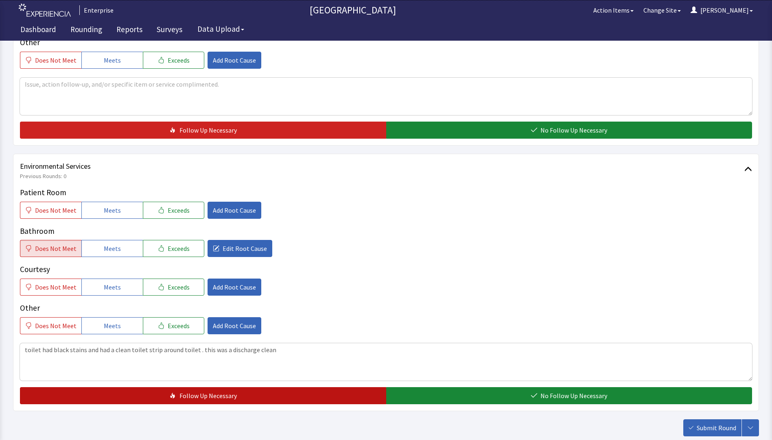
click at [265, 387] on button "Follow Up Necessary" at bounding box center [203, 395] width 366 height 17
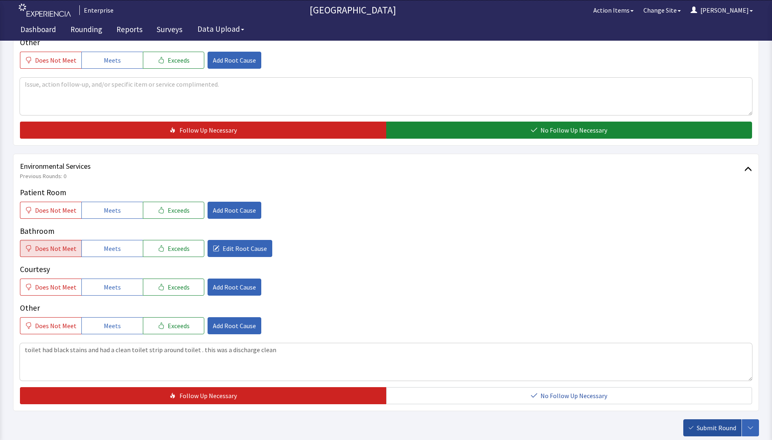
click at [706, 423] on span "Submit Round" at bounding box center [716, 428] width 39 height 10
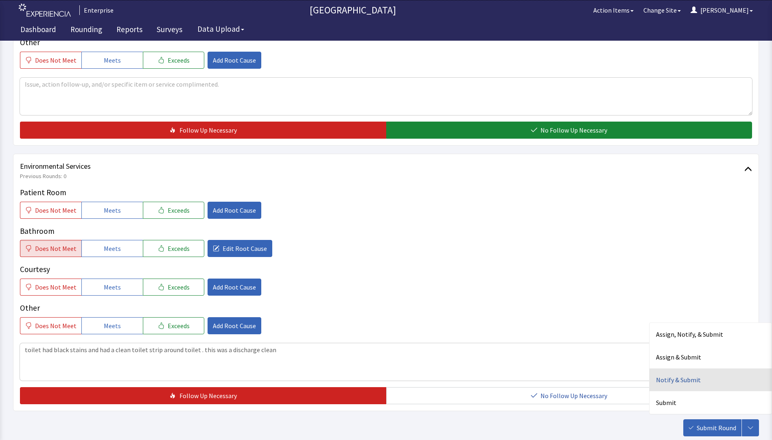
click at [680, 369] on div "Notify & Submit" at bounding box center [711, 380] width 122 height 23
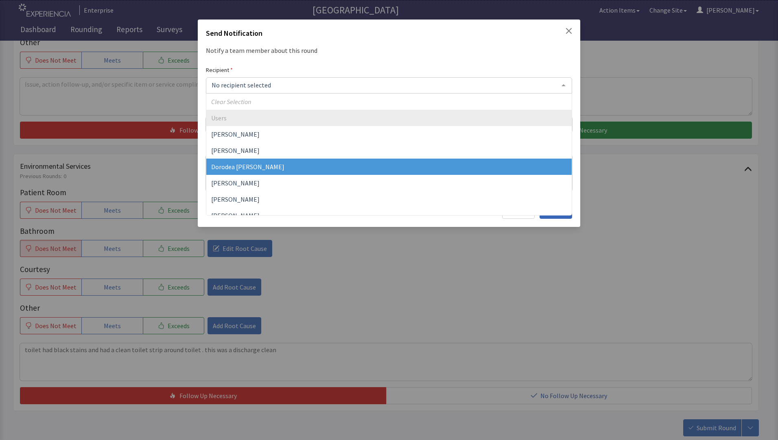
click at [236, 171] on span "Dorodea [PERSON_NAME]" at bounding box center [388, 167] width 365 height 16
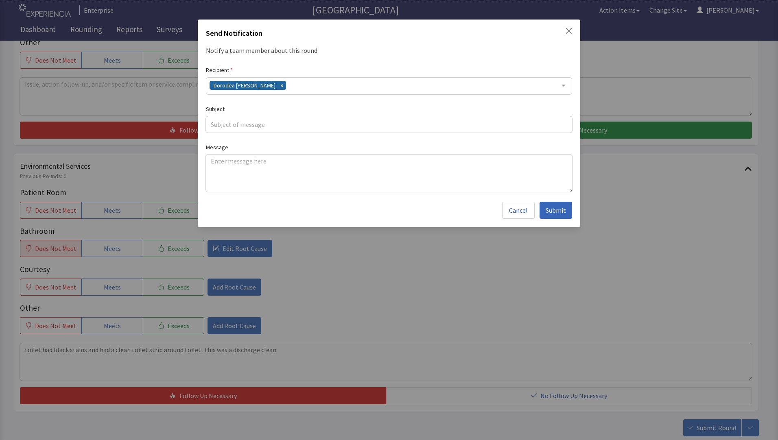
click at [286, 87] on div "Dorodea [PERSON_NAME]" at bounding box center [389, 85] width 366 height 17
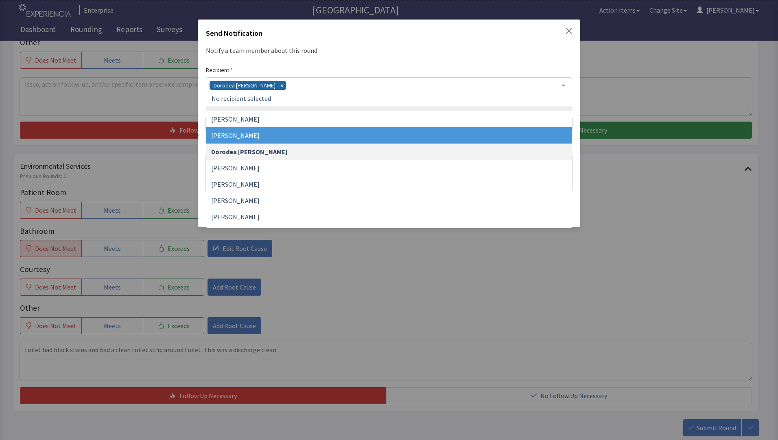
scroll to position [41, 0]
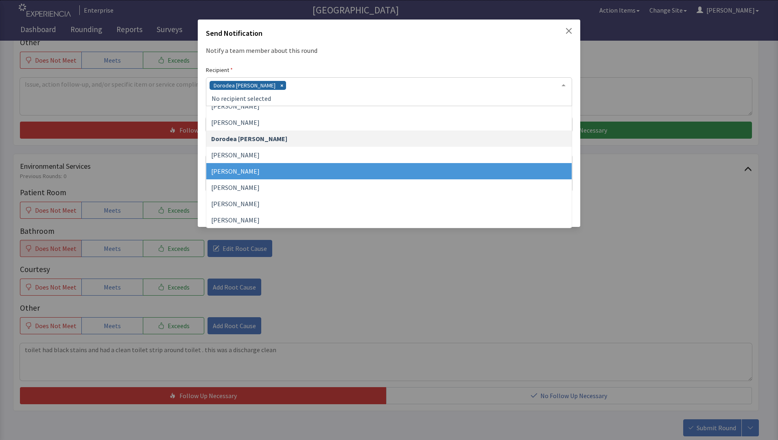
click at [247, 168] on span "[PERSON_NAME]" at bounding box center [235, 171] width 48 height 8
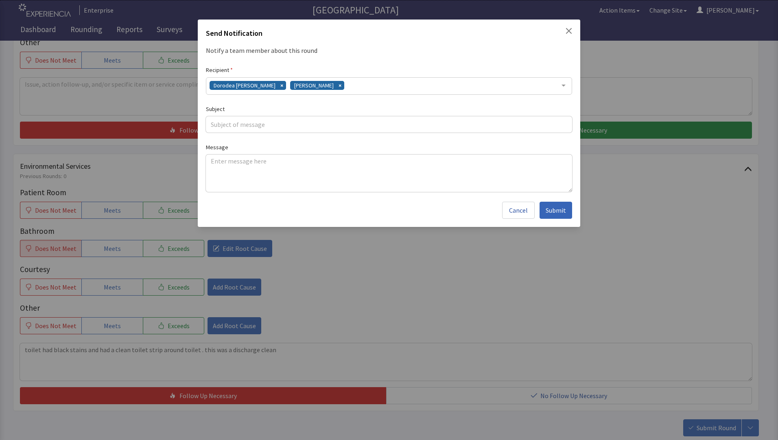
click at [340, 88] on div "Dorodea Verderame Gerardo Mejias" at bounding box center [389, 85] width 366 height 17
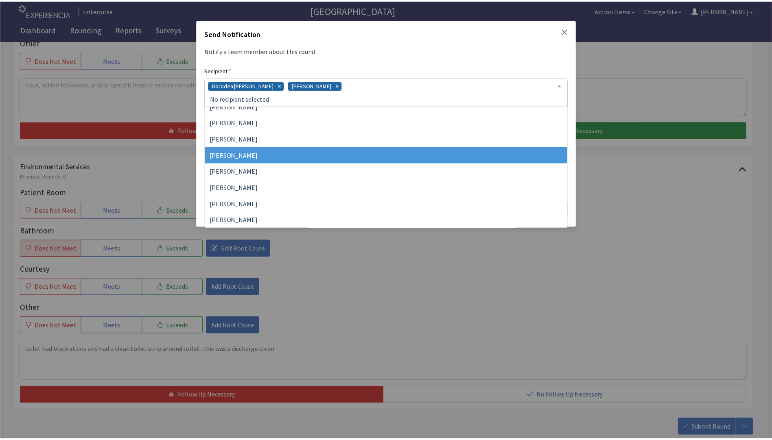
scroll to position [163, 0]
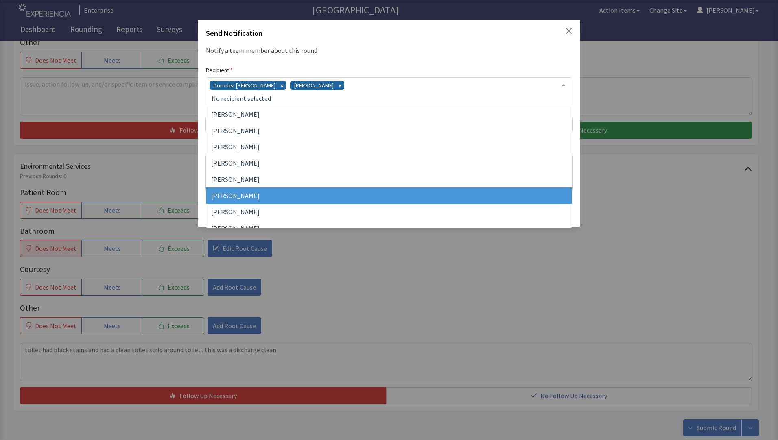
click at [286, 199] on span "[PERSON_NAME]" at bounding box center [388, 196] width 365 height 16
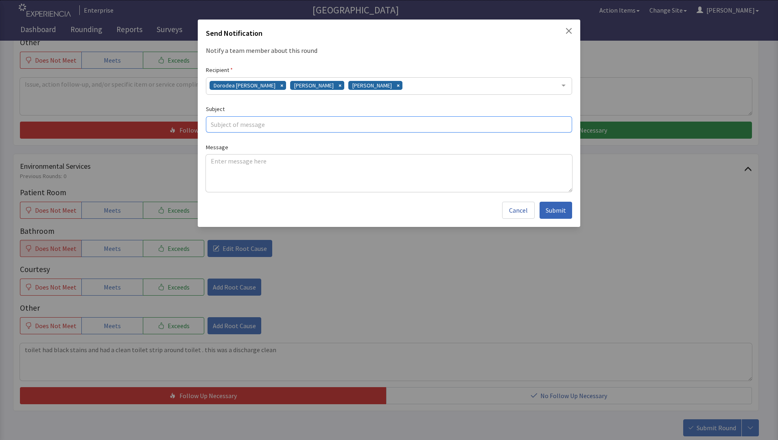
click at [227, 123] on input "text" at bounding box center [389, 124] width 366 height 16
type input "discharge issue"
click at [217, 160] on textarea at bounding box center [389, 173] width 366 height 37
paste textarea "toilet had black stains and had a clean toilet strip around toilet . this was a…"
type textarea "toilet had black stains and had a clean toilet strip around toilet . this was a…"
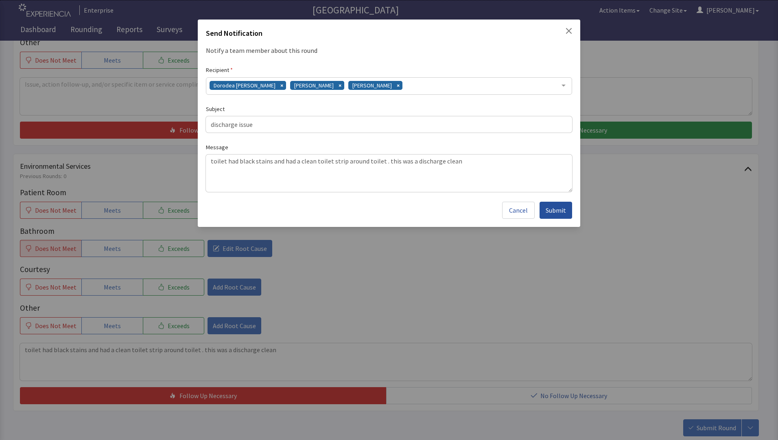
click at [558, 212] on span "Submit" at bounding box center [556, 211] width 20 height 10
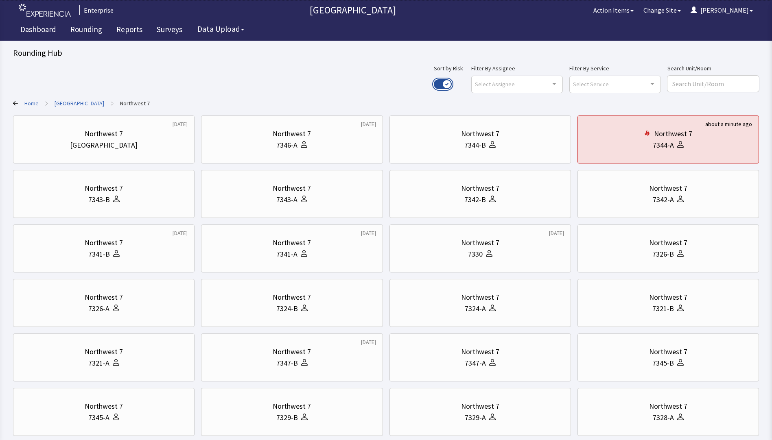
click at [452, 80] on button "Use setting" at bounding box center [443, 84] width 18 height 10
